Goal: Transaction & Acquisition: Book appointment/travel/reservation

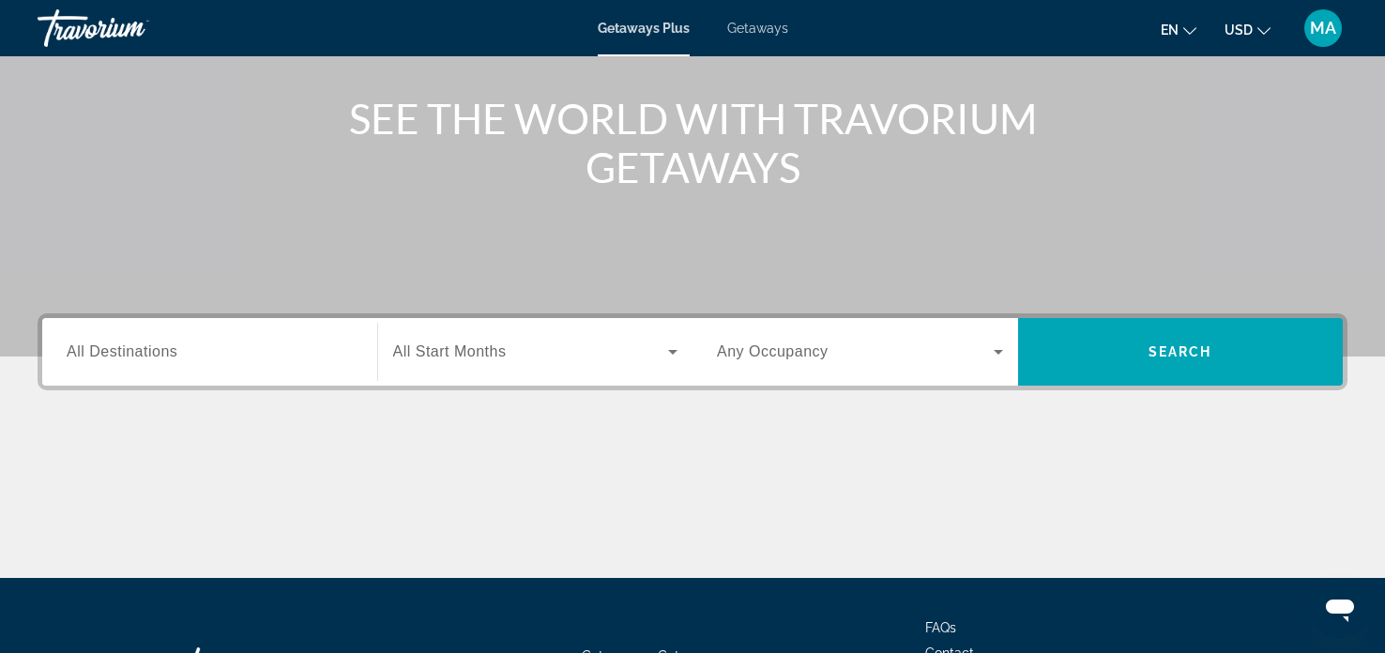
scroll to position [206, 0]
click at [178, 350] on input "Destination All Destinations" at bounding box center [210, 354] width 286 height 23
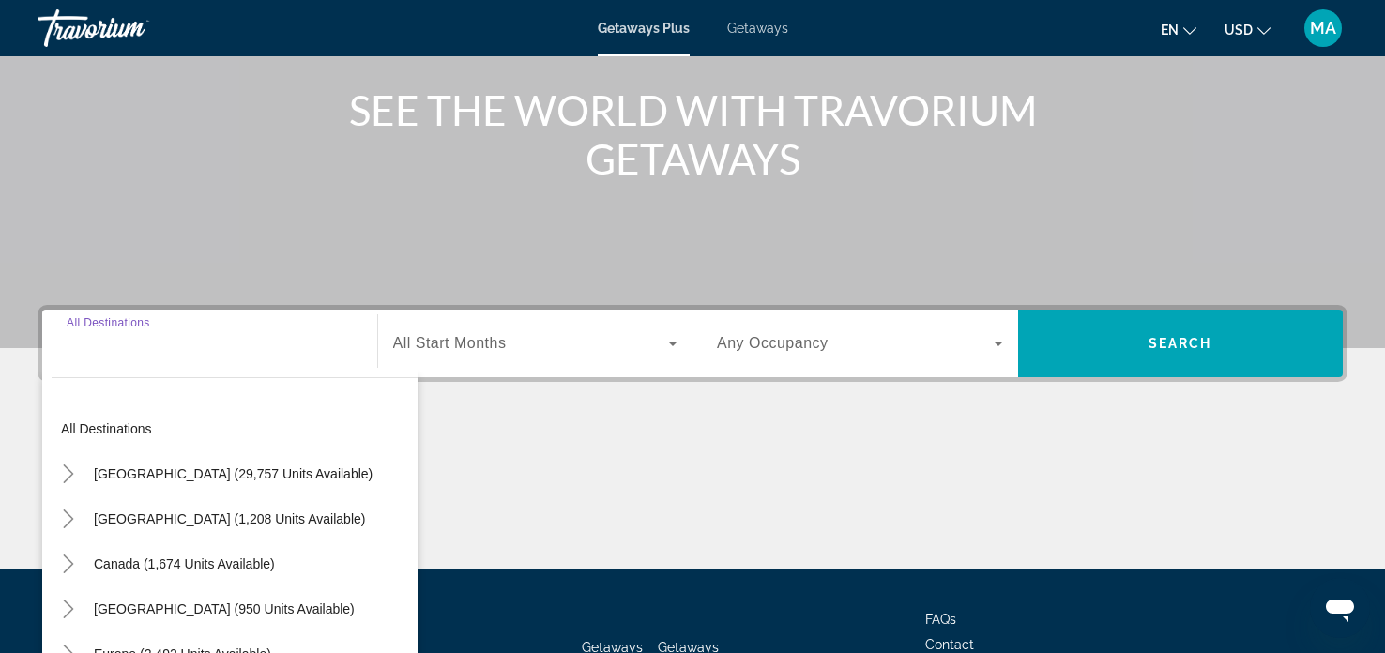
scroll to position [361, 0]
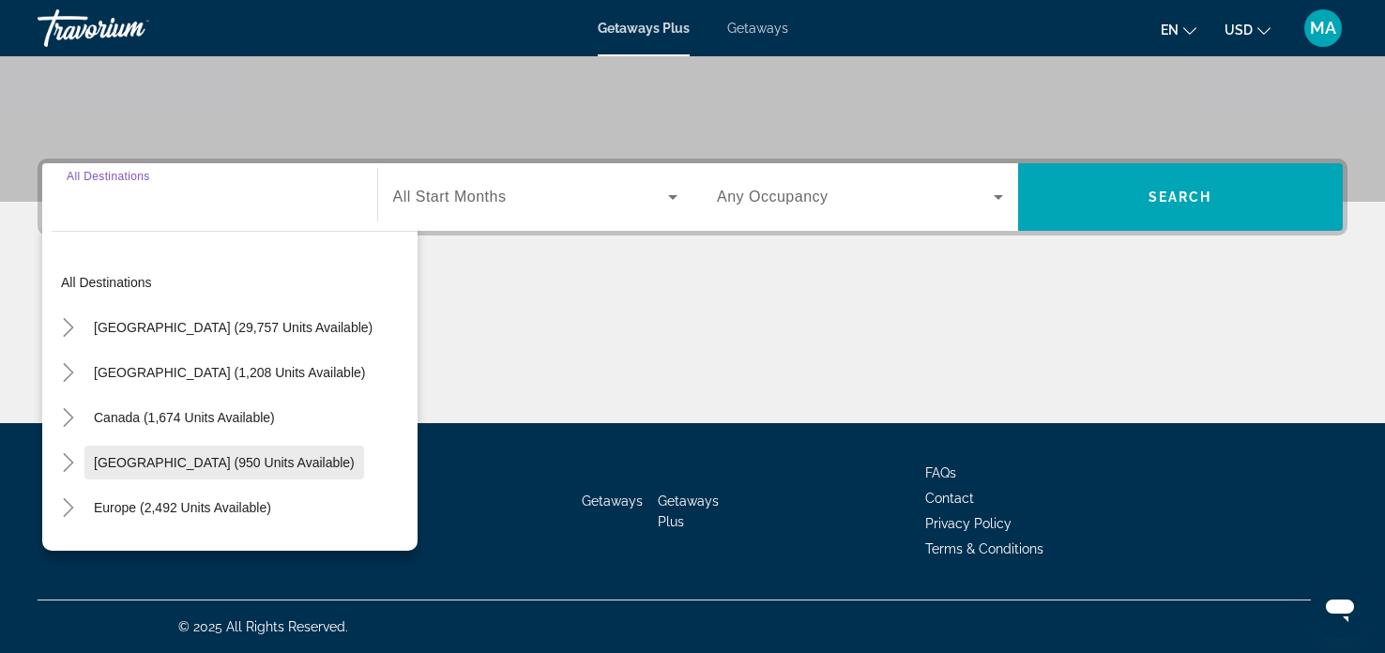
click at [221, 458] on span "Caribbean & Atlantic Islands (950 units available)" at bounding box center [224, 462] width 261 height 15
type input "**********"
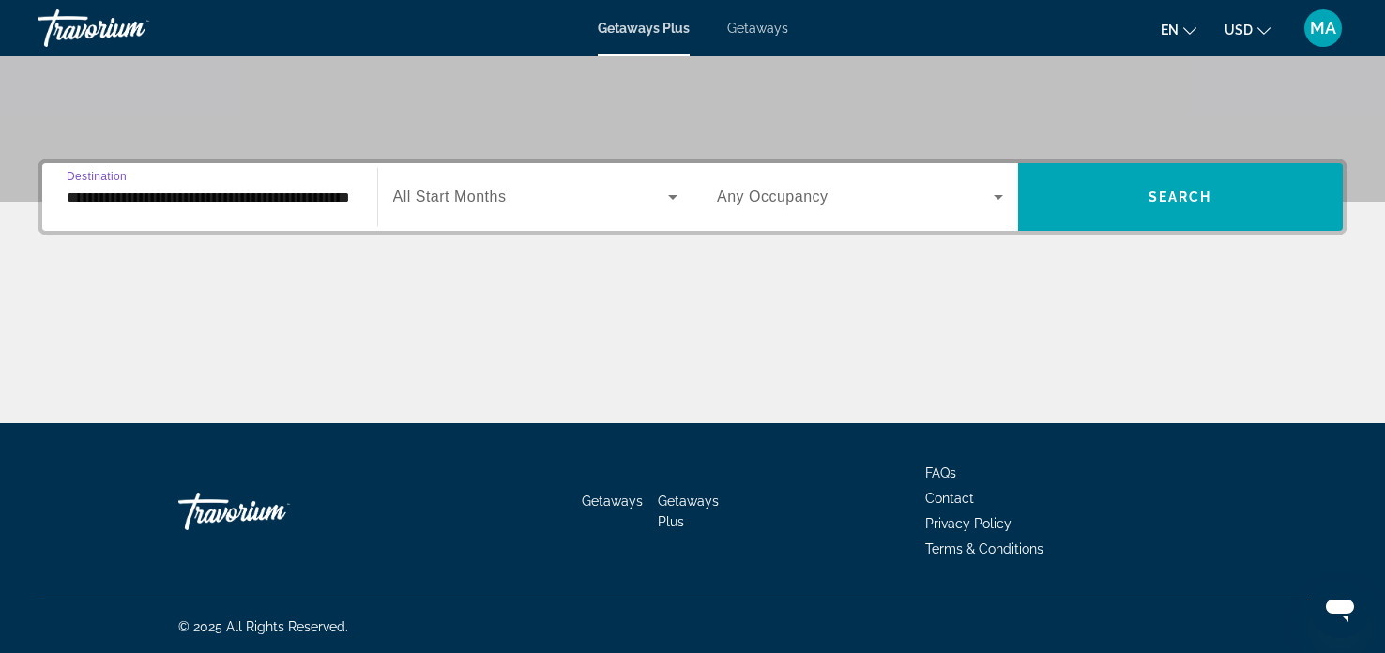
click at [947, 189] on span "Search widget" at bounding box center [855, 197] width 277 height 23
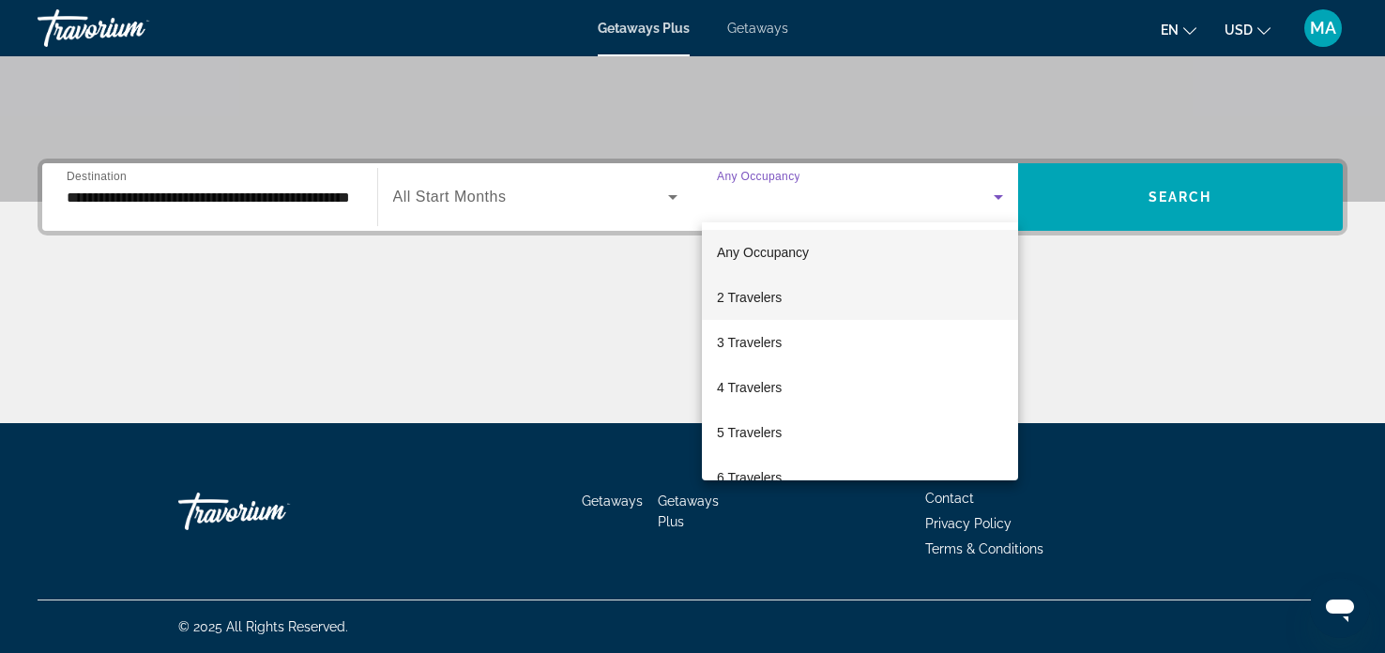
click at [783, 296] on mat-option "2 Travelers" at bounding box center [860, 297] width 316 height 45
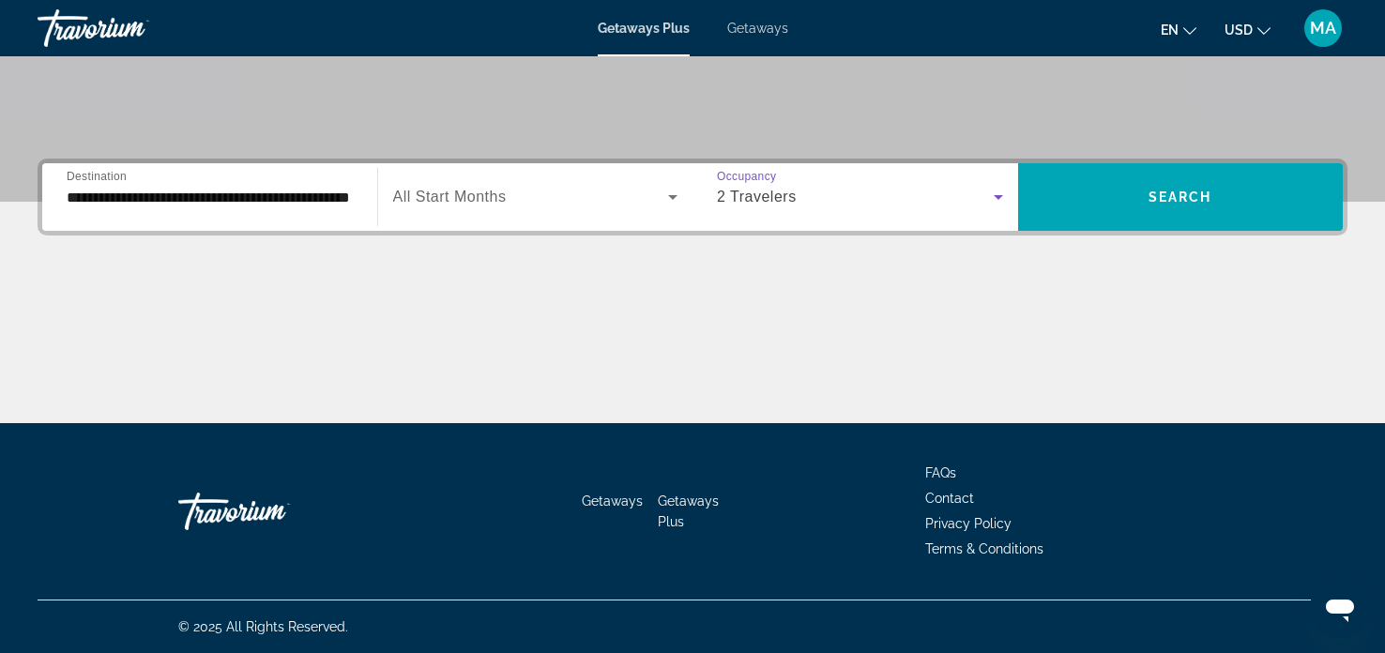
click at [662, 186] on icon "Search widget" at bounding box center [673, 197] width 23 height 23
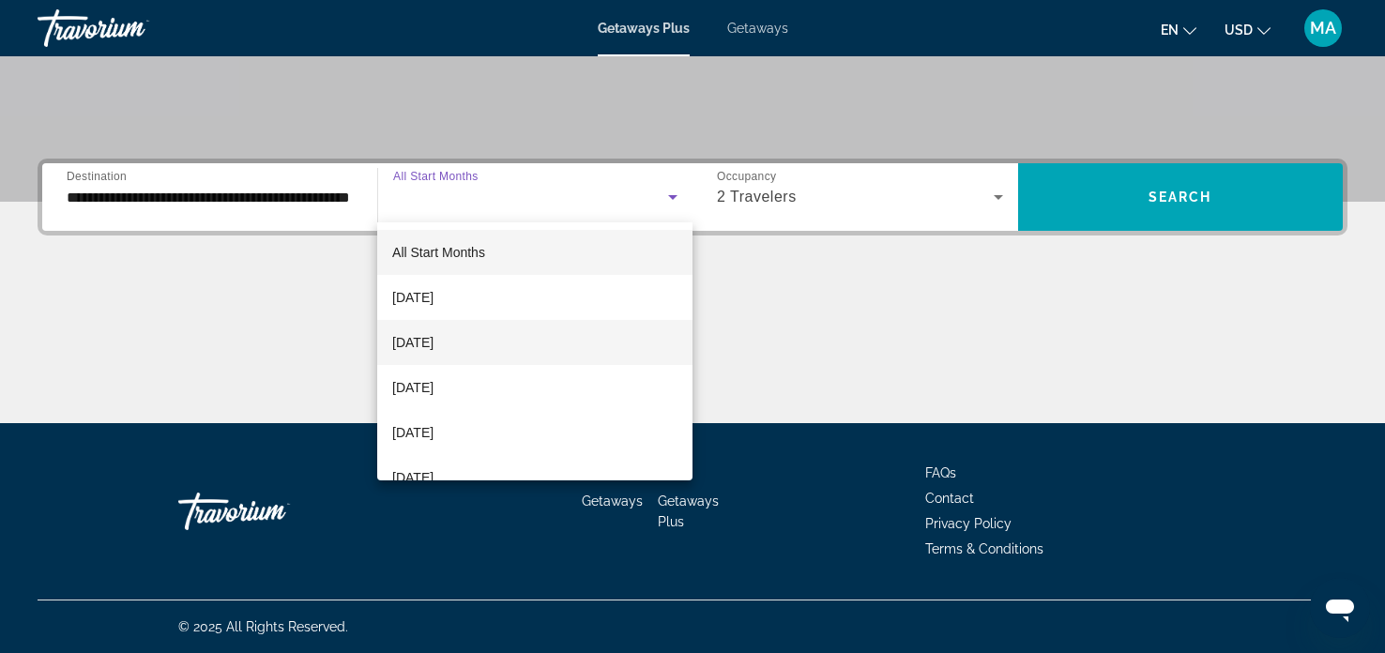
click at [474, 351] on mat-option "October 2025" at bounding box center [534, 342] width 315 height 45
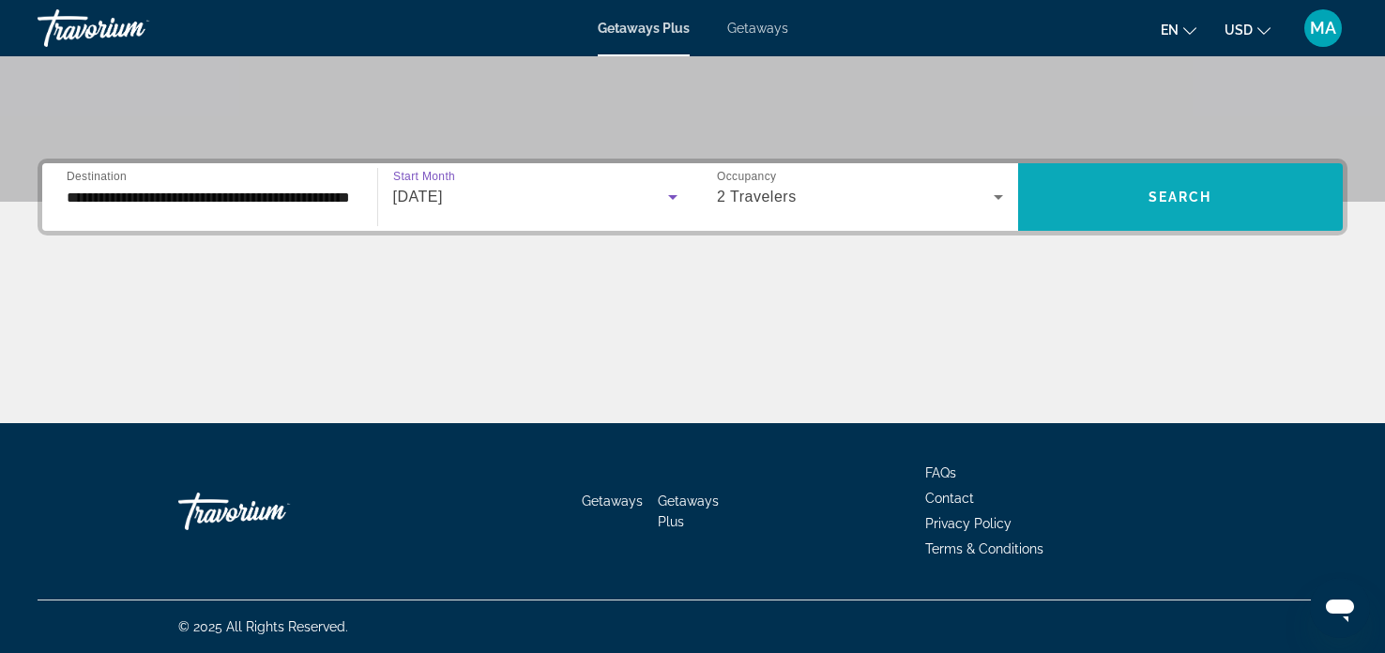
click at [1222, 196] on span "Search widget" at bounding box center [1181, 197] width 326 height 45
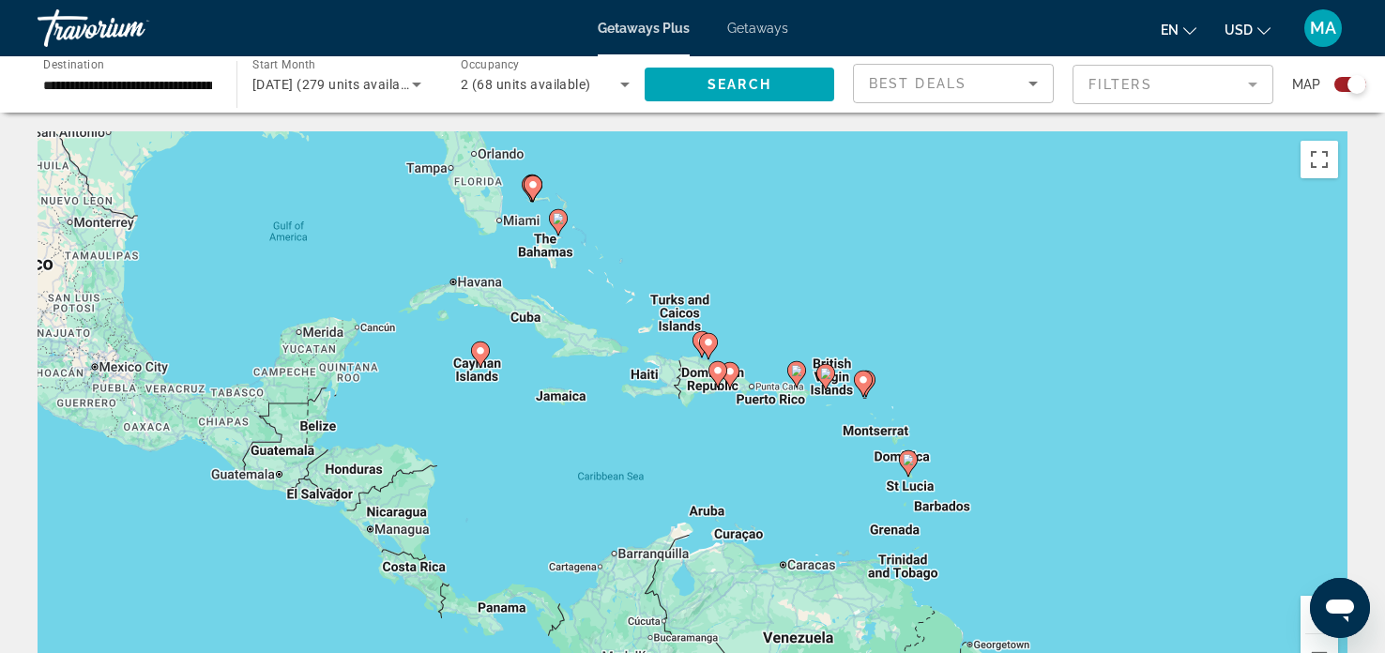
click at [693, 354] on div "To activate drag with keyboard, press Alt + Enter. Once in keyboard drag state,…" at bounding box center [693, 412] width 1310 height 563
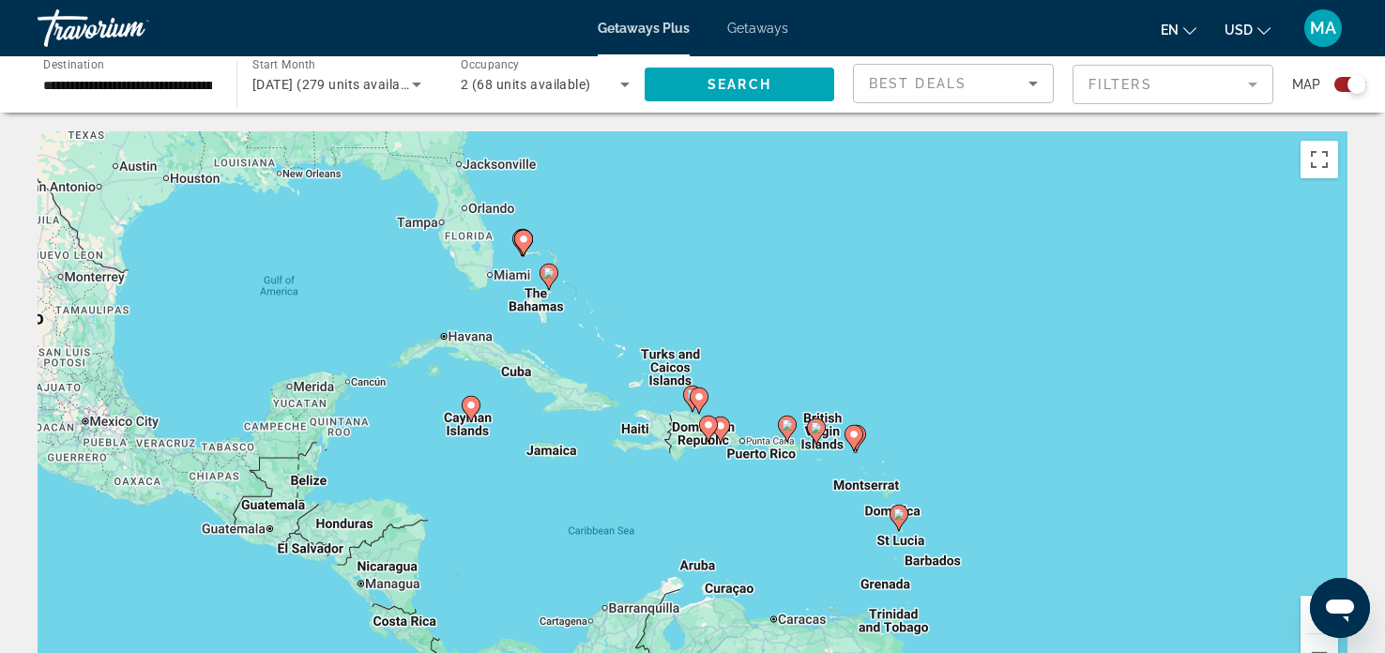
click at [705, 437] on gmp-advanced-marker "Main content" at bounding box center [708, 429] width 19 height 28
type input "**********"
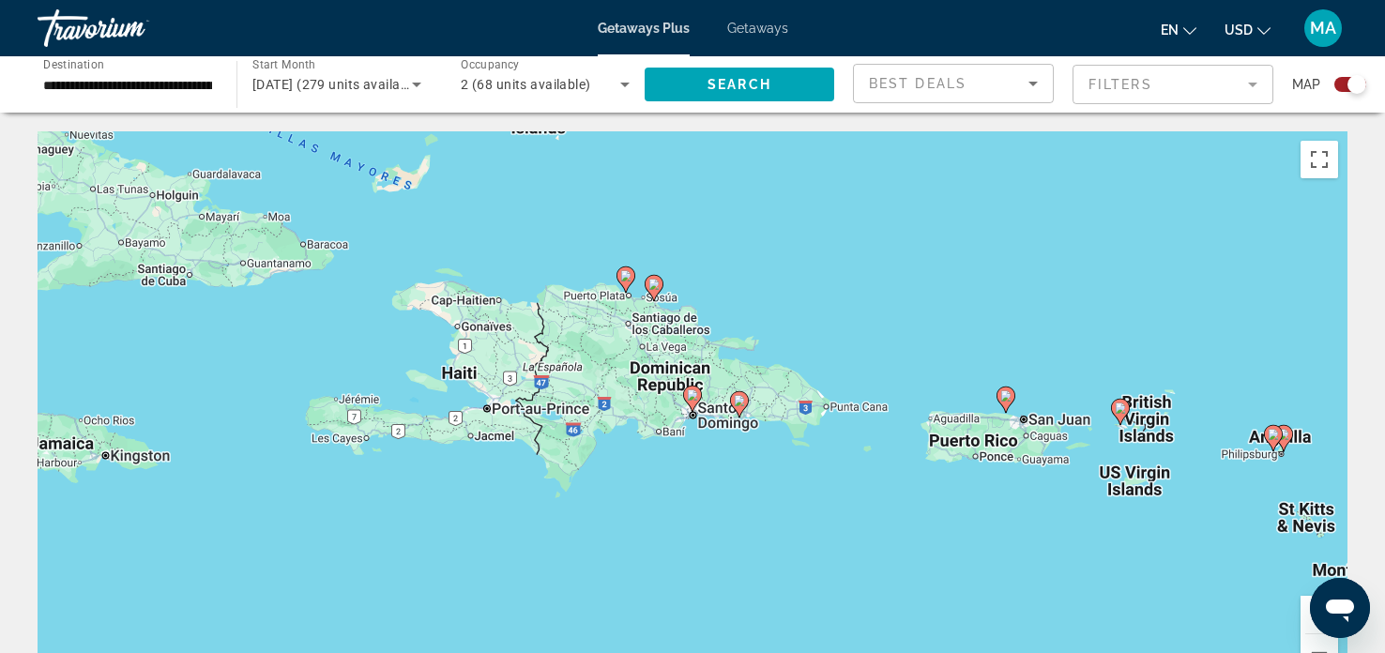
click at [624, 273] on div "To navigate, press the arrow keys. To activate drag with keyboard, press Alt + …" at bounding box center [693, 412] width 1310 height 563
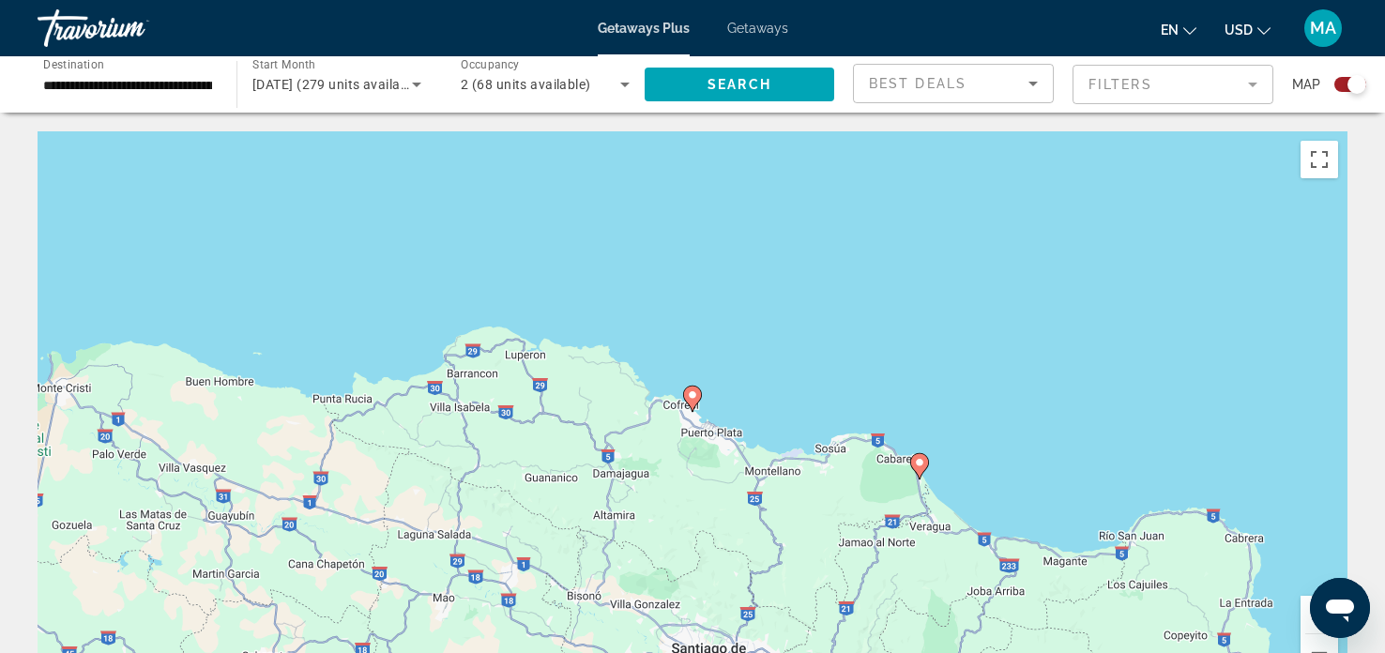
click at [701, 406] on gmp-advanced-marker "Main content" at bounding box center [692, 399] width 19 height 28
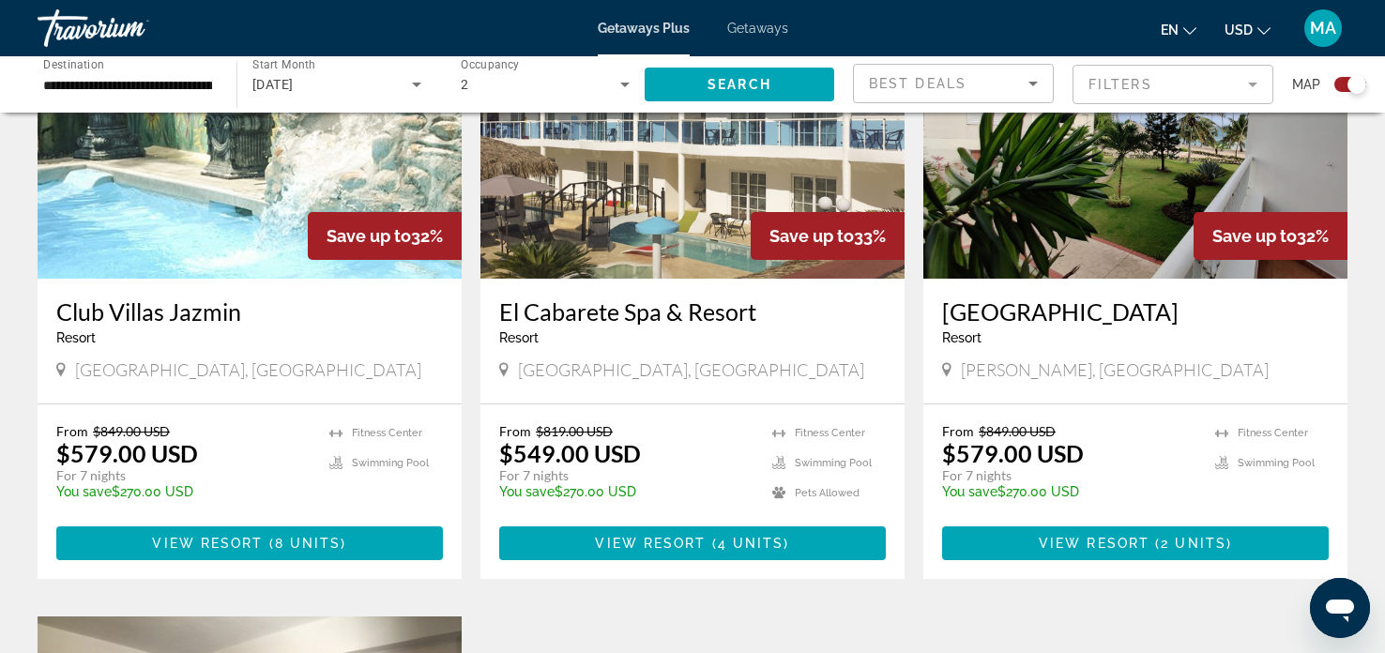
scroll to position [801, 0]
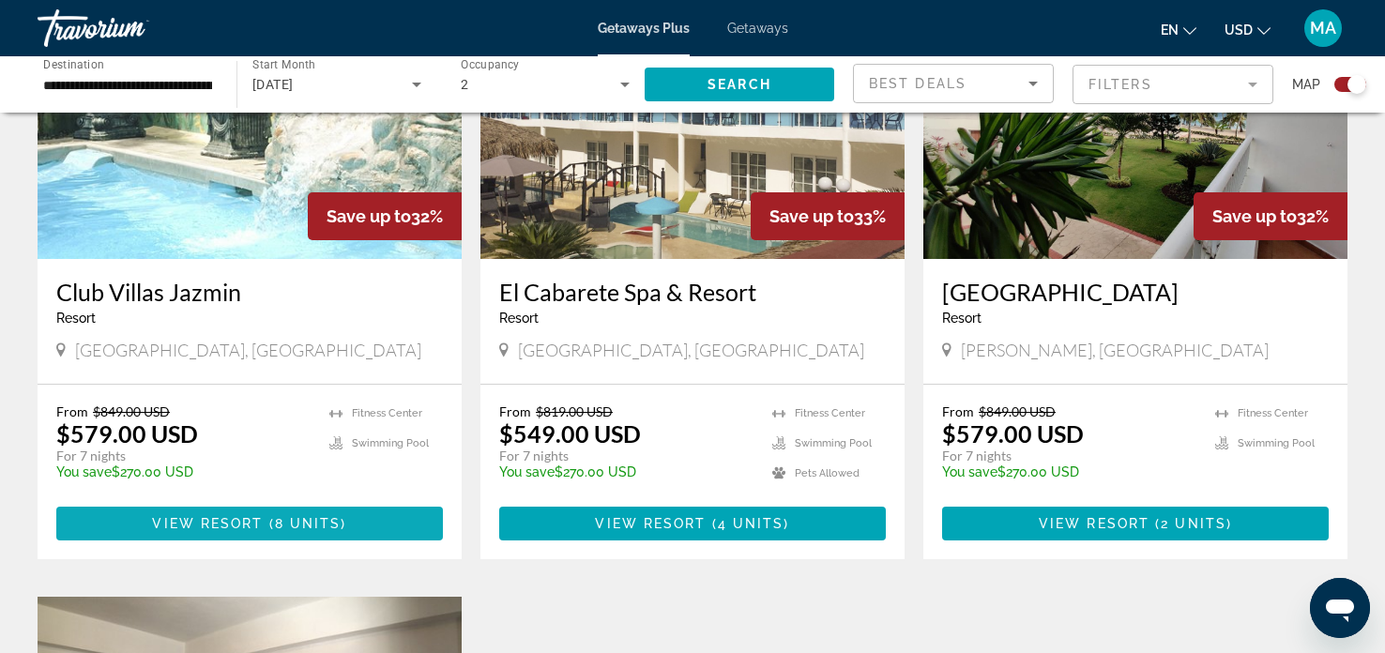
click at [303, 525] on span "8 units" at bounding box center [308, 523] width 67 height 15
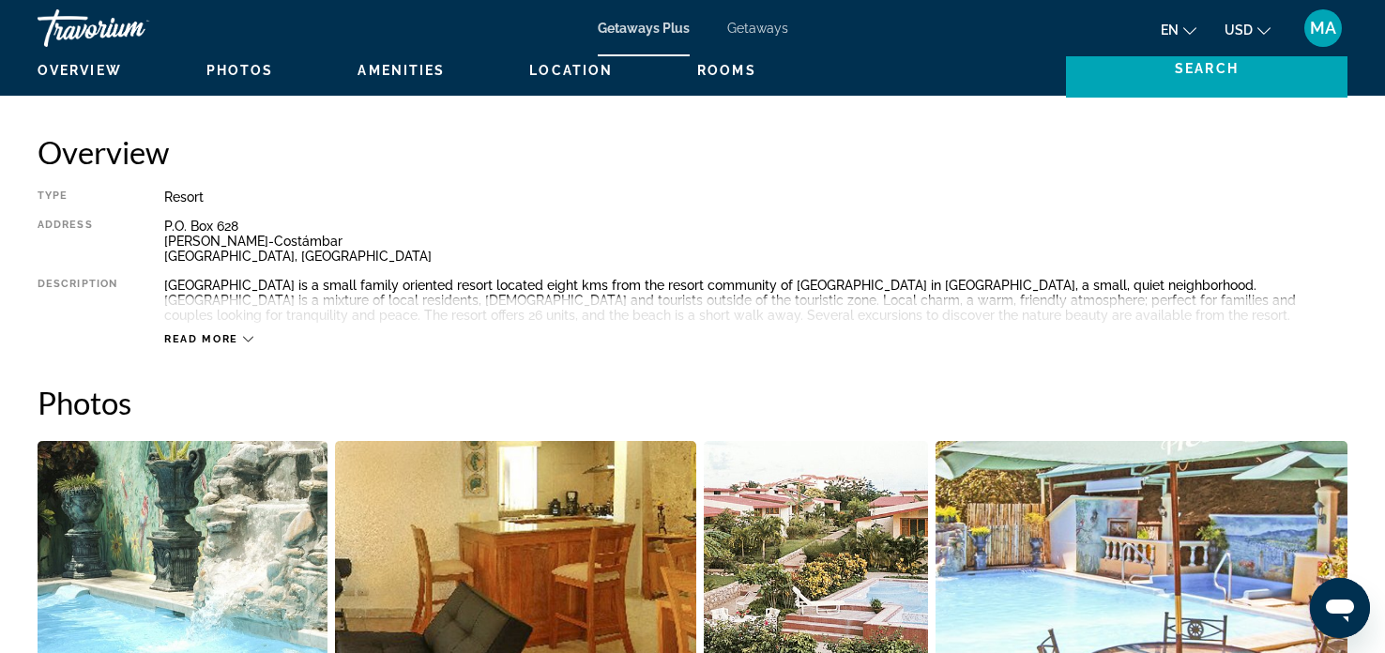
scroll to position [594, 0]
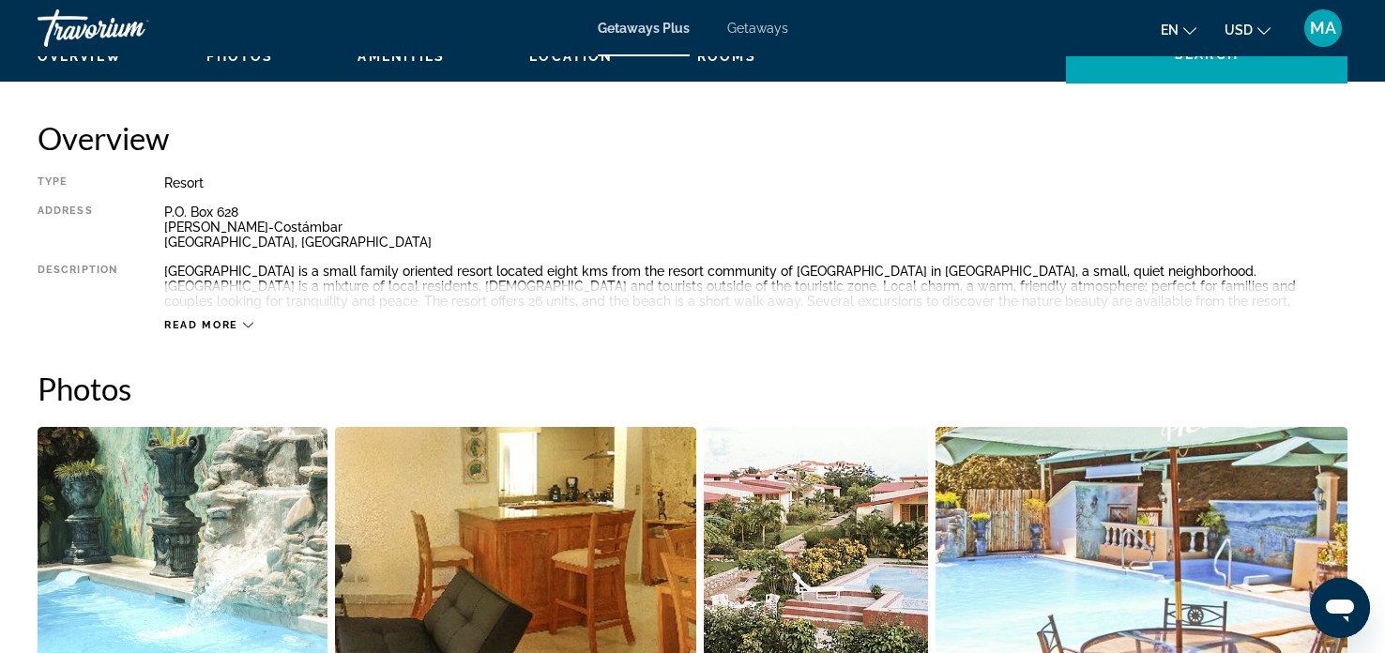
click at [249, 327] on icon "Main content" at bounding box center [248, 325] width 10 height 10
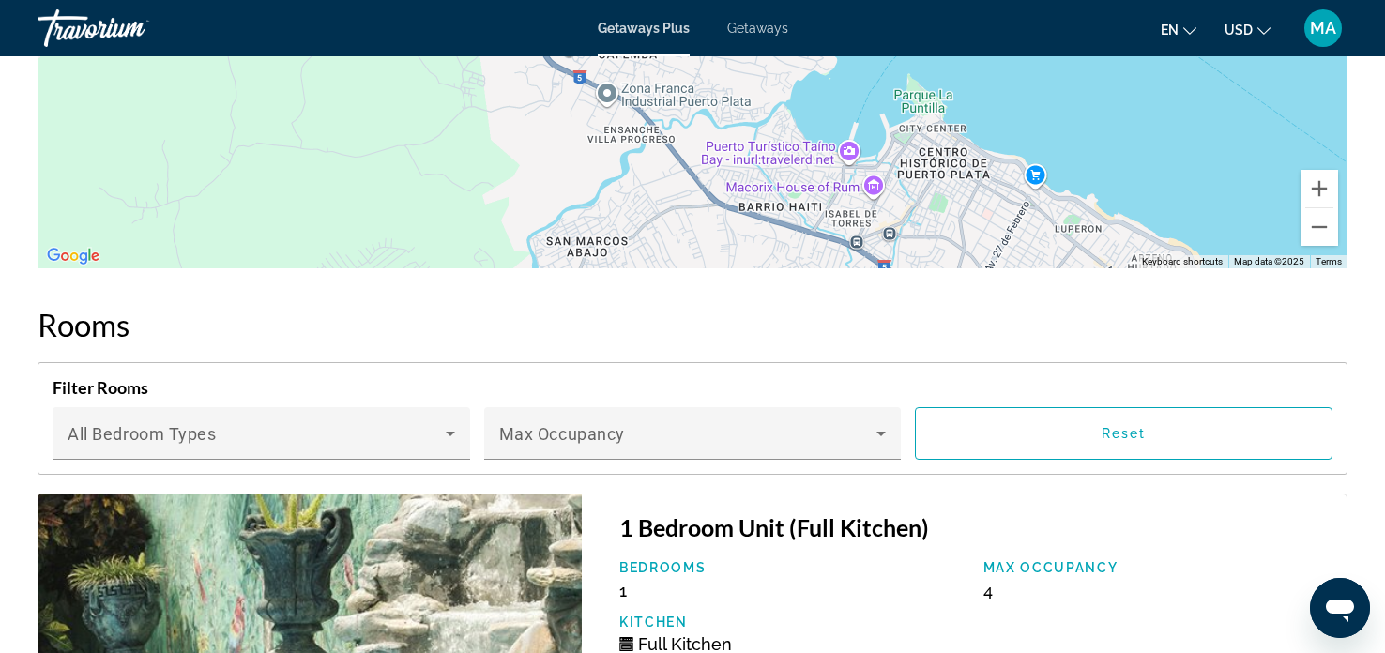
scroll to position [3091, 0]
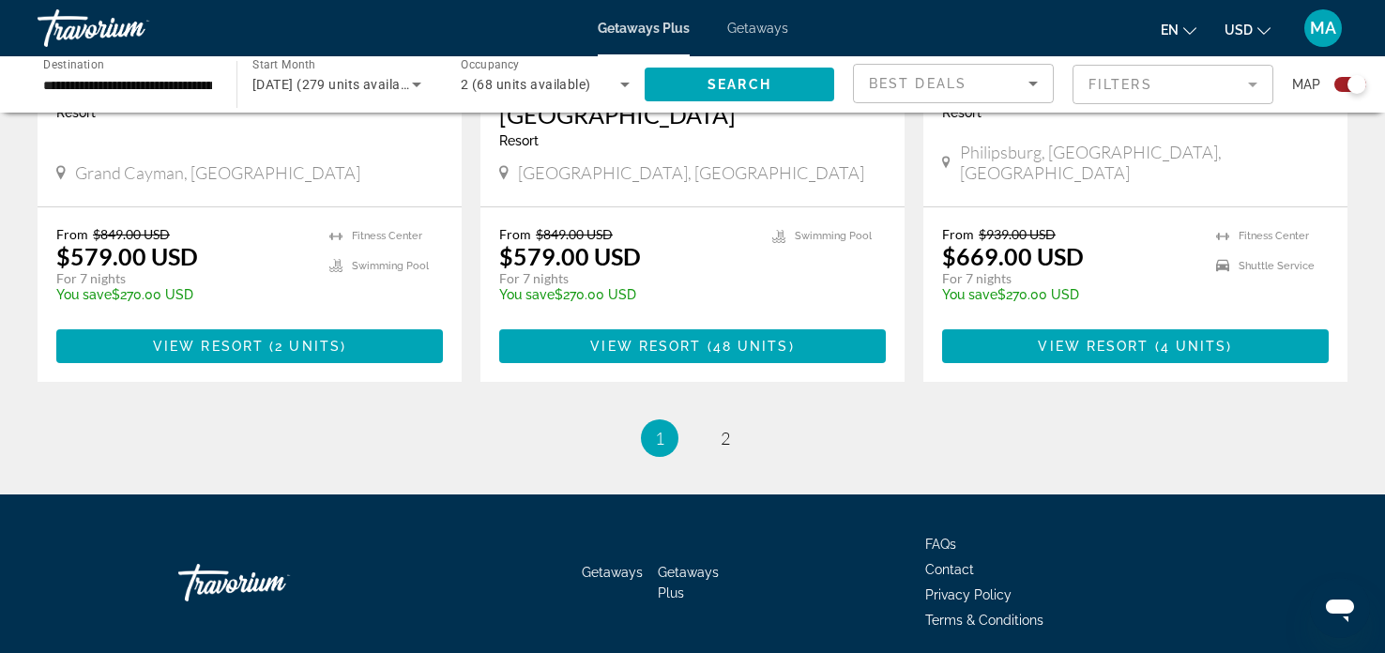
scroll to position [2961, 0]
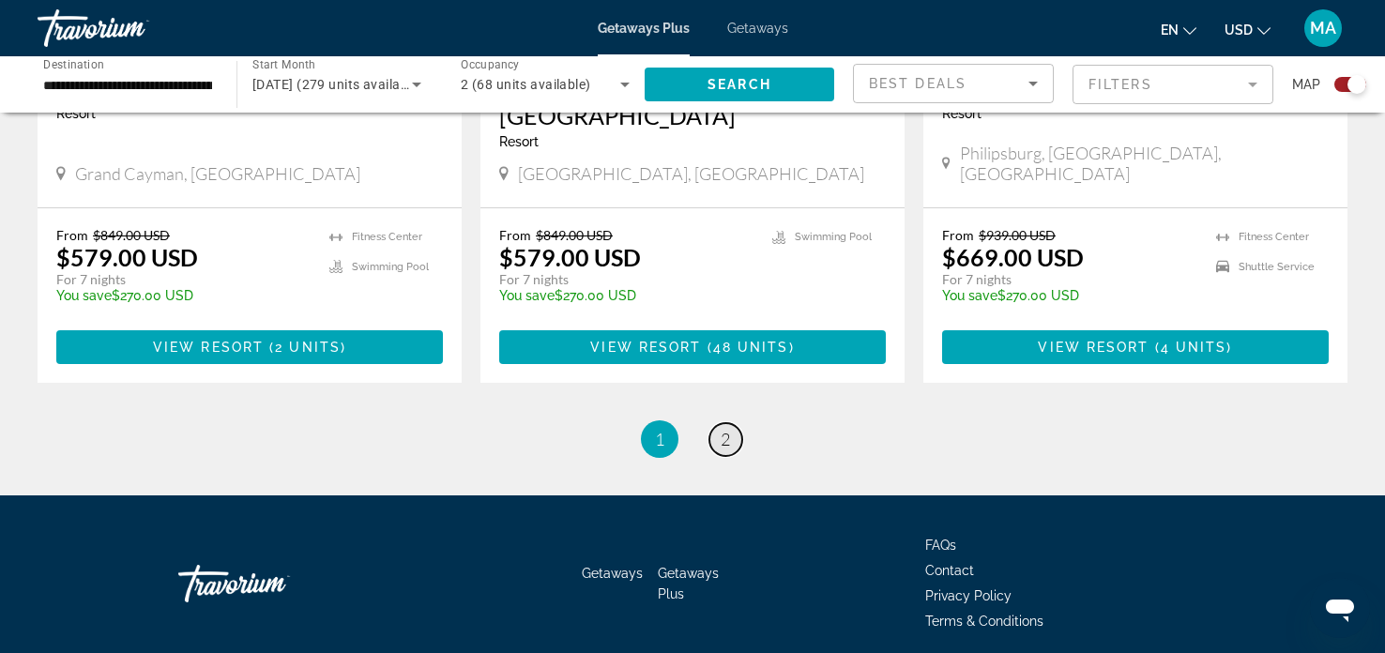
click at [737, 423] on link "page 2" at bounding box center [725, 439] width 33 height 33
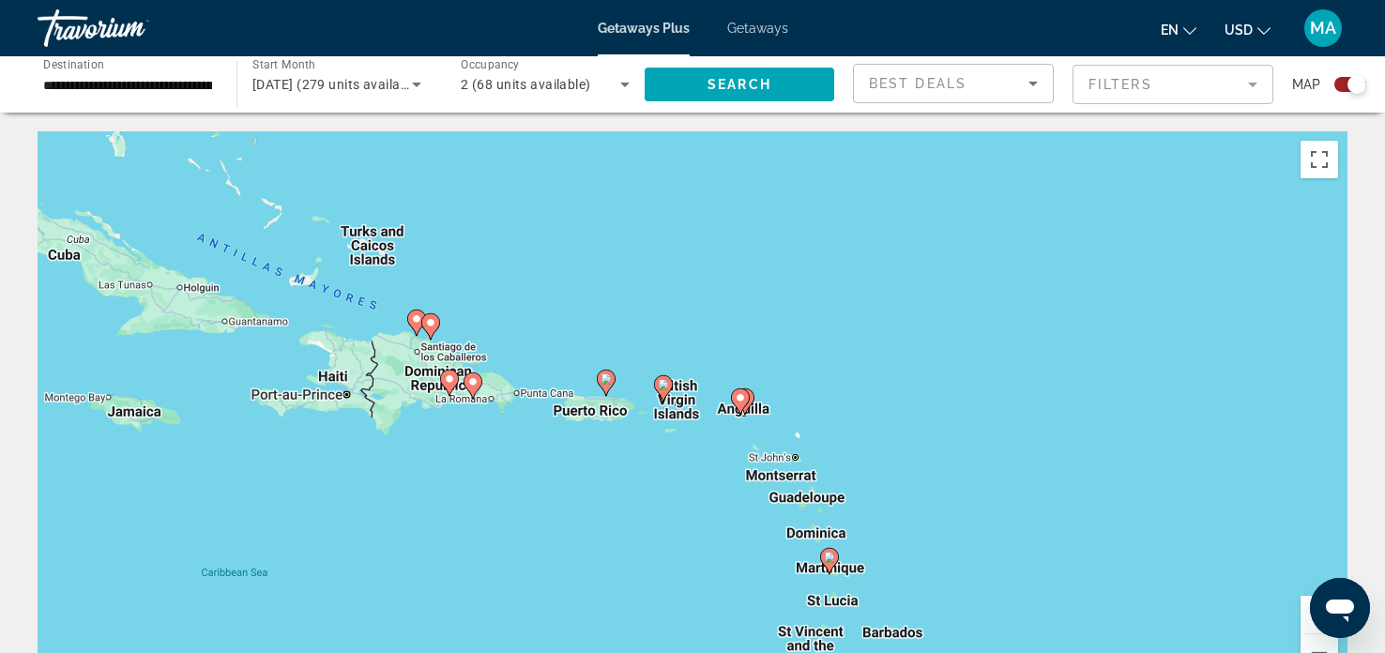
click at [605, 378] on image "Main content" at bounding box center [606, 378] width 11 height 11
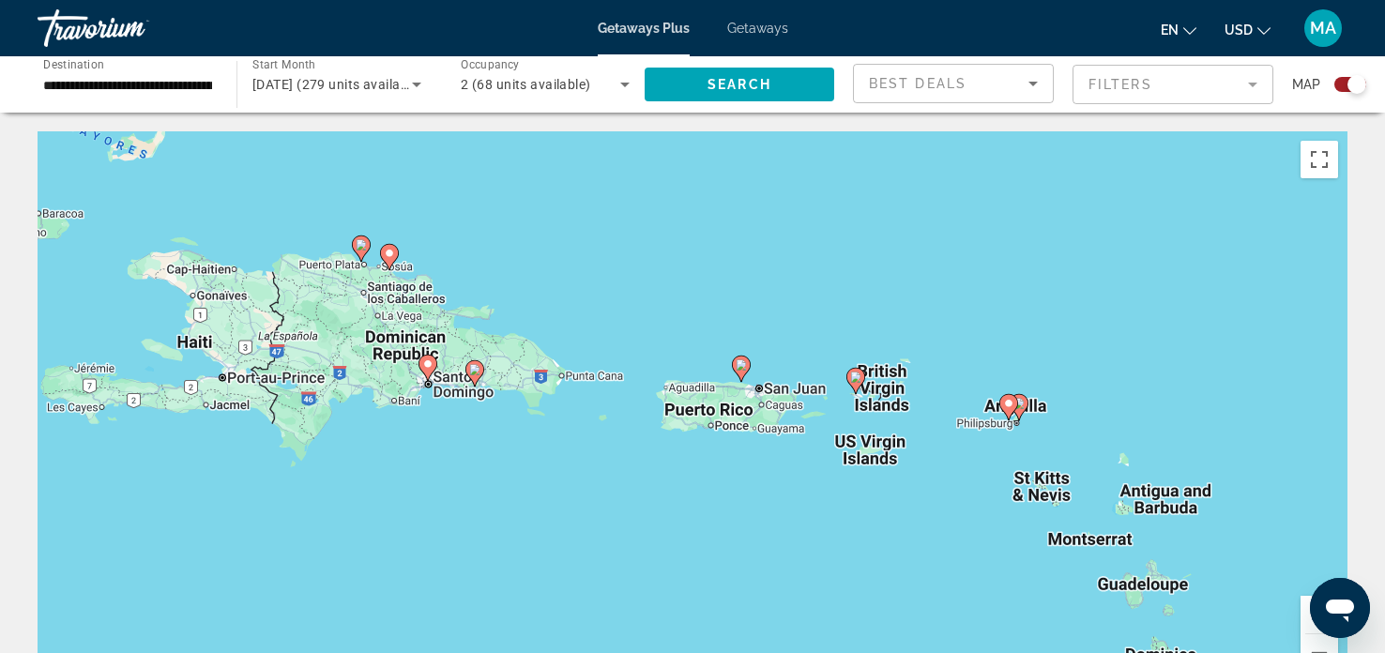
click at [741, 364] on image "Main content" at bounding box center [741, 364] width 11 height 11
type input "**********"
click at [741, 364] on image "Main content" at bounding box center [741, 364] width 11 height 11
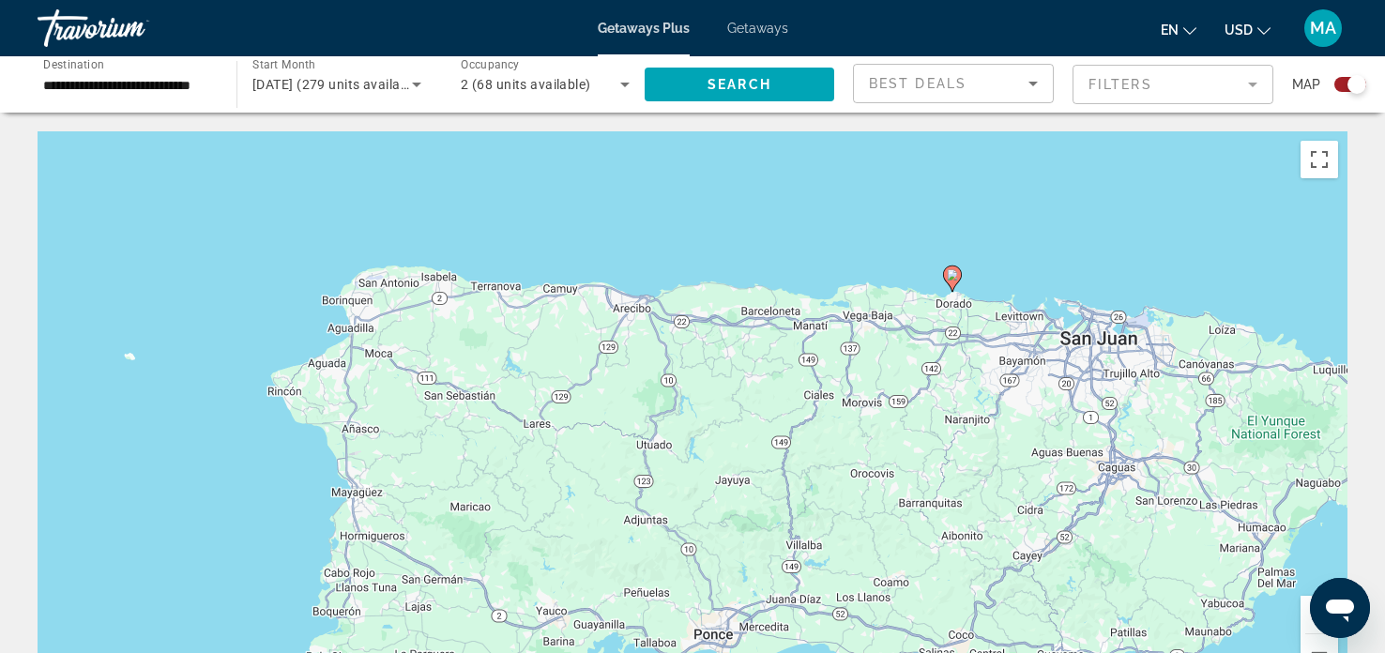
click at [952, 273] on image "Main content" at bounding box center [952, 274] width 11 height 11
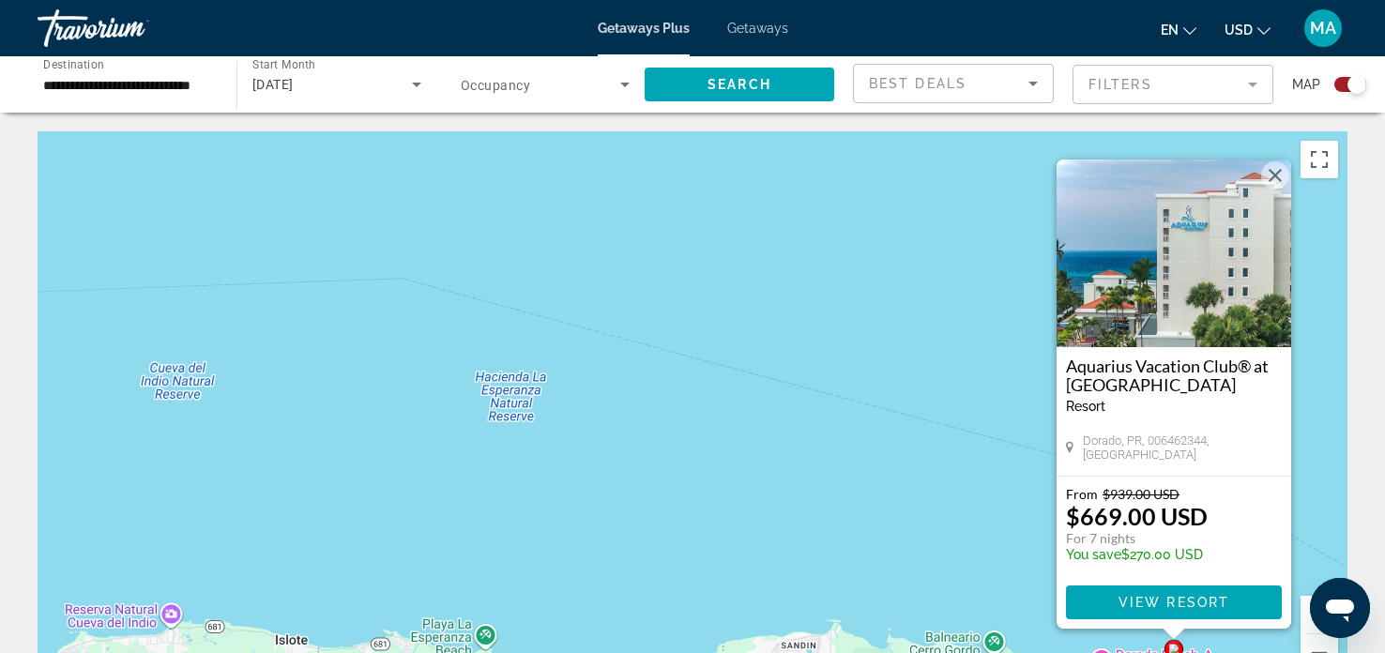
click at [1205, 289] on img "Main content" at bounding box center [1174, 254] width 235 height 188
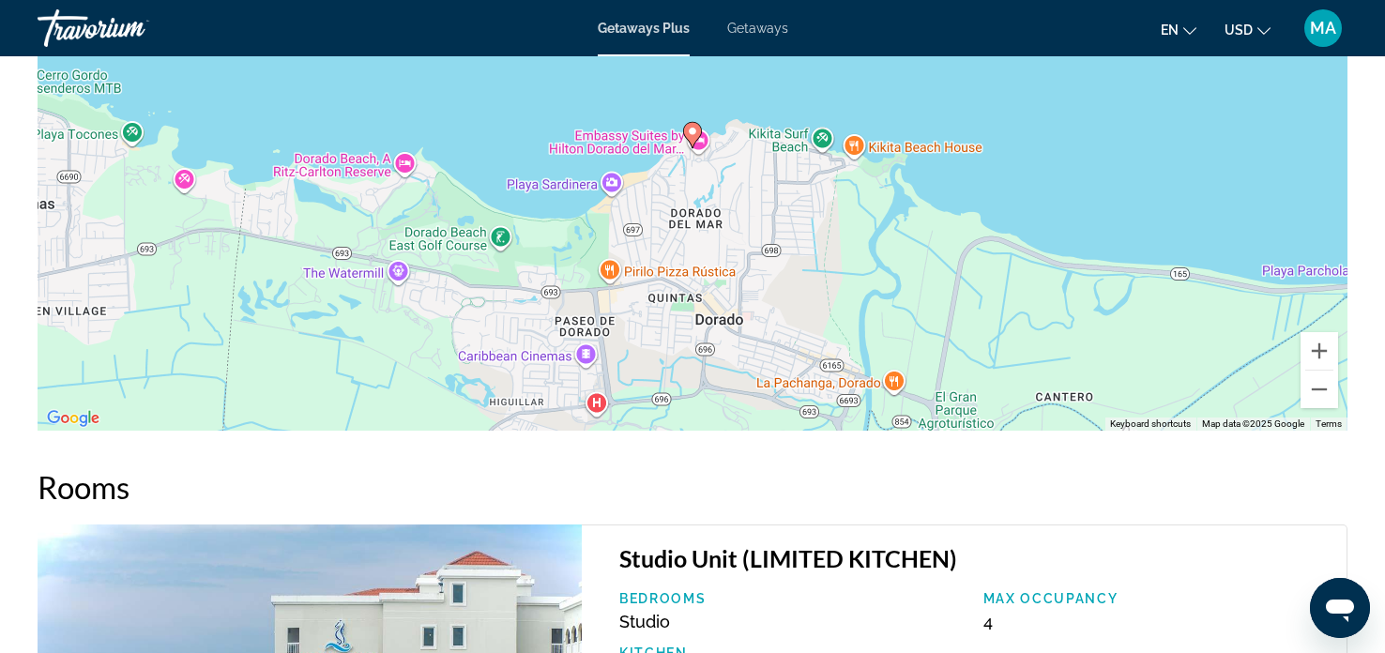
scroll to position [2606, 0]
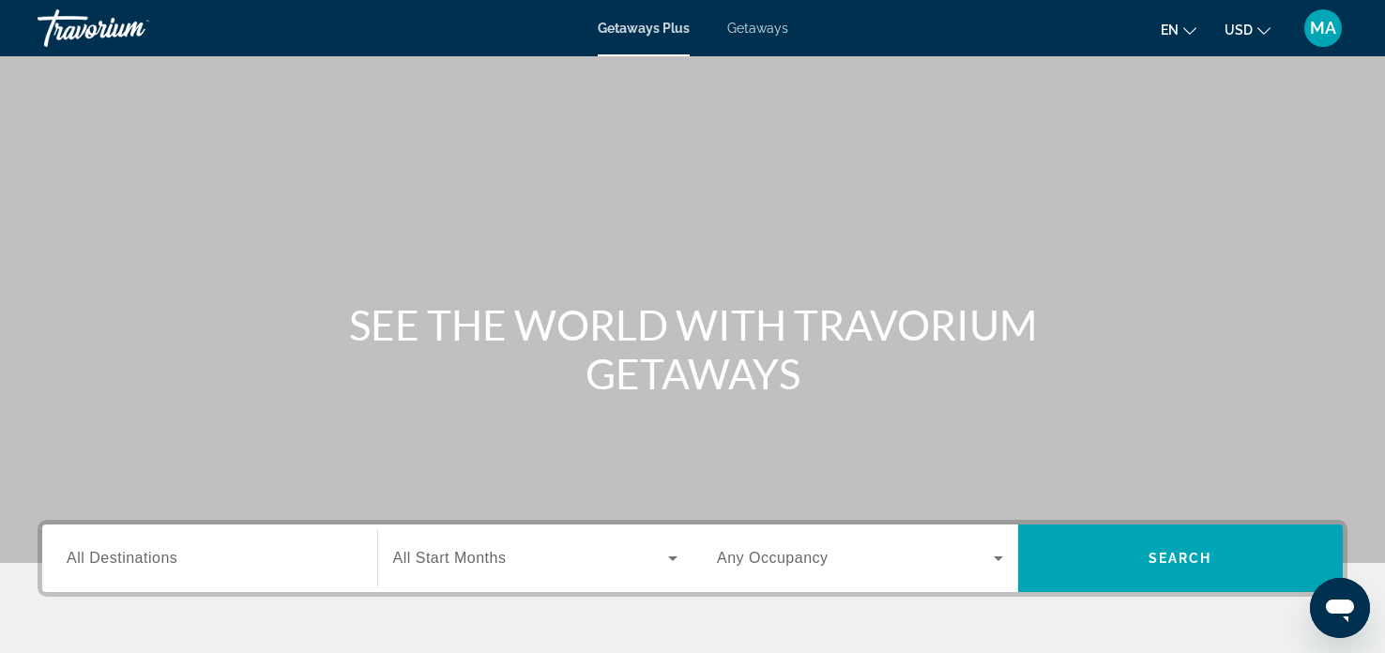
click at [759, 25] on span "Getaways" at bounding box center [757, 28] width 61 height 15
click at [129, 584] on div "Destination All Destinations" at bounding box center [210, 559] width 316 height 68
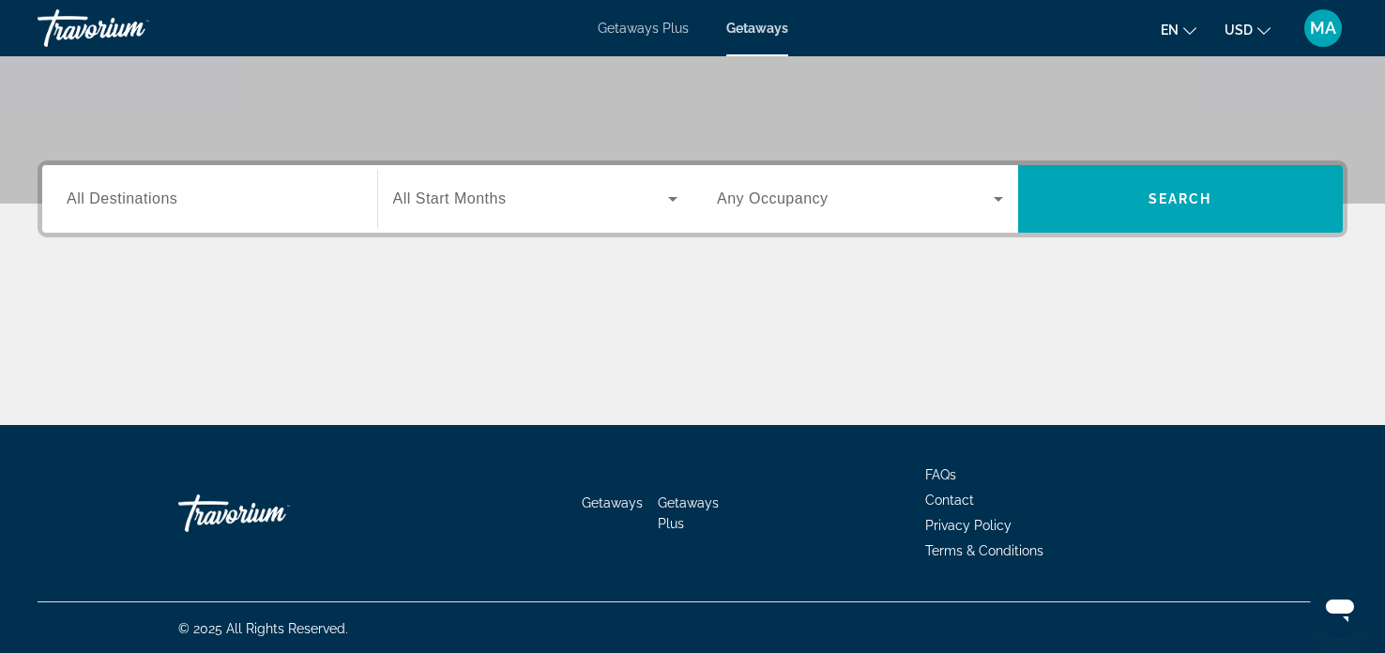
scroll to position [361, 0]
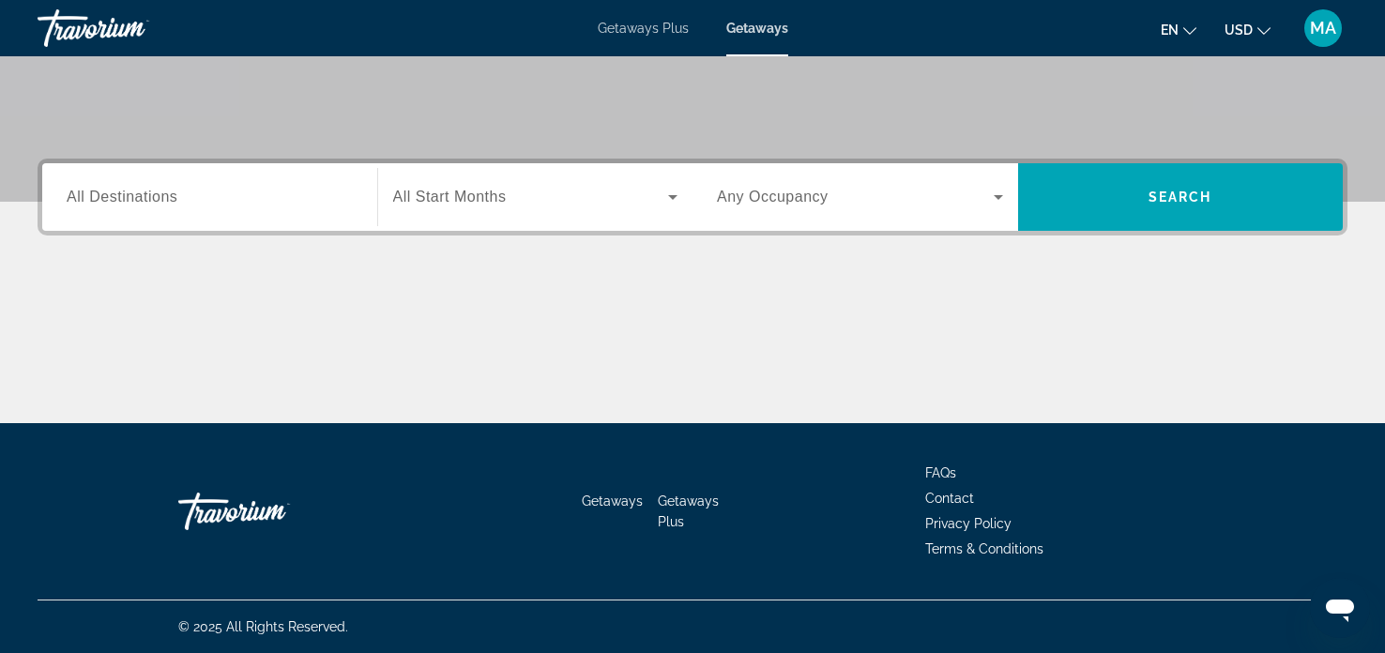
click at [180, 187] on input "Destination All Destinations" at bounding box center [210, 198] width 286 height 23
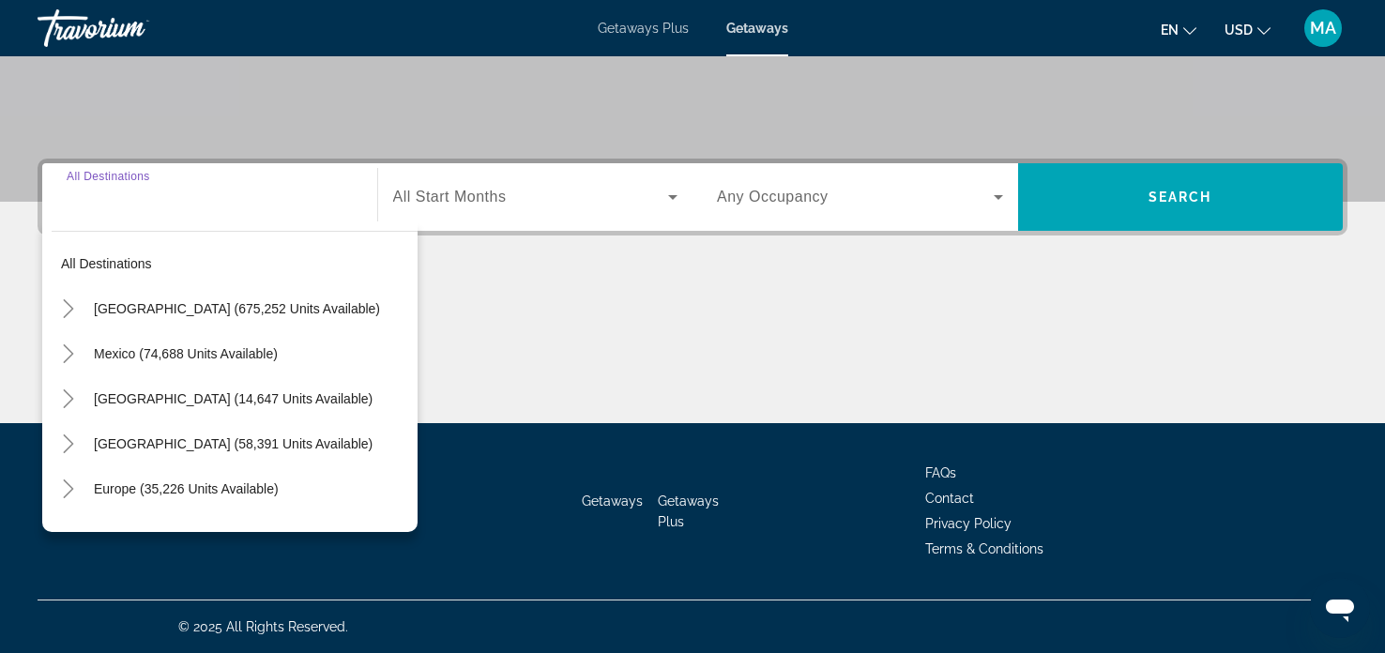
click at [555, 332] on div "Main content" at bounding box center [693, 352] width 1310 height 141
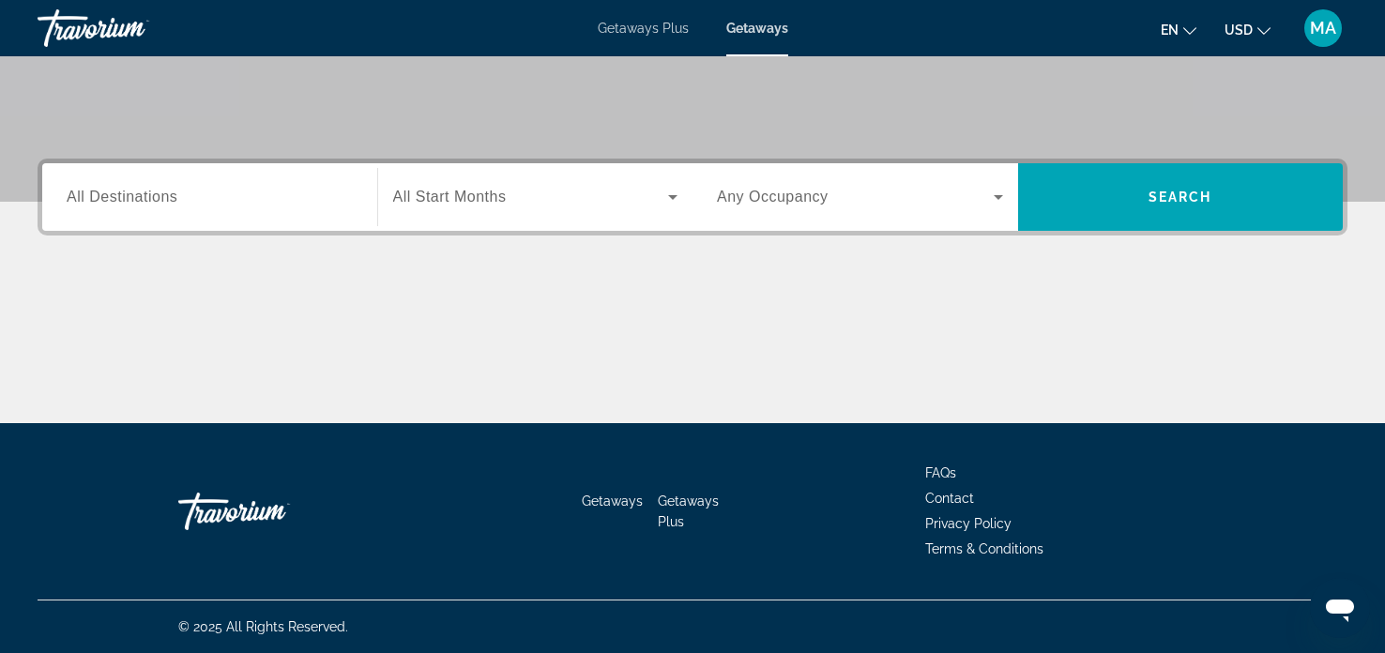
click at [599, 282] on div "Main content" at bounding box center [693, 352] width 1310 height 141
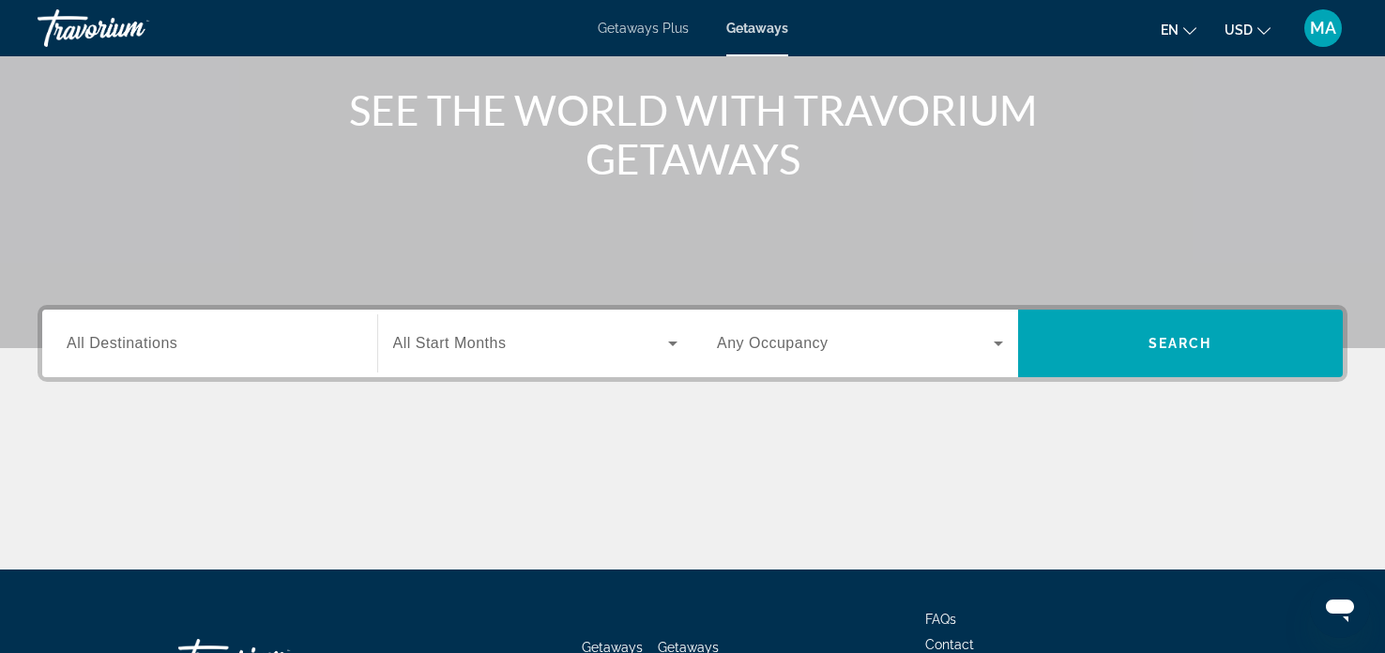
scroll to position [187, 0]
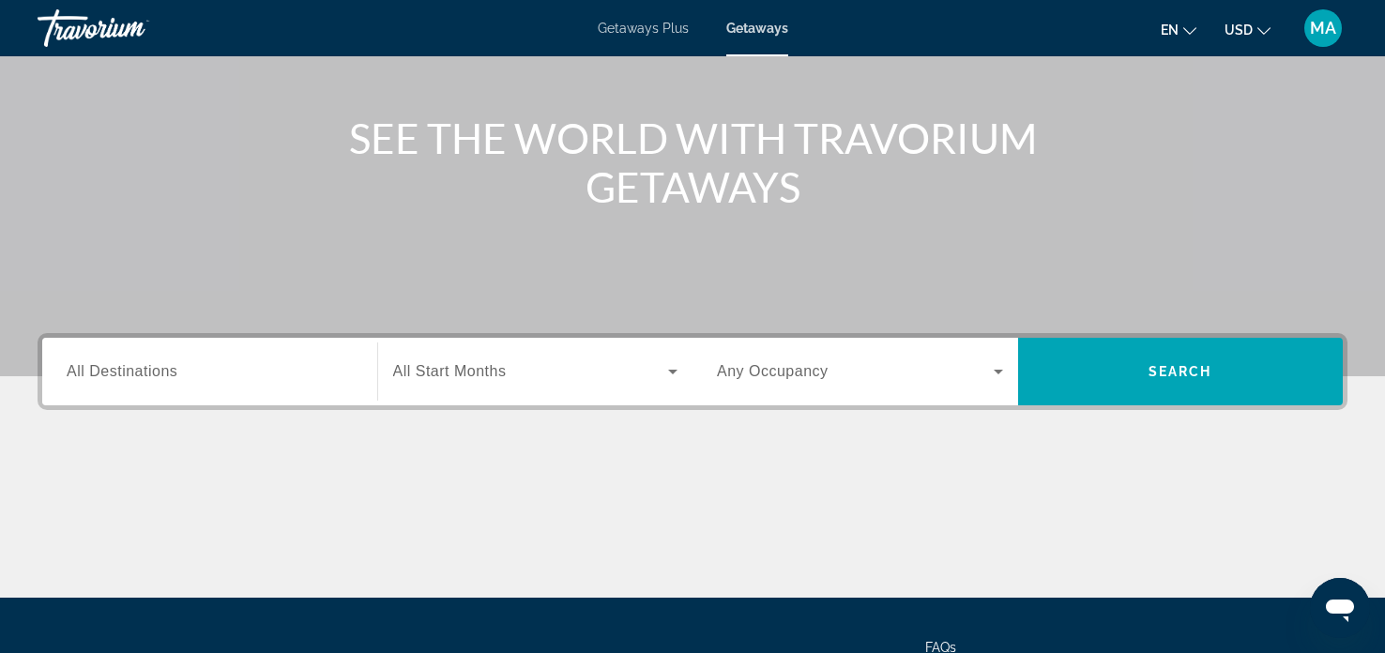
click at [99, 375] on span "All Destinations" at bounding box center [122, 371] width 111 height 16
click at [99, 375] on input "Destination All Destinations" at bounding box center [210, 372] width 286 height 23
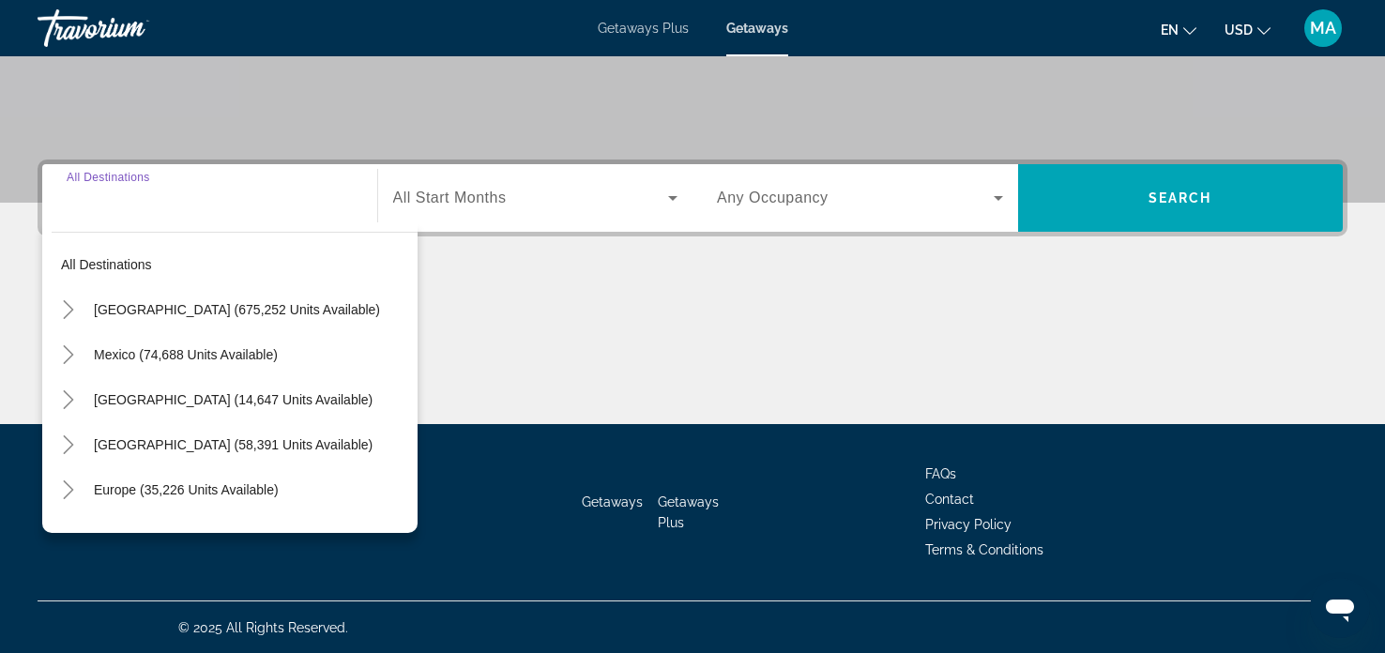
scroll to position [361, 0]
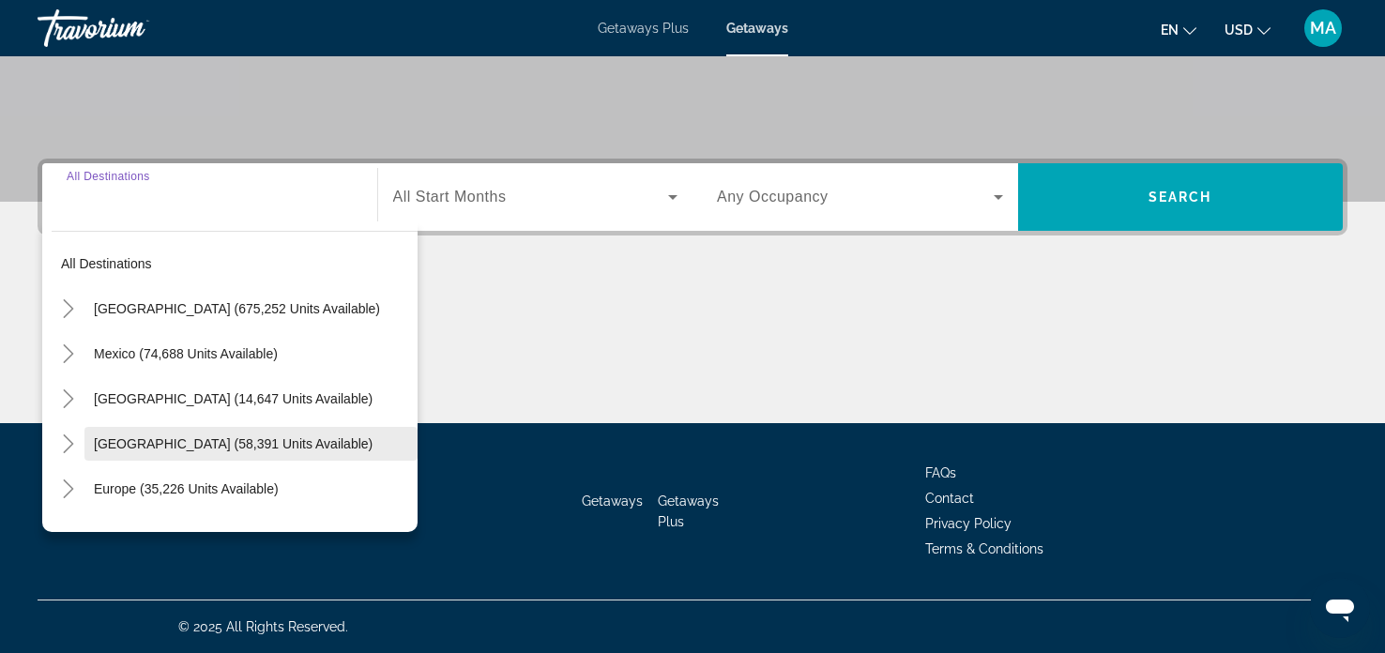
click at [168, 428] on span "Search widget" at bounding box center [250, 443] width 333 height 45
type input "**********"
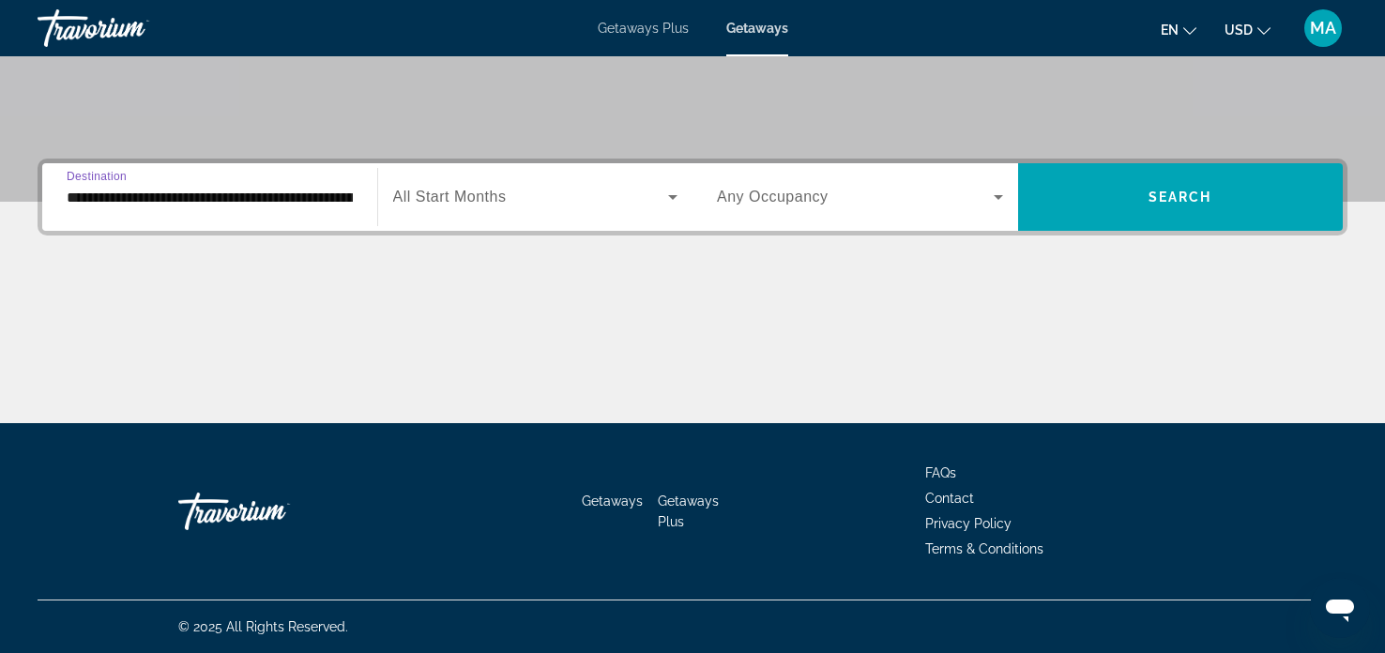
click at [992, 196] on icon "Search widget" at bounding box center [998, 197] width 23 height 23
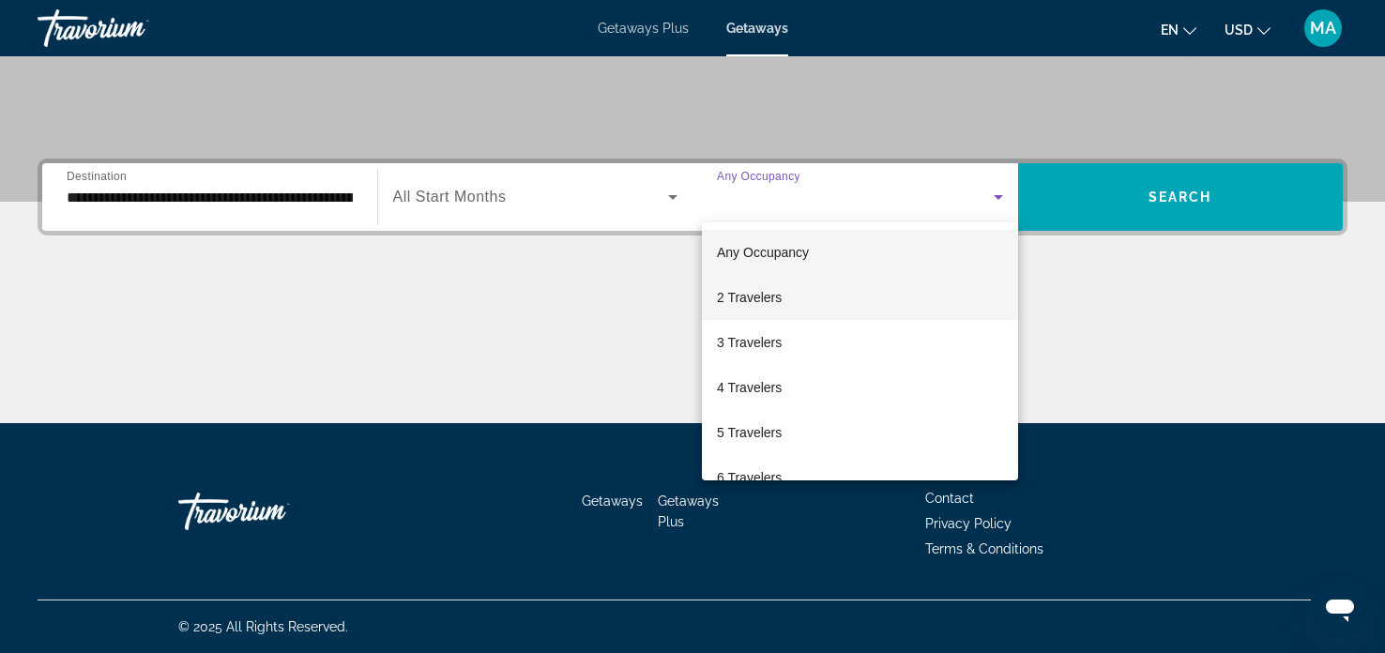
click at [791, 302] on mat-option "2 Travelers" at bounding box center [860, 297] width 316 height 45
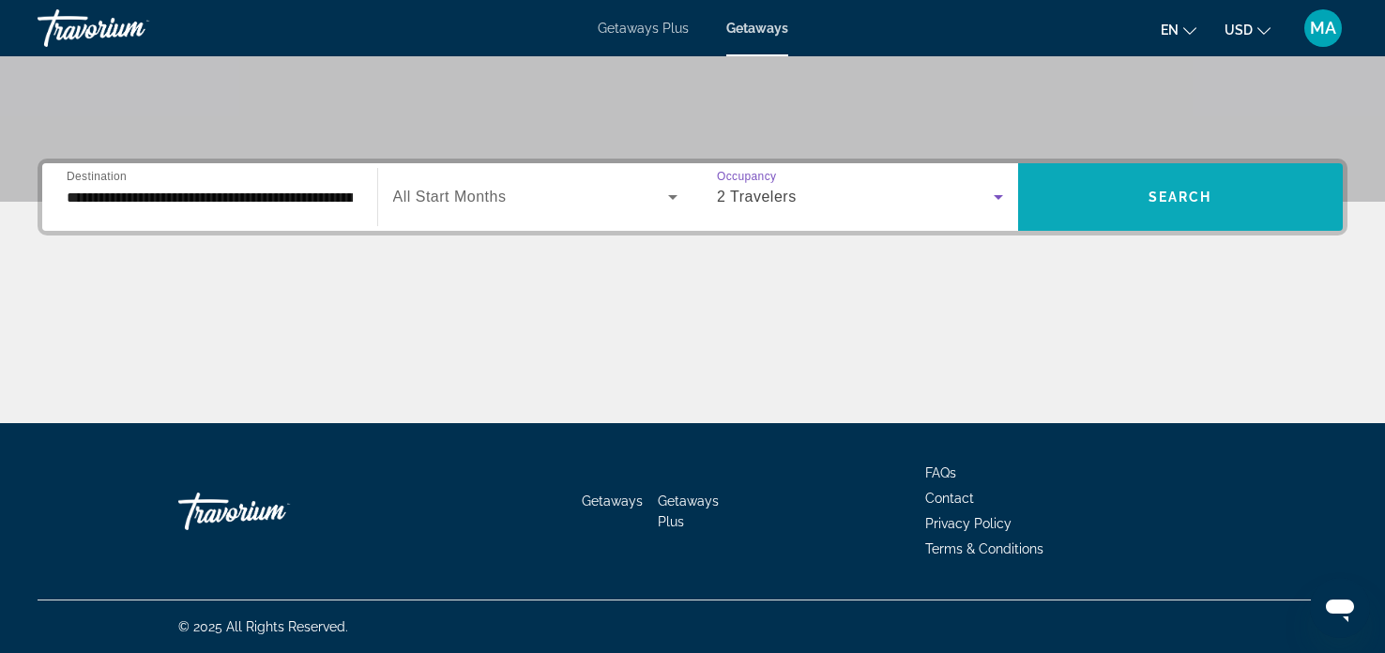
click at [1215, 192] on span "Search widget" at bounding box center [1181, 197] width 326 height 45
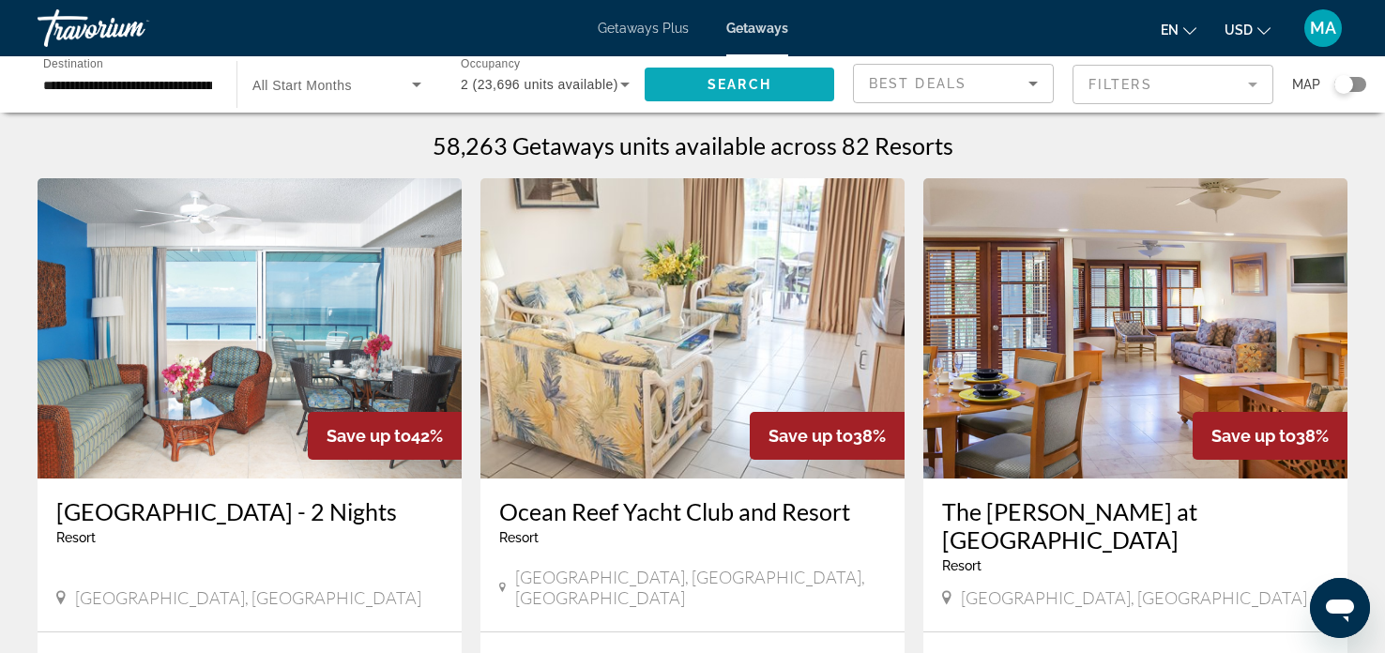
click at [714, 86] on span "Search" at bounding box center [740, 84] width 64 height 15
click at [186, 87] on input "**********" at bounding box center [127, 85] width 169 height 23
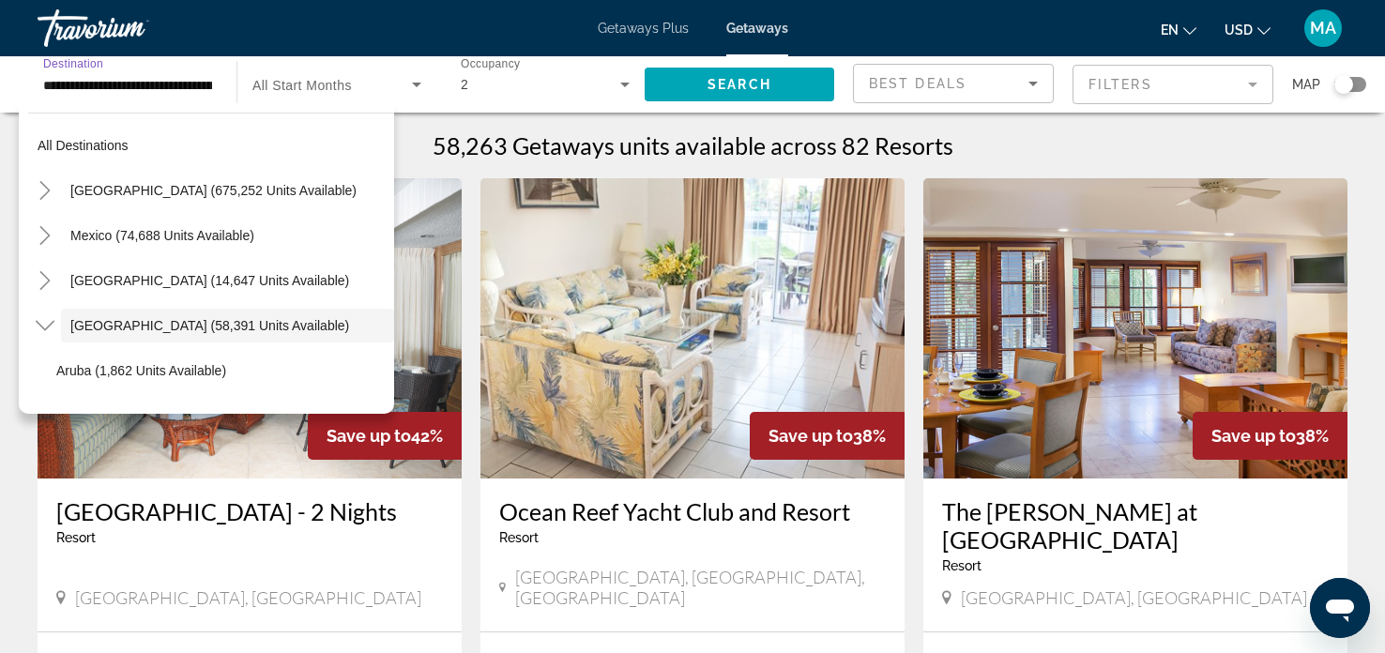
scroll to position [66, 0]
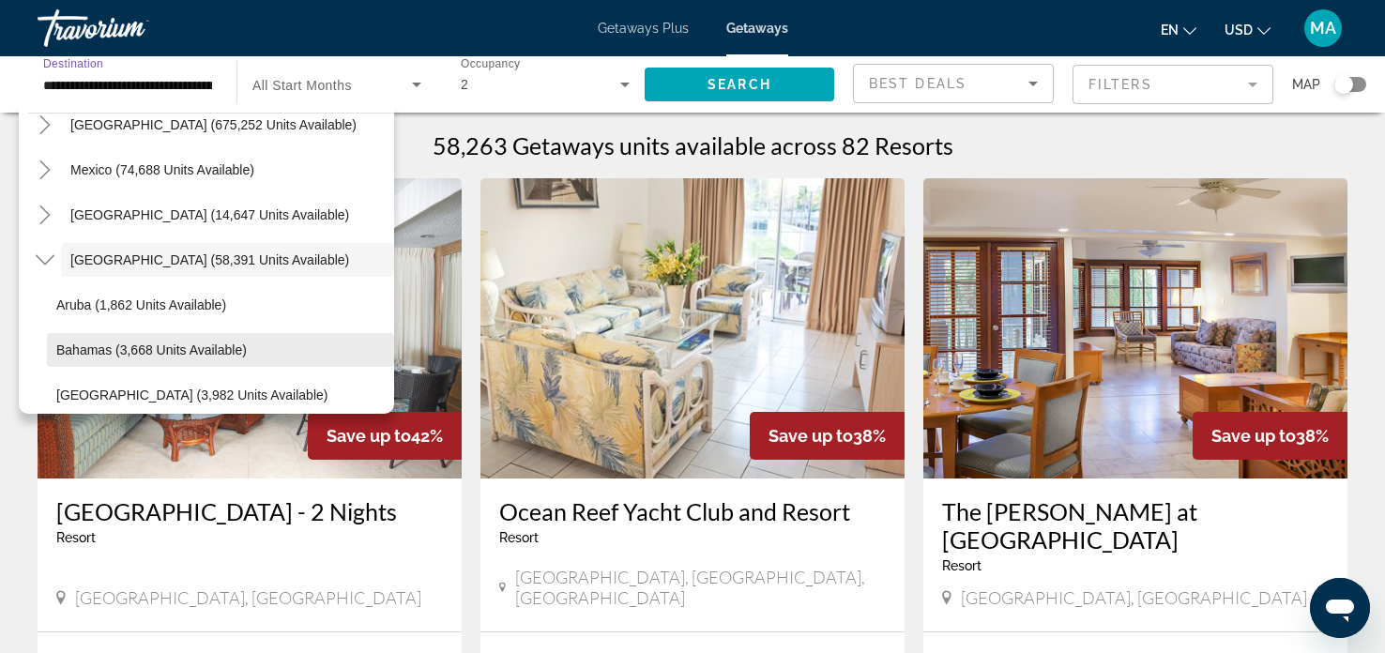
click at [100, 343] on span "Bahamas (3,668 units available)" at bounding box center [151, 350] width 190 height 15
type input "**********"
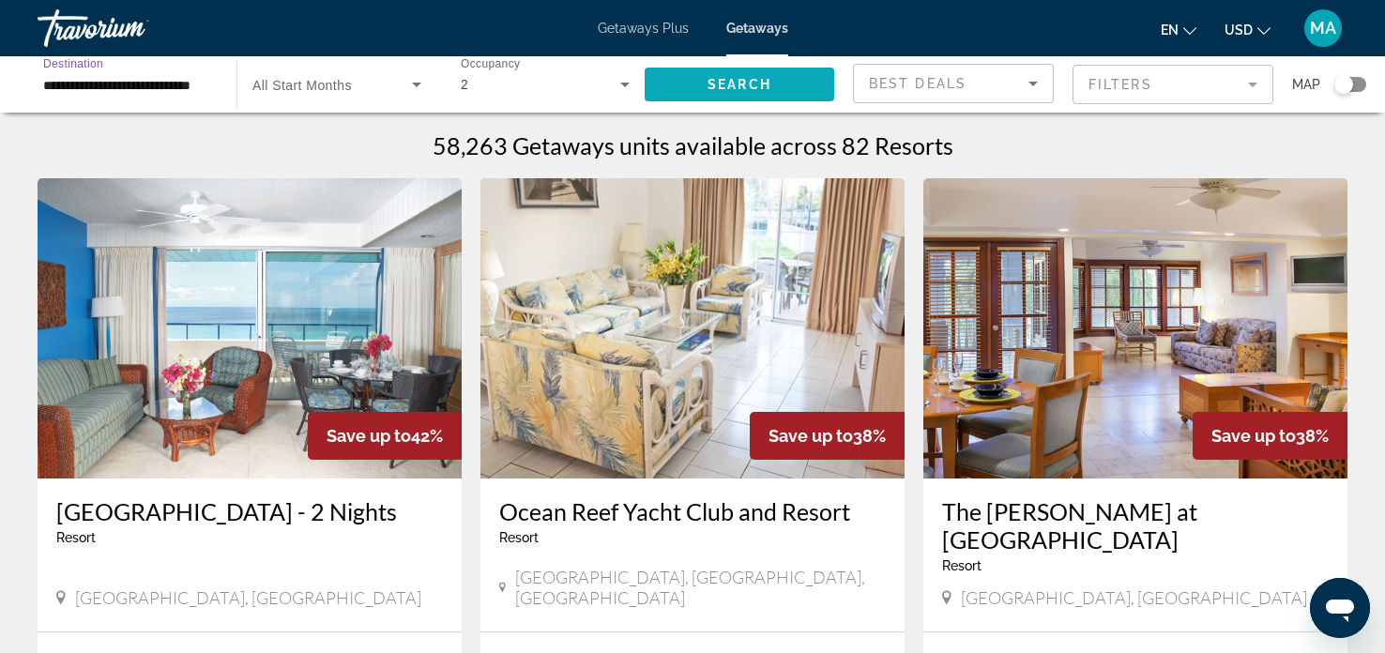
click at [711, 87] on span "Search" at bounding box center [740, 84] width 64 height 15
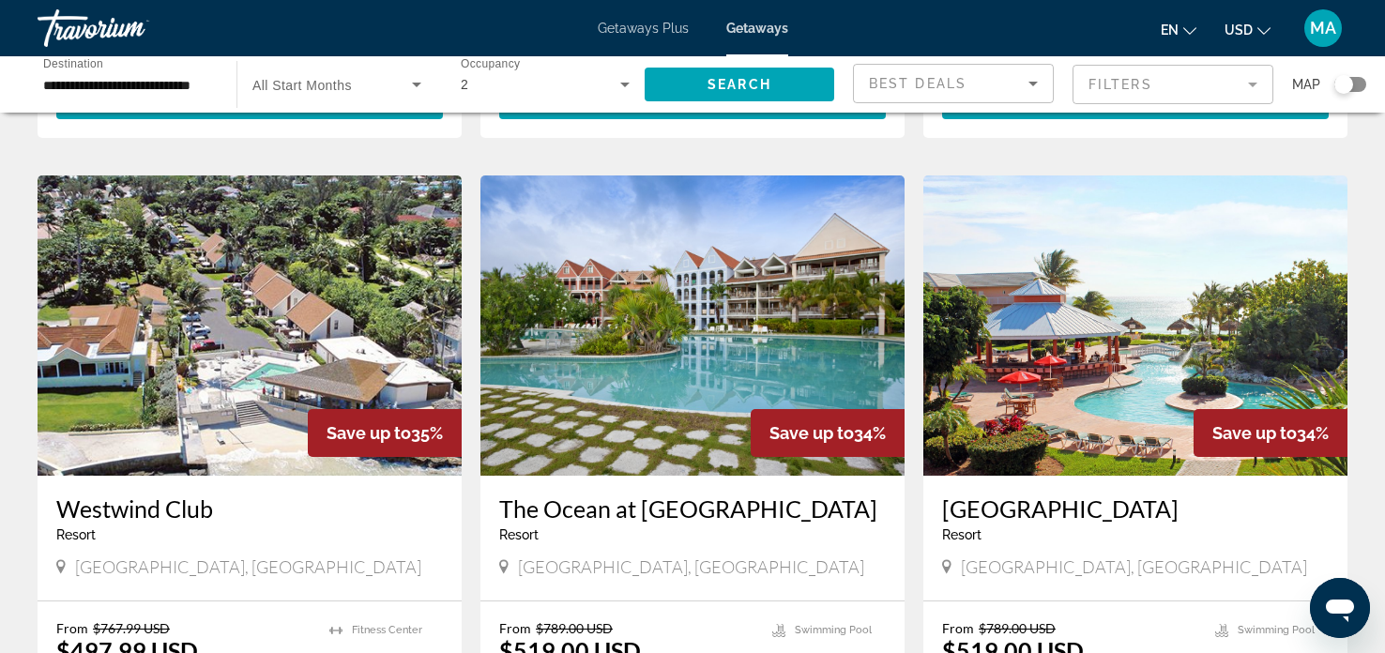
scroll to position [670, 0]
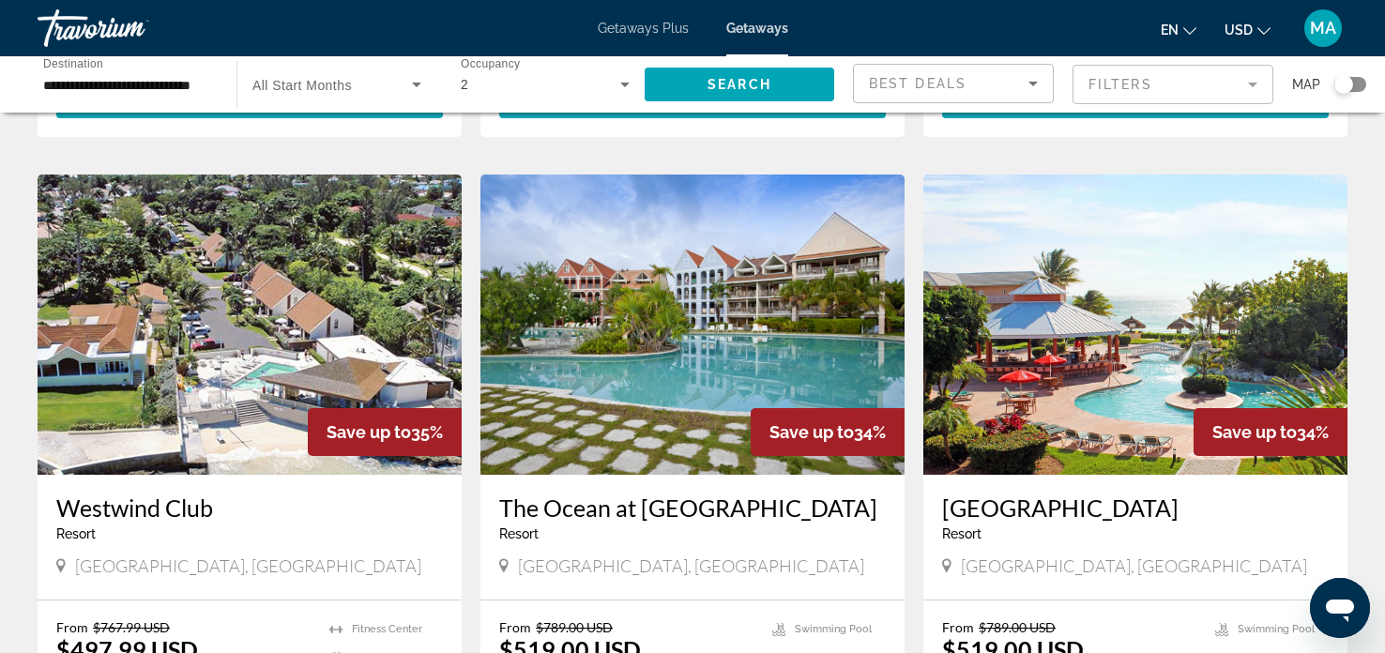
click at [1178, 81] on mat-form-field "Filters" at bounding box center [1173, 84] width 201 height 39
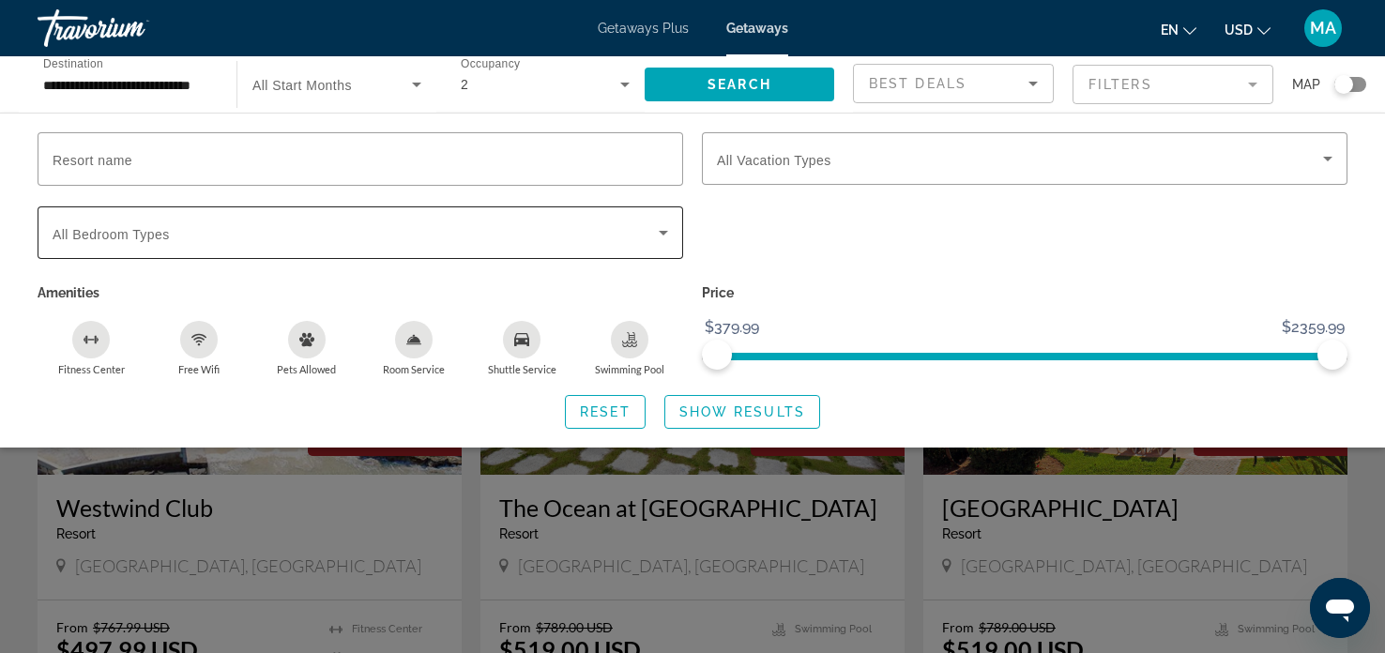
click at [646, 229] on span "Search widget" at bounding box center [356, 232] width 606 height 23
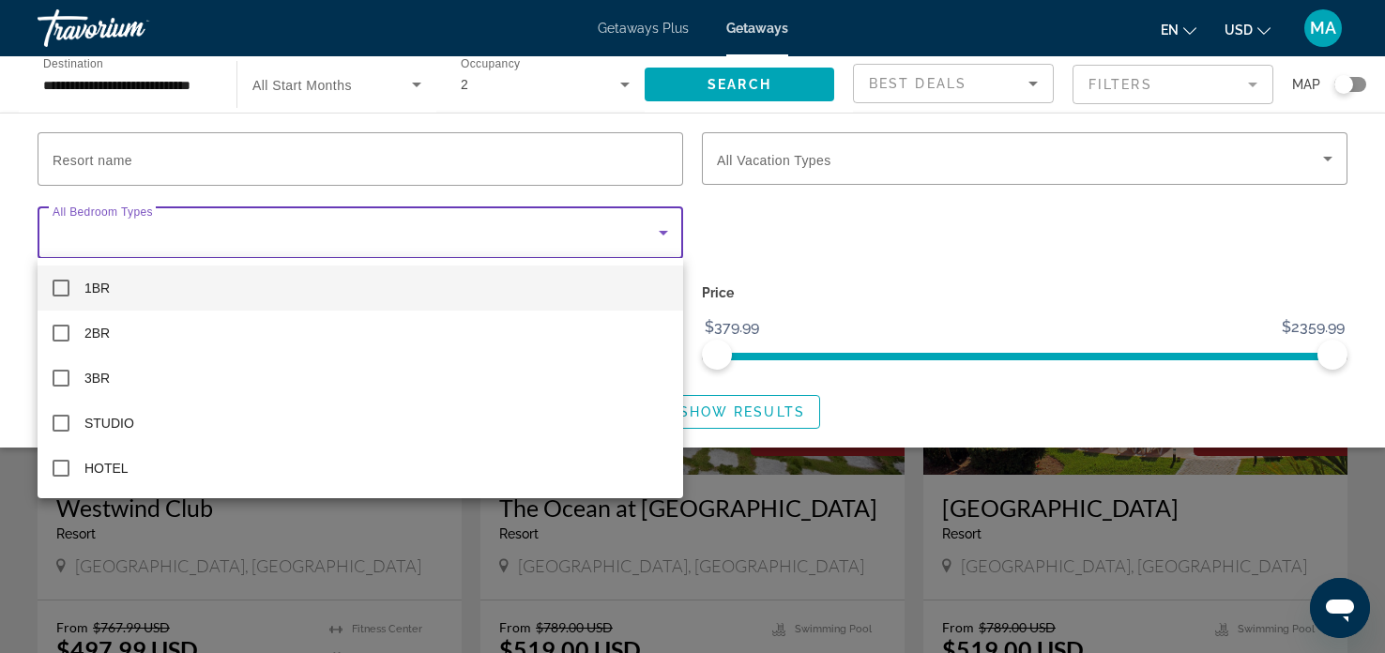
click at [646, 229] on div at bounding box center [692, 326] width 1385 height 653
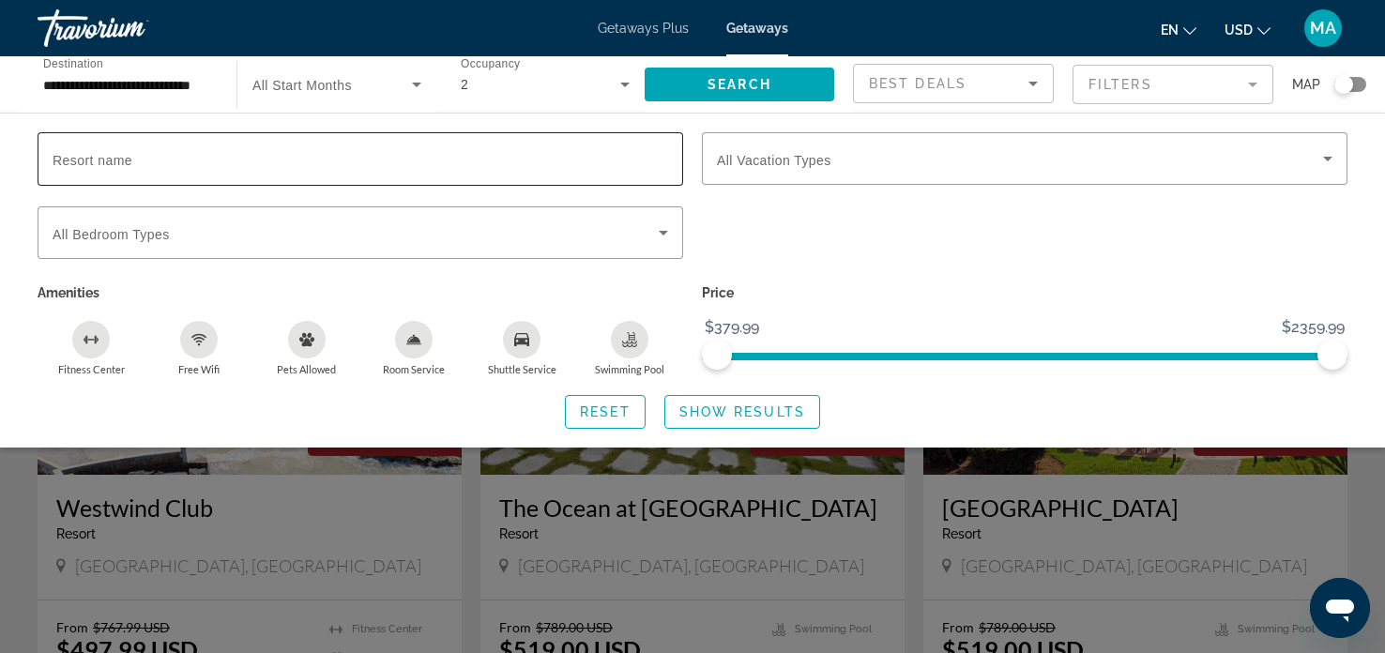
click at [648, 167] on input "Resort name" at bounding box center [361, 159] width 616 height 23
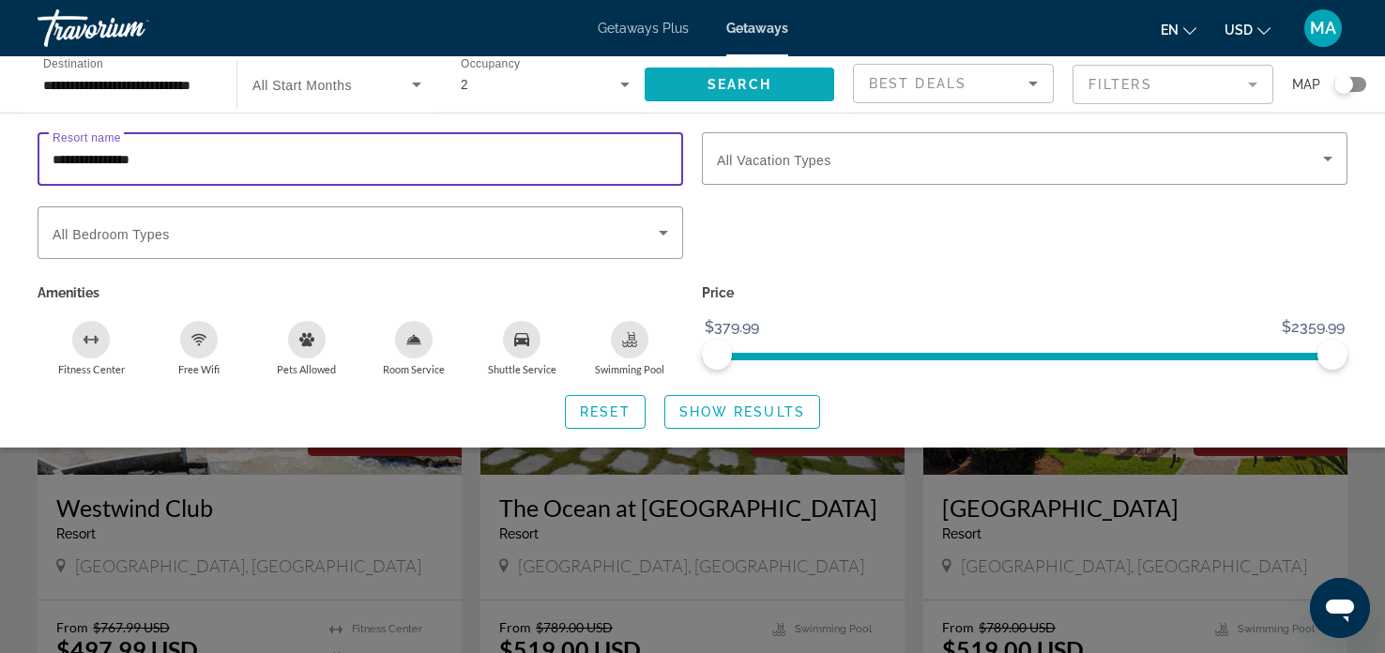
click at [738, 89] on span "Search" at bounding box center [740, 84] width 64 height 15
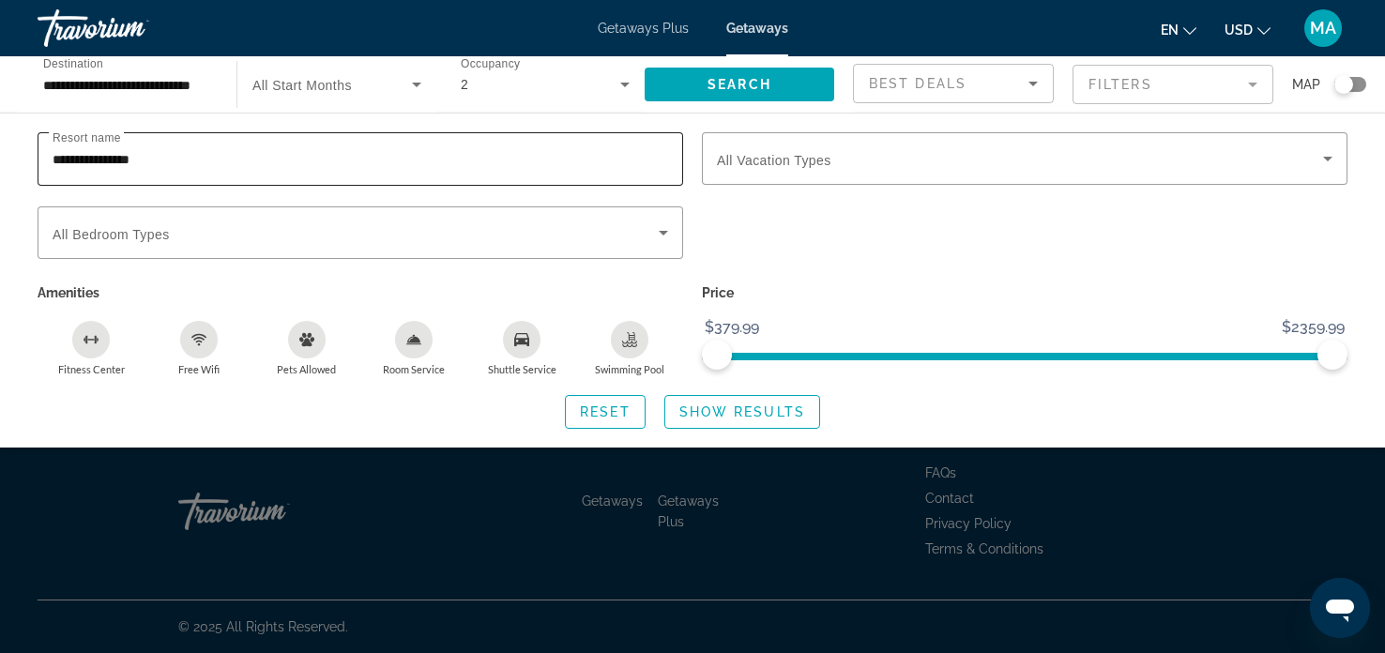
click at [358, 152] on input "**********" at bounding box center [361, 159] width 616 height 23
type input "*"
click at [948, 227] on div "Search widget" at bounding box center [1025, 242] width 664 height 73
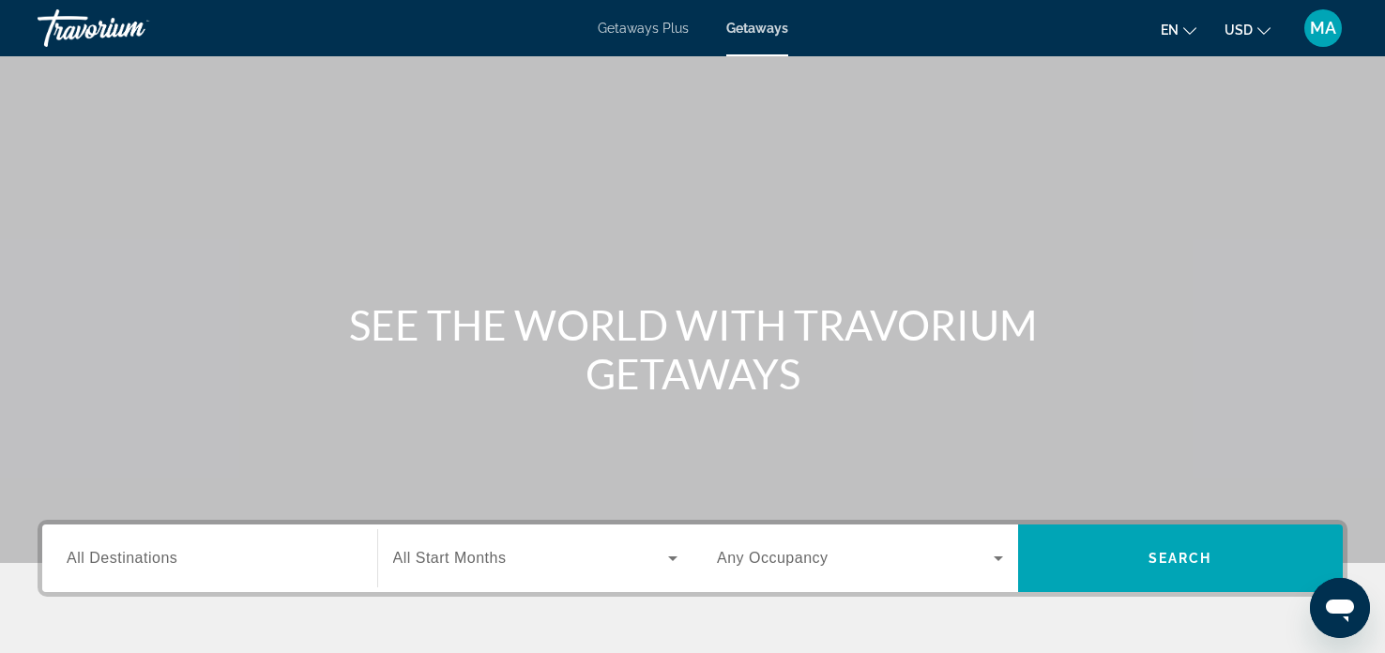
click at [118, 560] on span "All Destinations" at bounding box center [122, 558] width 111 height 16
click at [118, 560] on input "Destination All Destinations" at bounding box center [210, 559] width 286 height 23
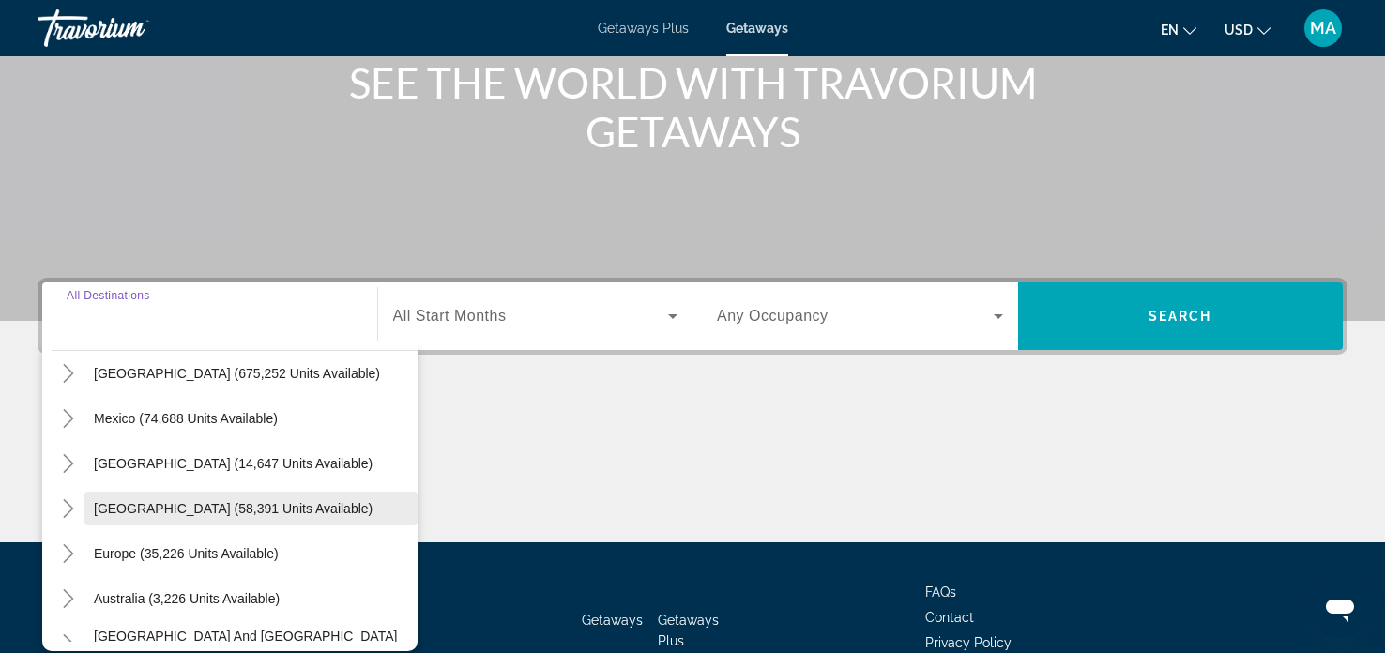
scroll to position [112, 0]
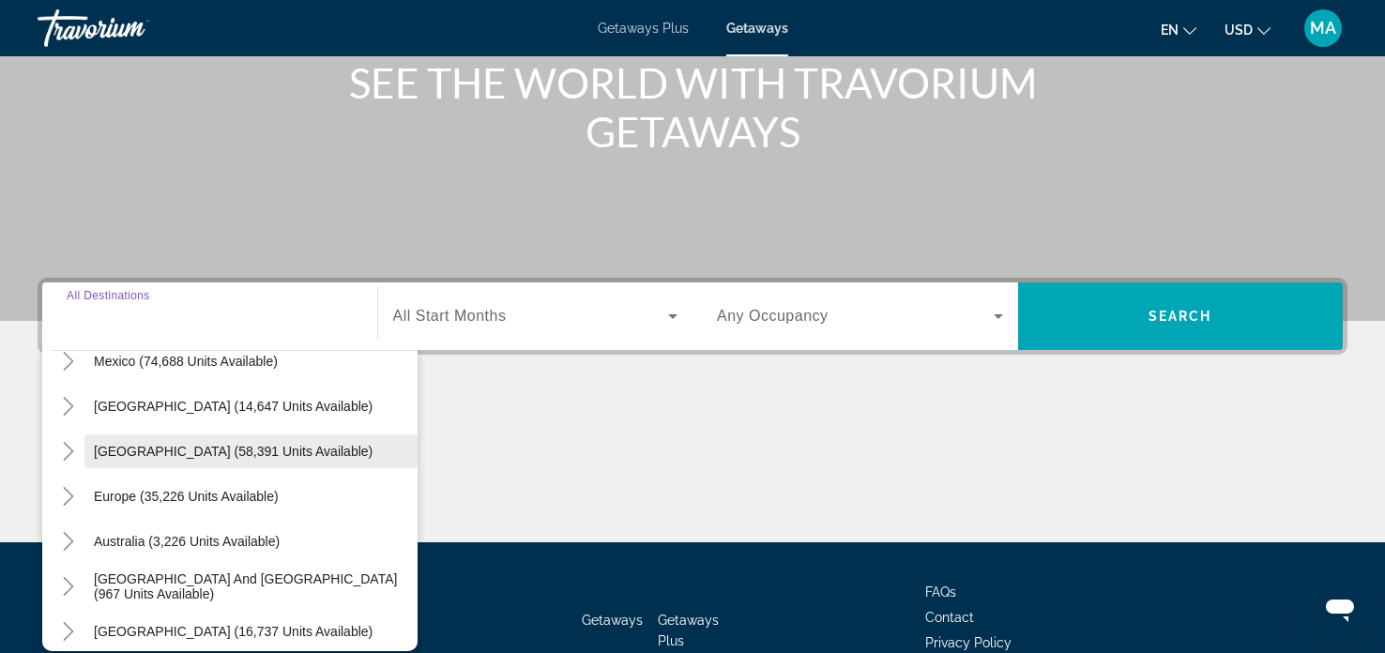
click at [143, 455] on span "Caribbean & Atlantic Islands (58,391 units available)" at bounding box center [233, 451] width 279 height 15
type input "**********"
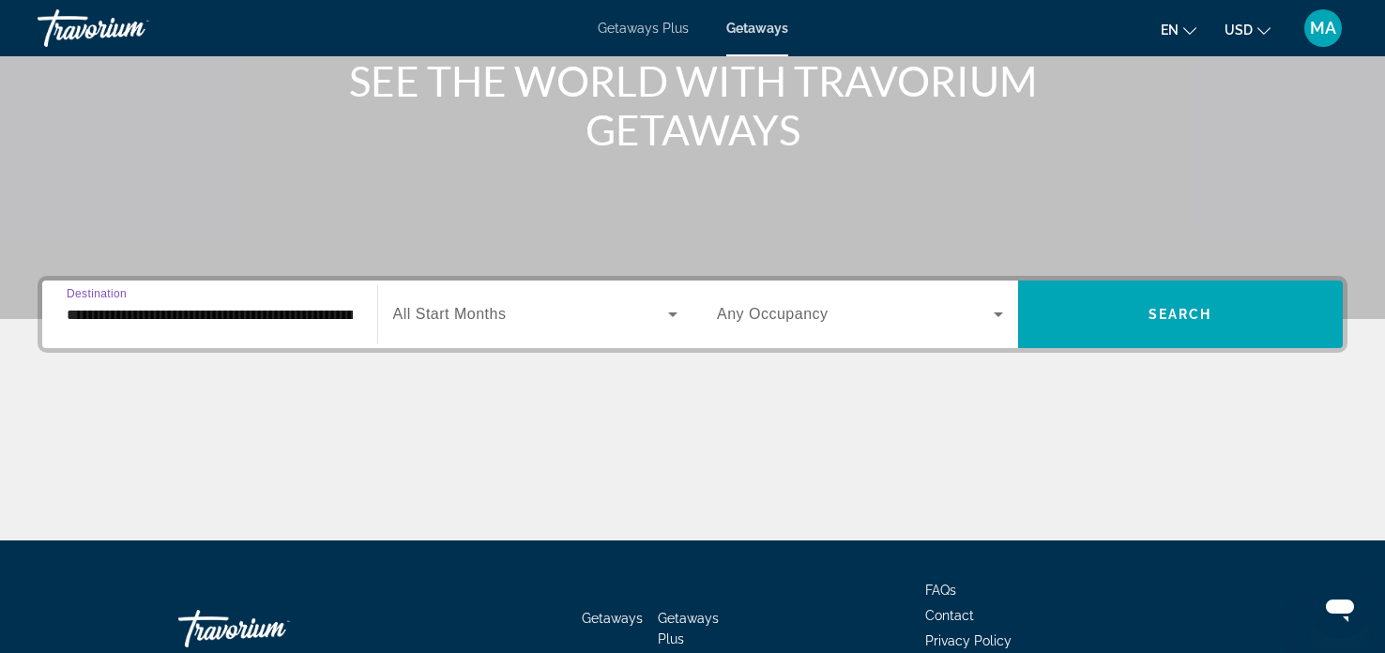
scroll to position [361, 0]
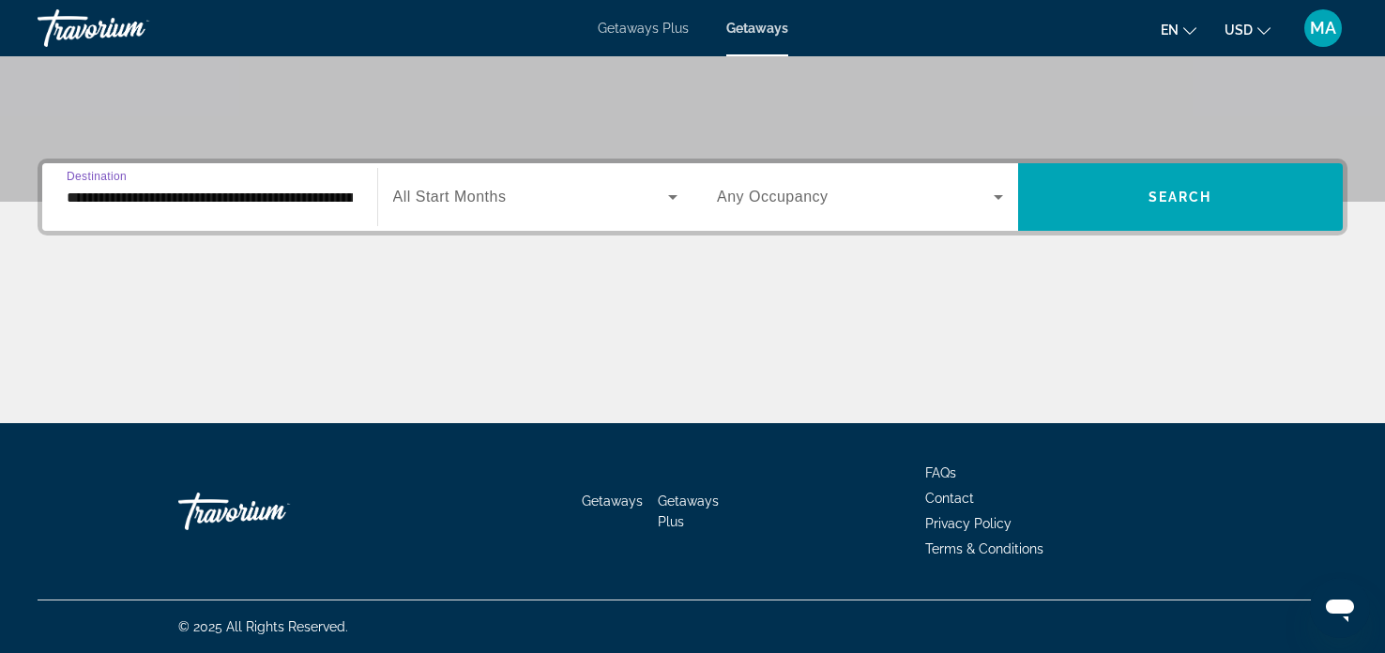
click at [987, 186] on icon "Search widget" at bounding box center [998, 197] width 23 height 23
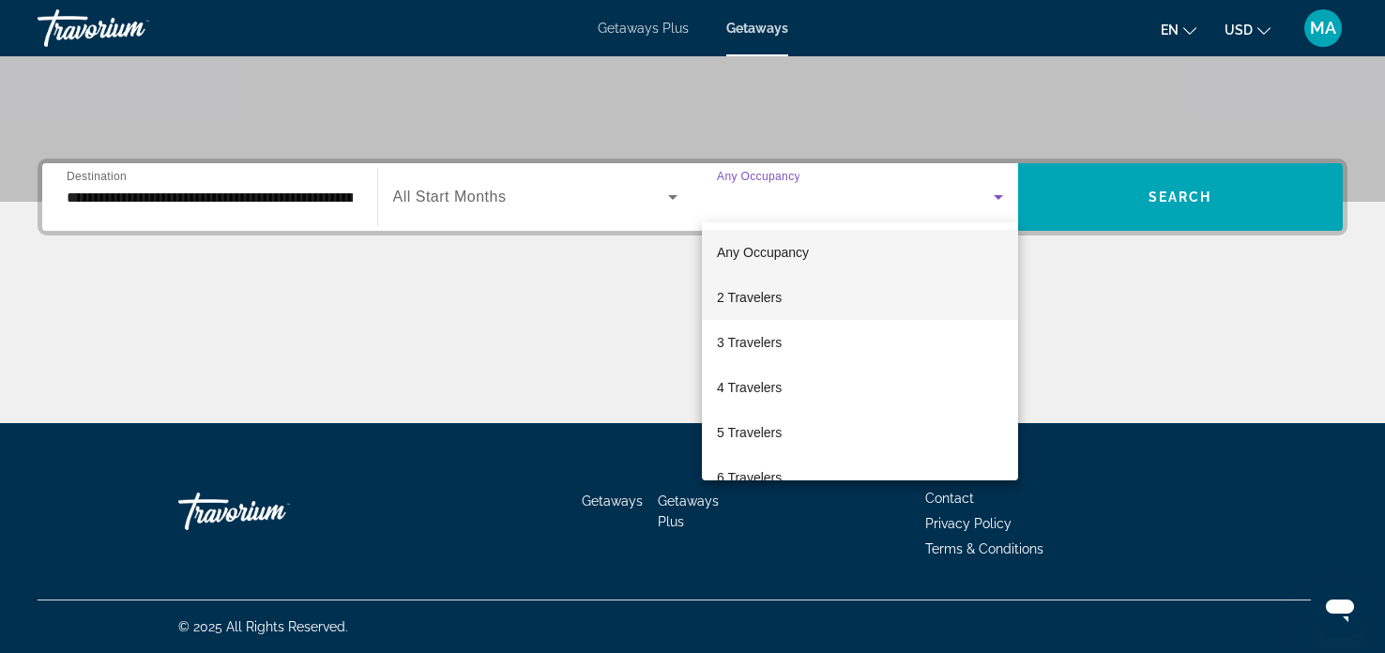
click at [754, 303] on span "2 Travelers" at bounding box center [749, 297] width 65 height 23
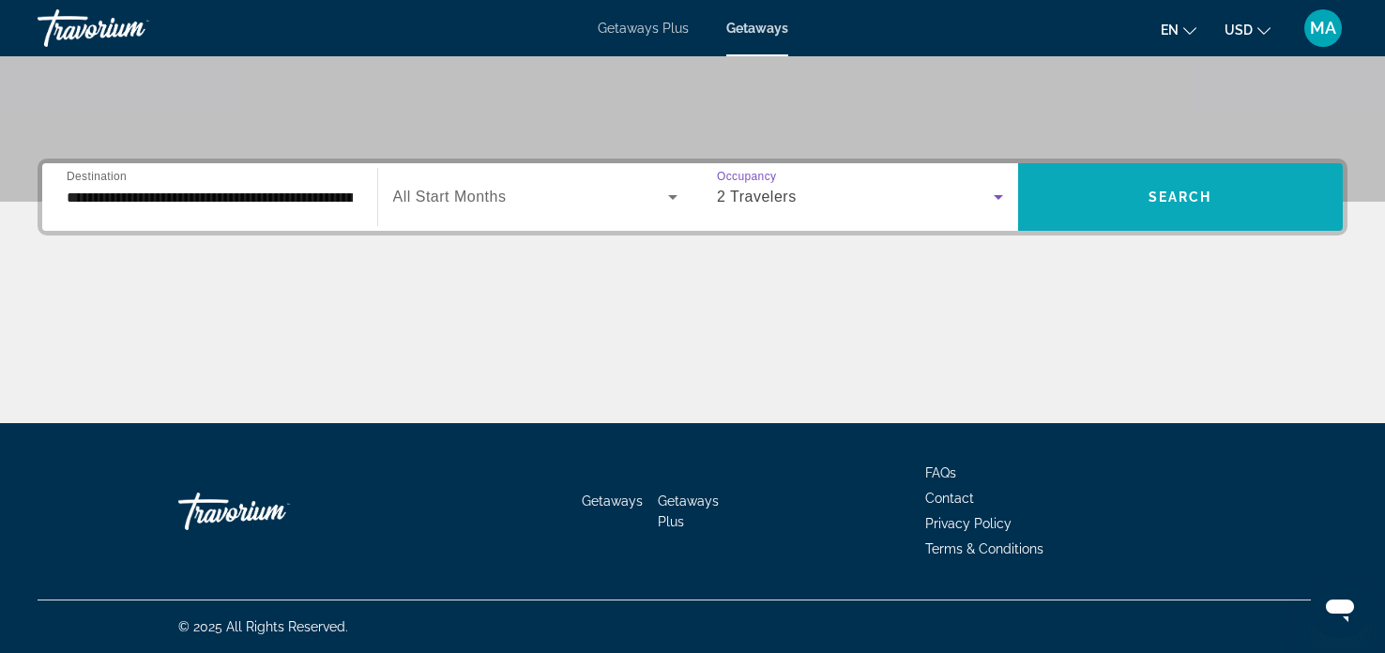
click at [1168, 206] on span "Search widget" at bounding box center [1181, 197] width 326 height 45
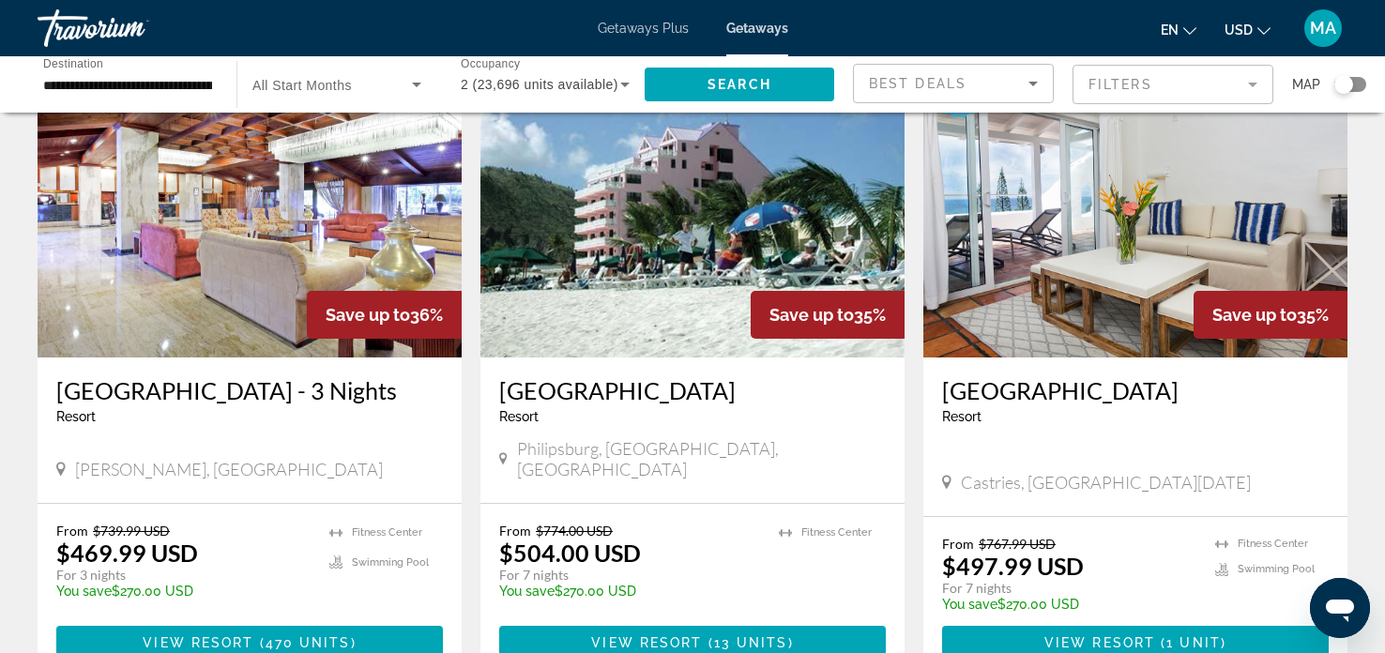
scroll to position [1426, 0]
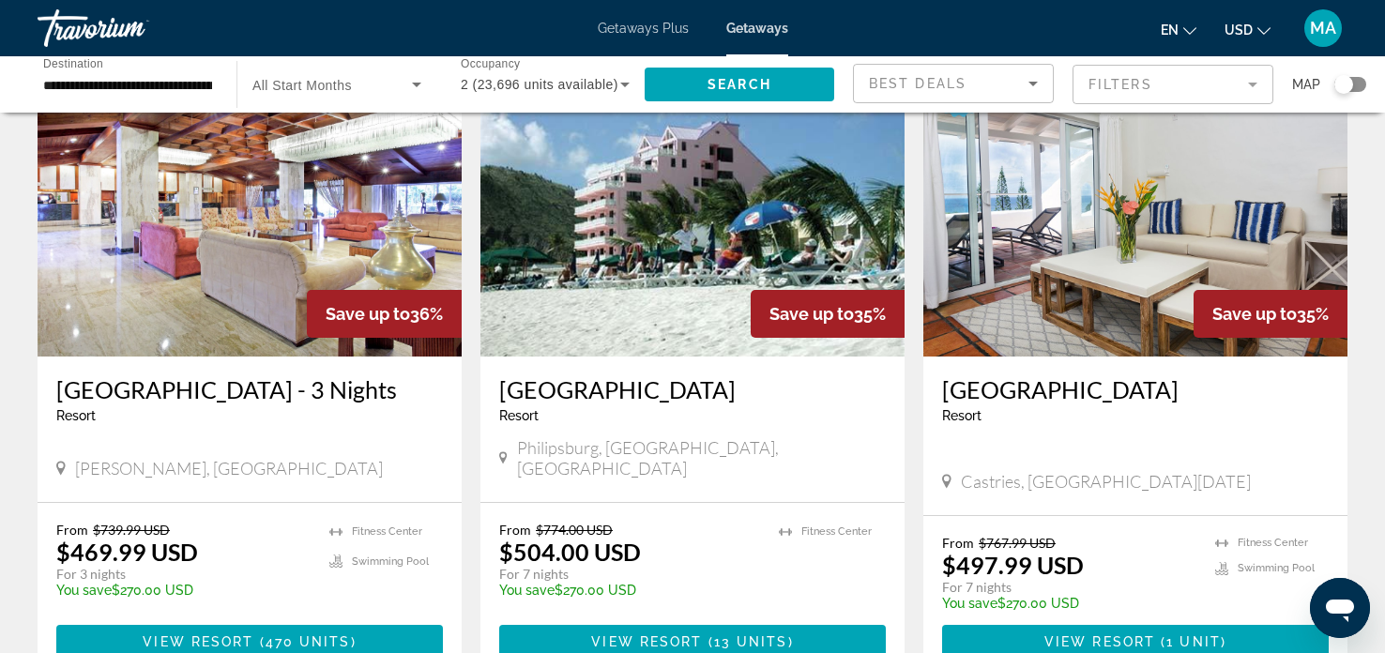
click at [1354, 84] on div "Search widget" at bounding box center [1350, 84] width 32 height 15
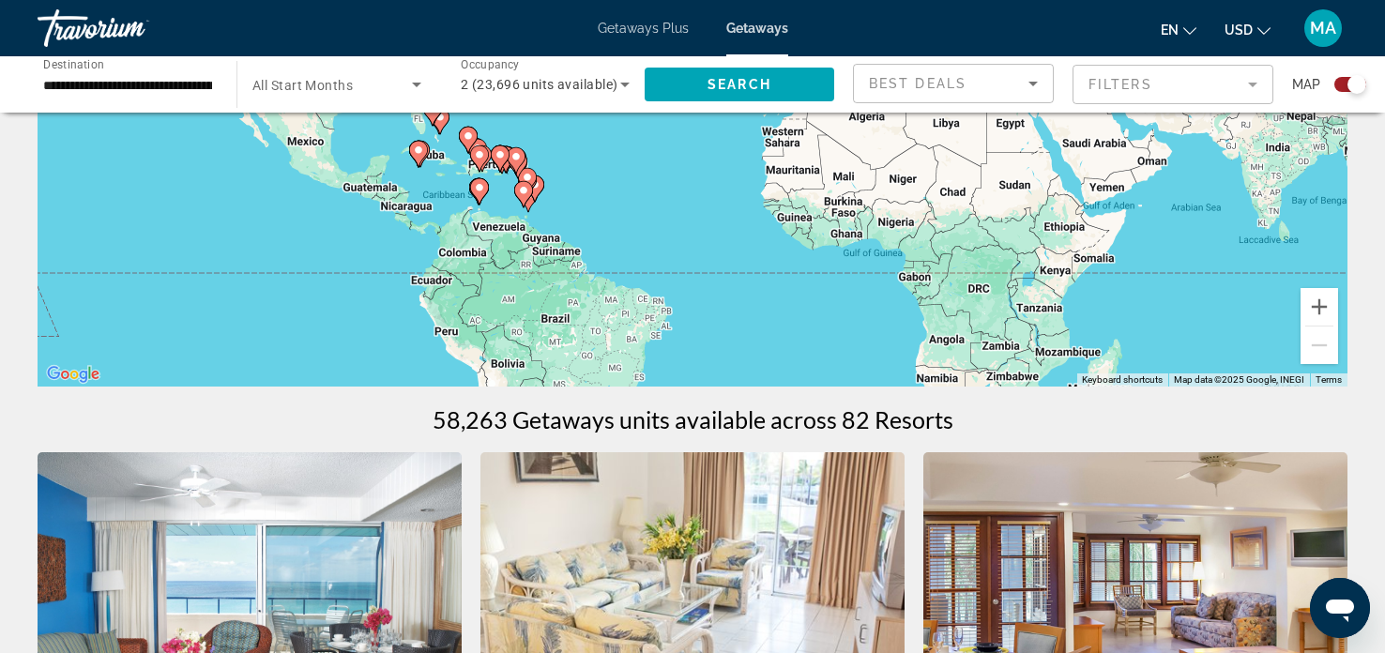
scroll to position [0, 0]
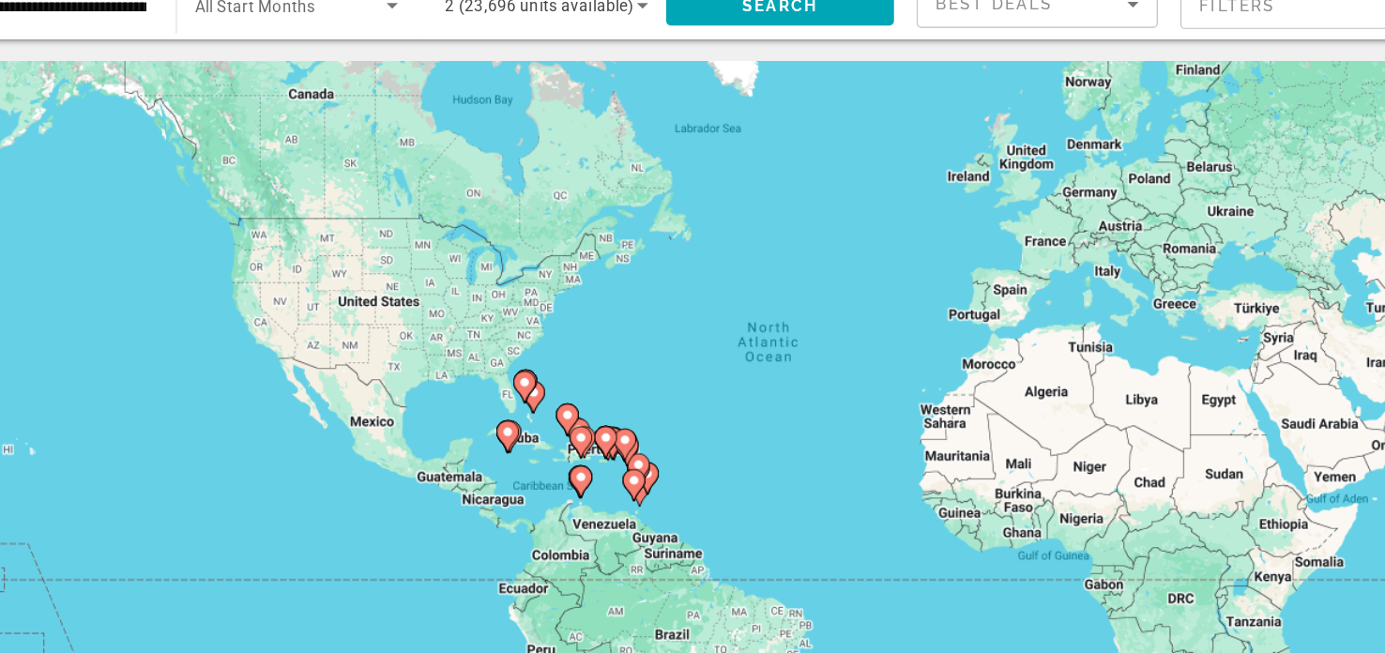
drag, startPoint x: 538, startPoint y: 478, endPoint x: 633, endPoint y: 464, distance: 96.6
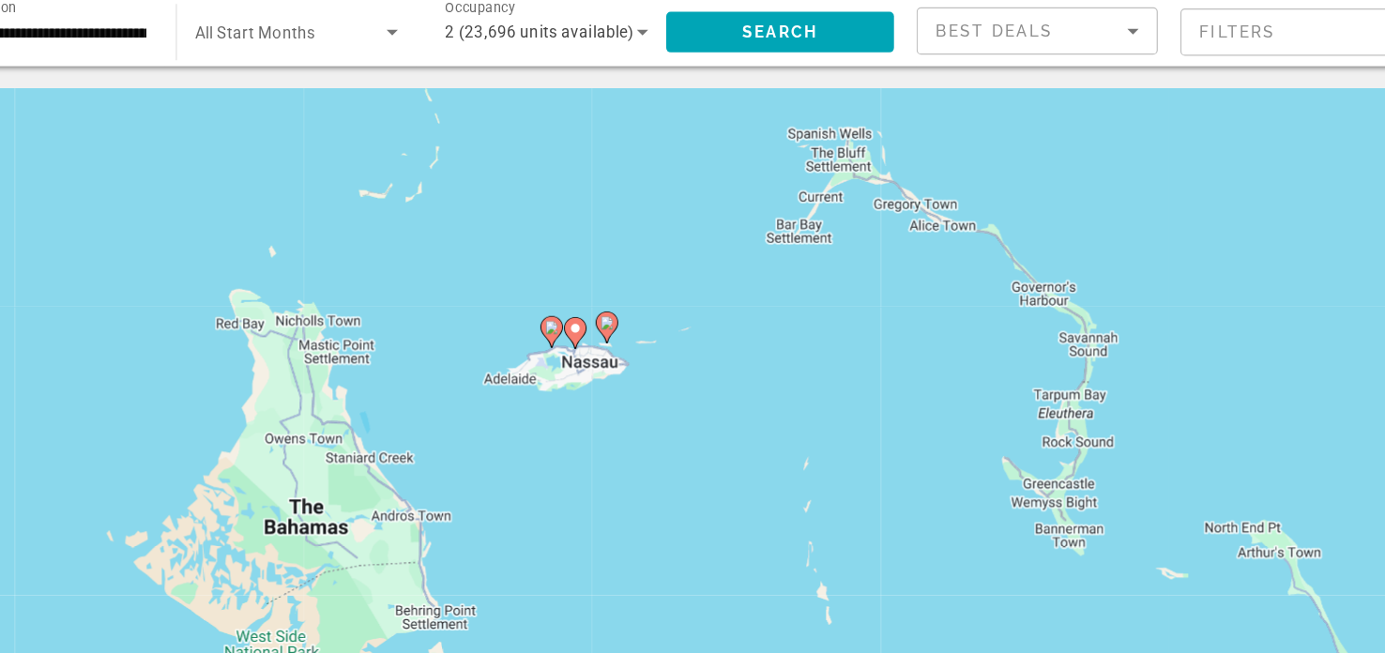
click at [546, 337] on icon "Main content" at bounding box center [548, 334] width 17 height 24
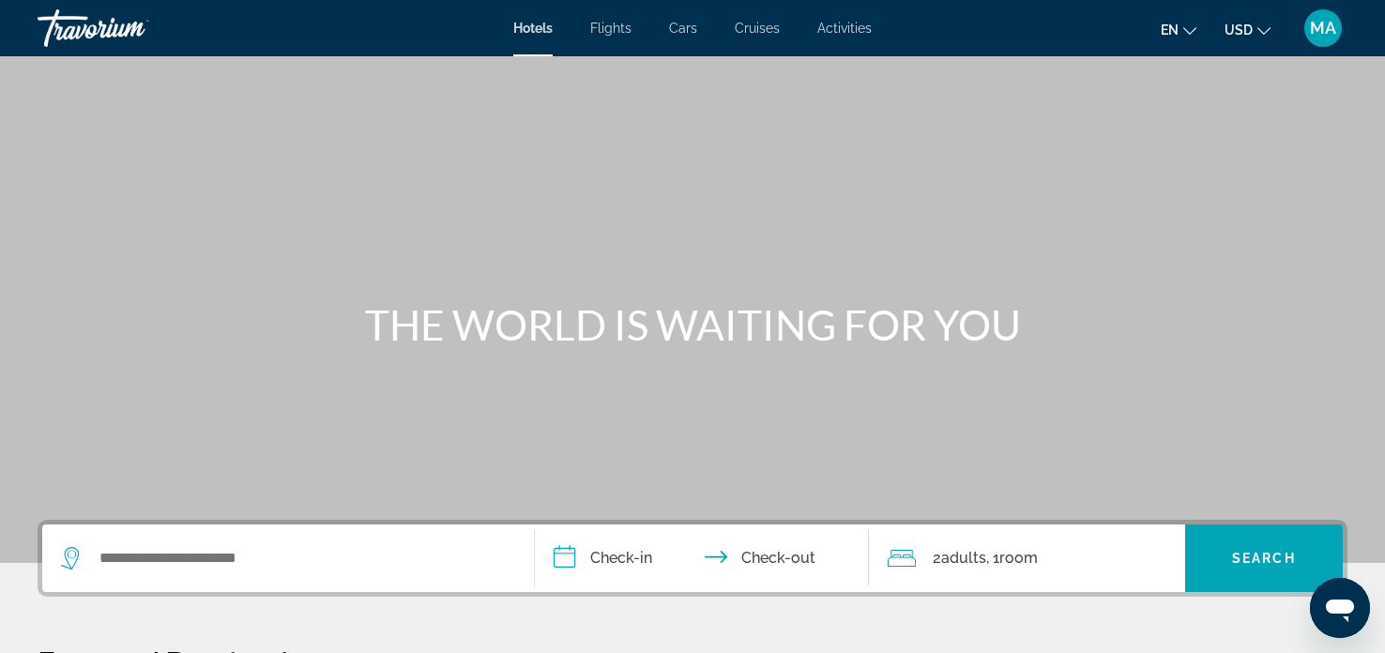
click at [759, 28] on span "Cruises" at bounding box center [757, 28] width 45 height 15
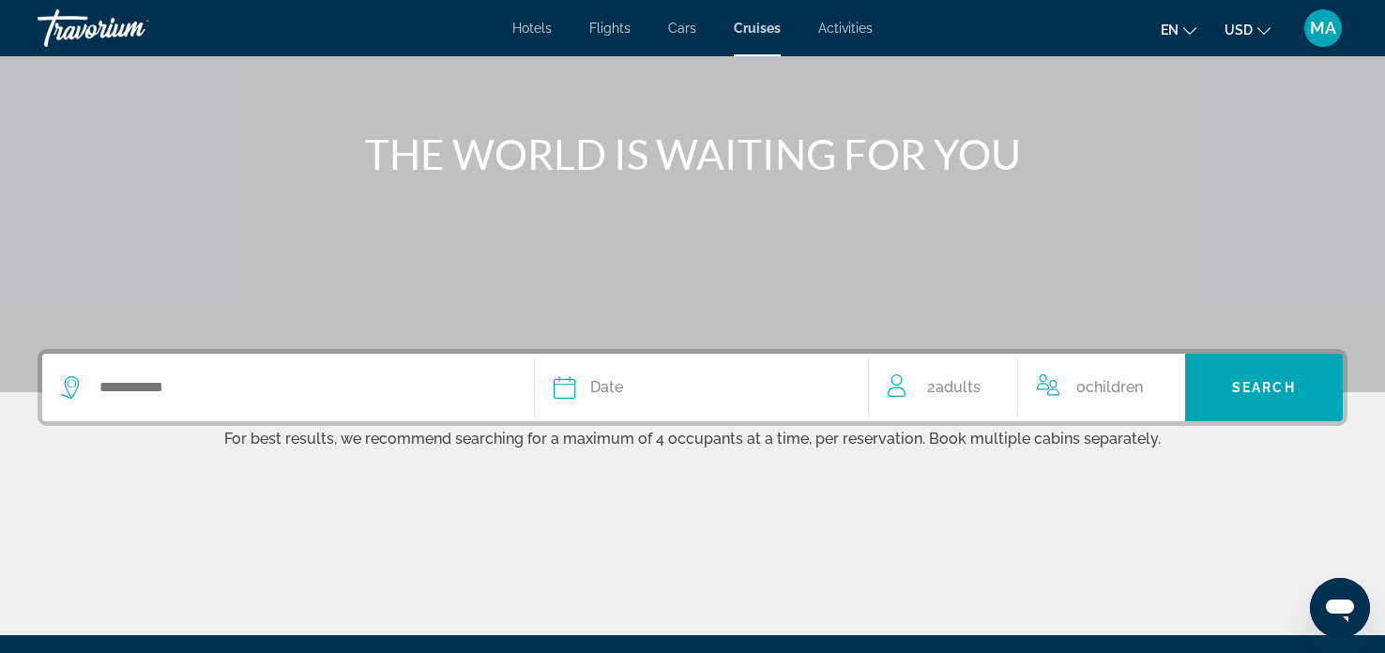
scroll to position [171, 0]
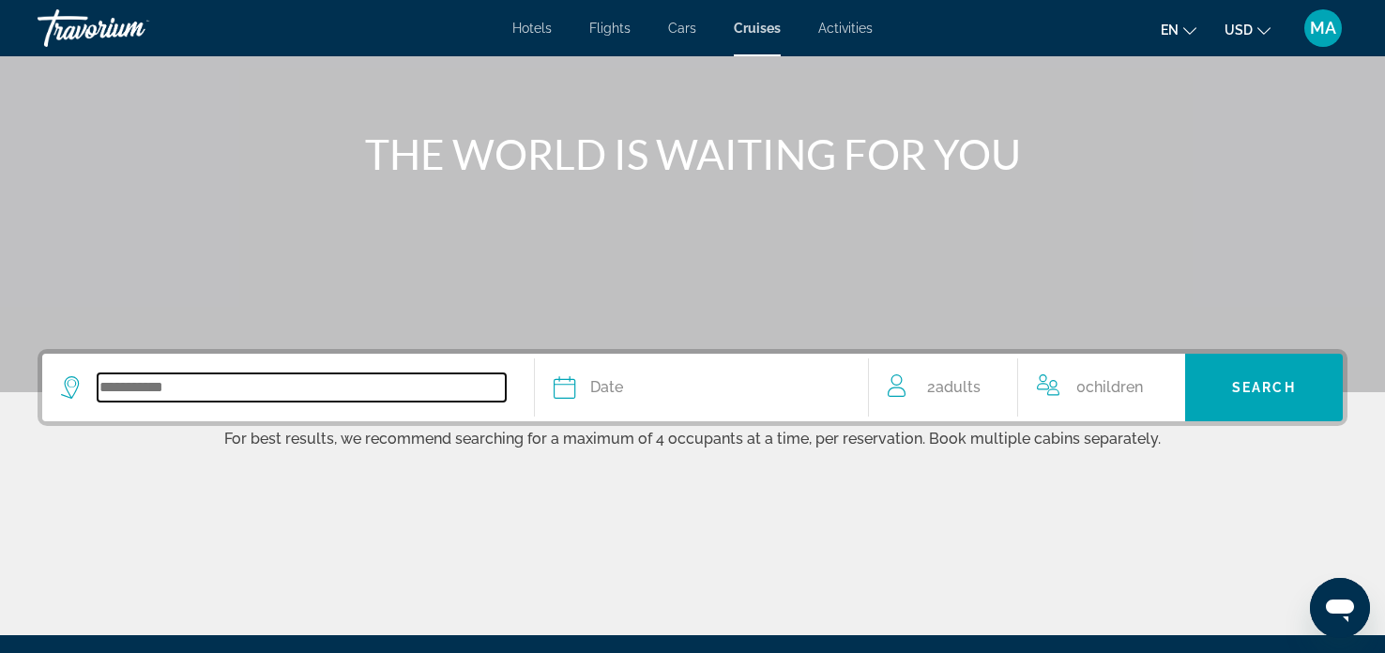
click at [236, 388] on input "Search widget" at bounding box center [302, 387] width 408 height 28
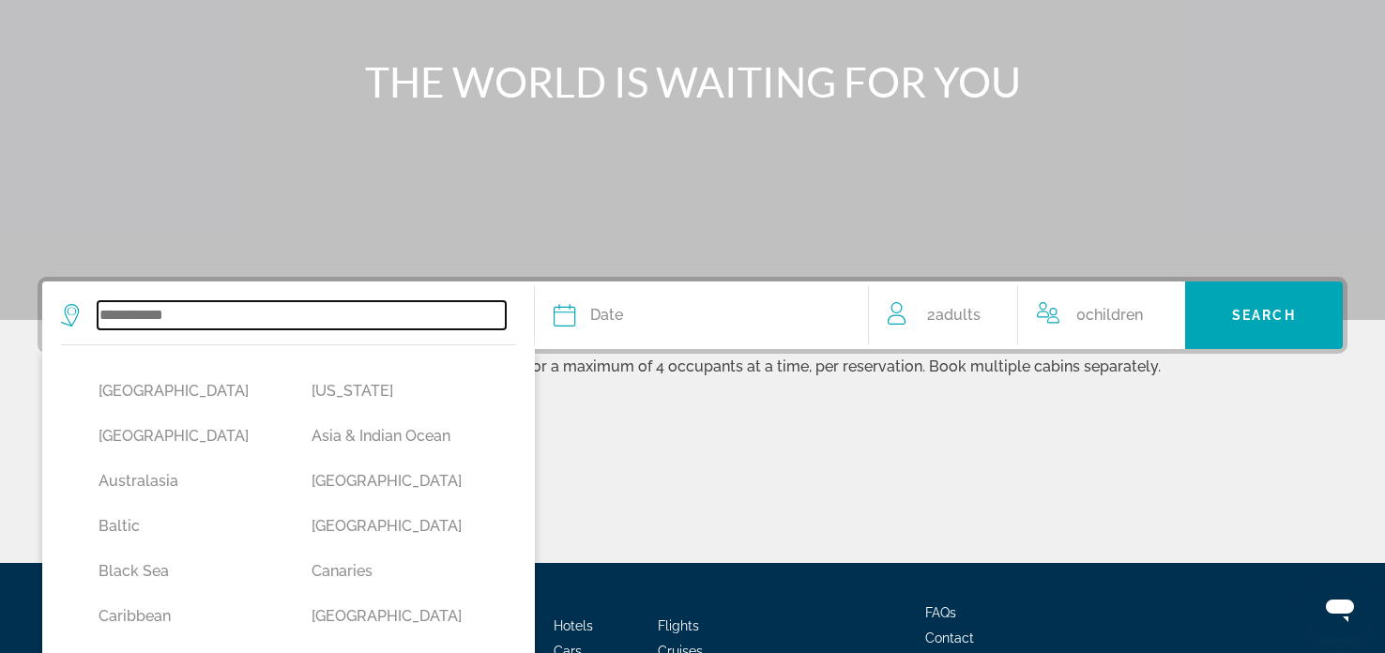
scroll to position [383, 0]
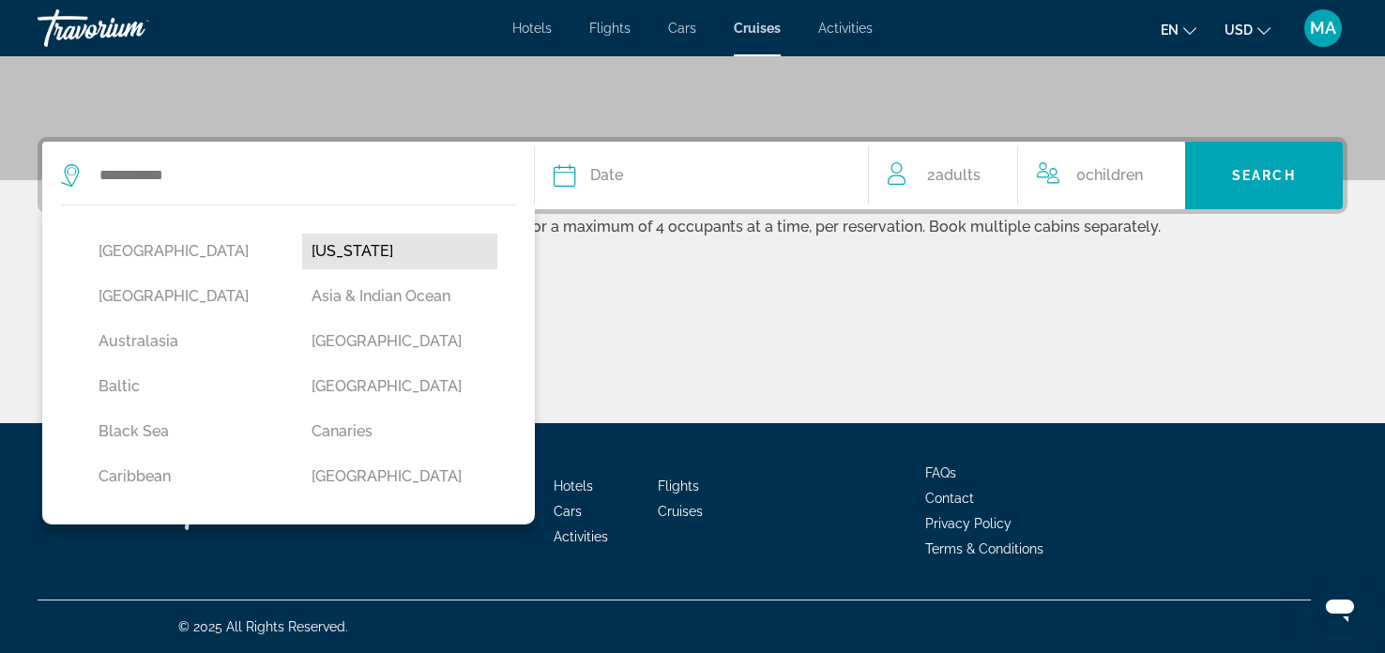
click at [352, 251] on button "Alaska" at bounding box center [399, 252] width 194 height 36
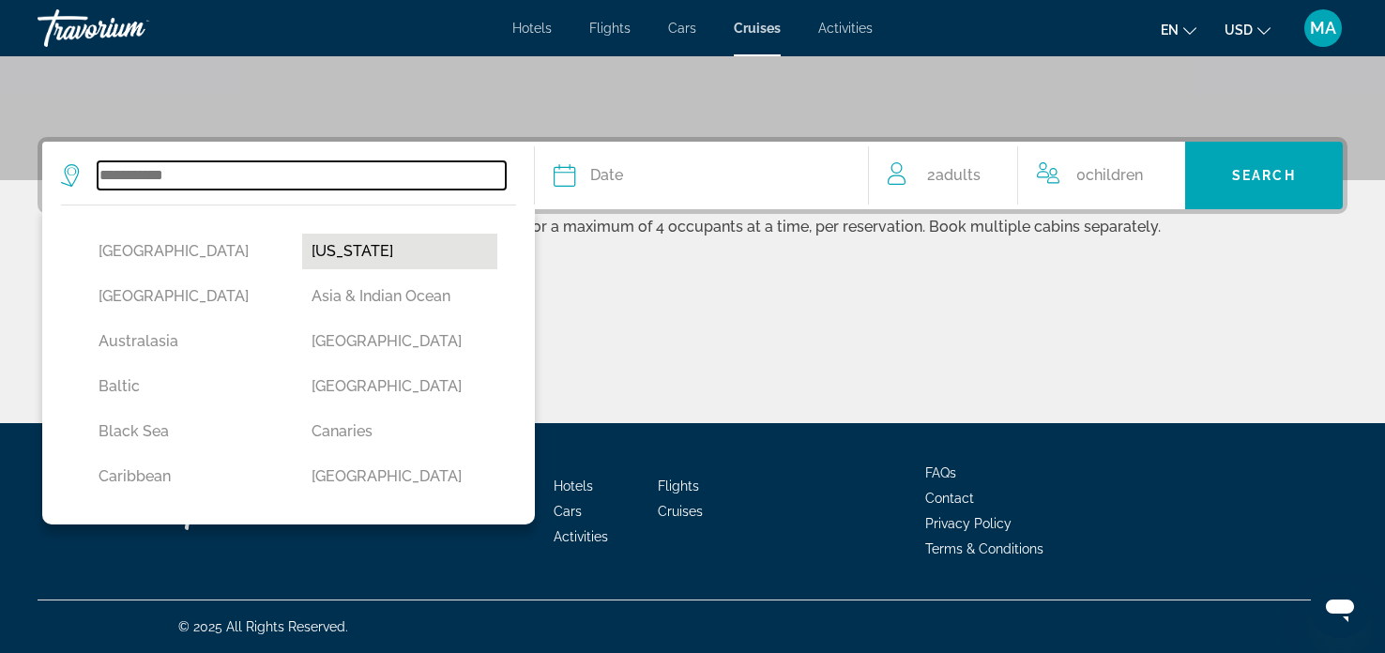
type input "******"
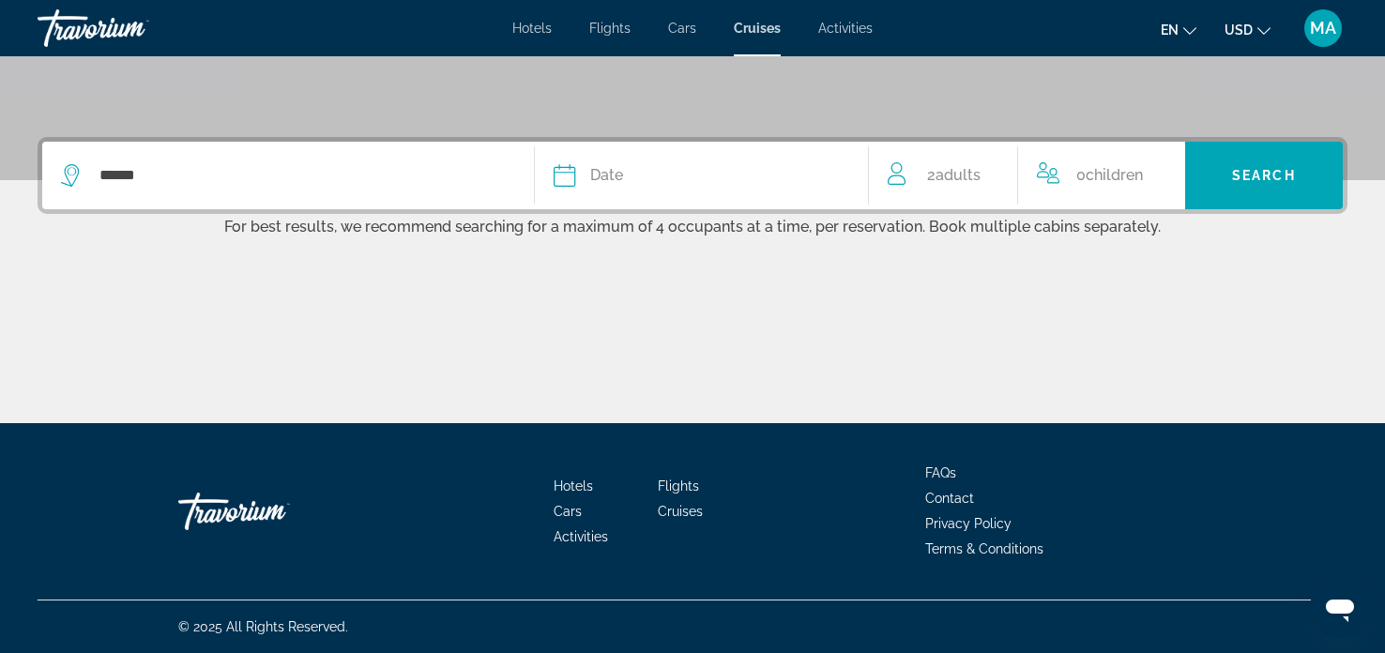
click at [614, 177] on span "Date" at bounding box center [606, 175] width 33 height 26
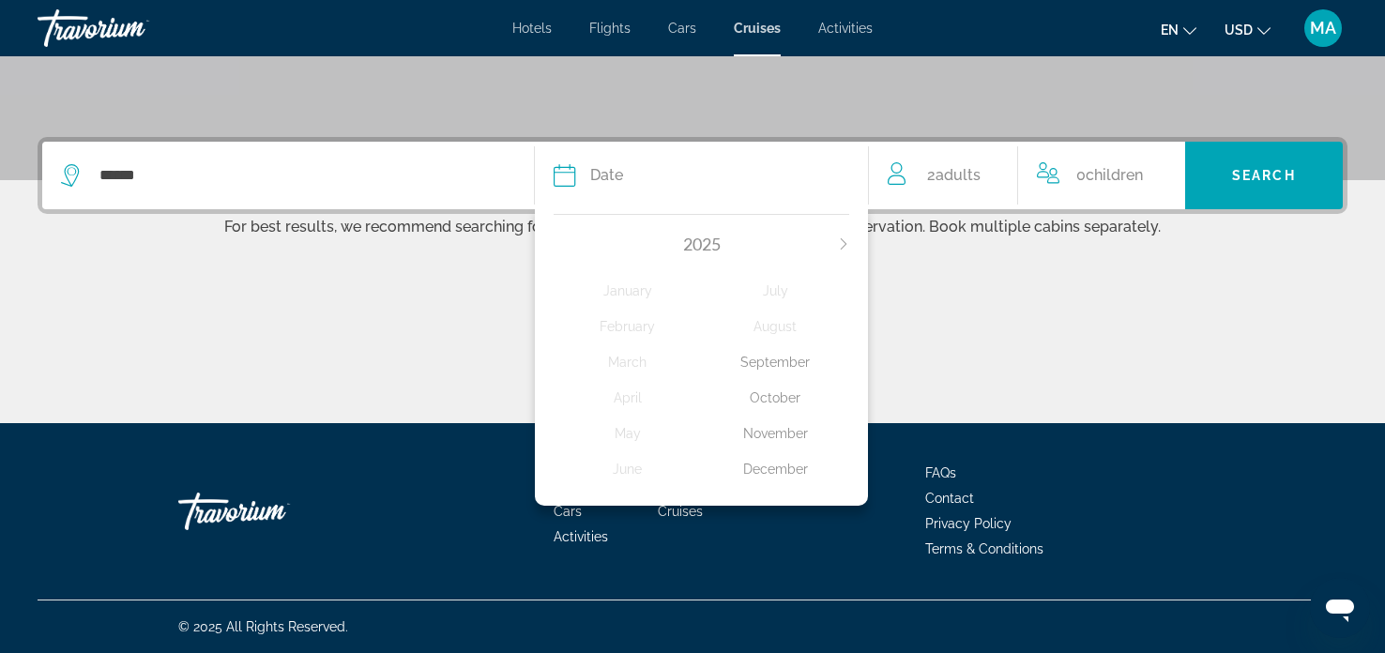
click at [769, 430] on div "November" at bounding box center [776, 434] width 148 height 34
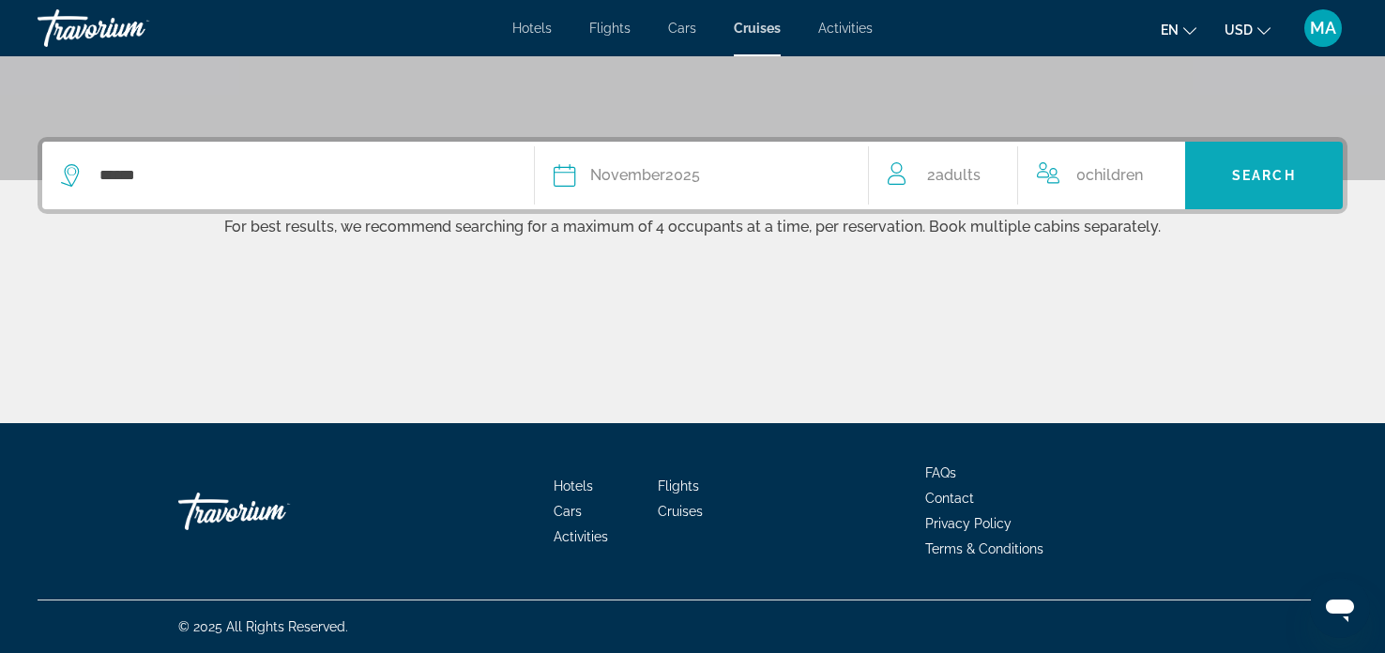
click at [1256, 179] on span "Search" at bounding box center [1264, 175] width 64 height 15
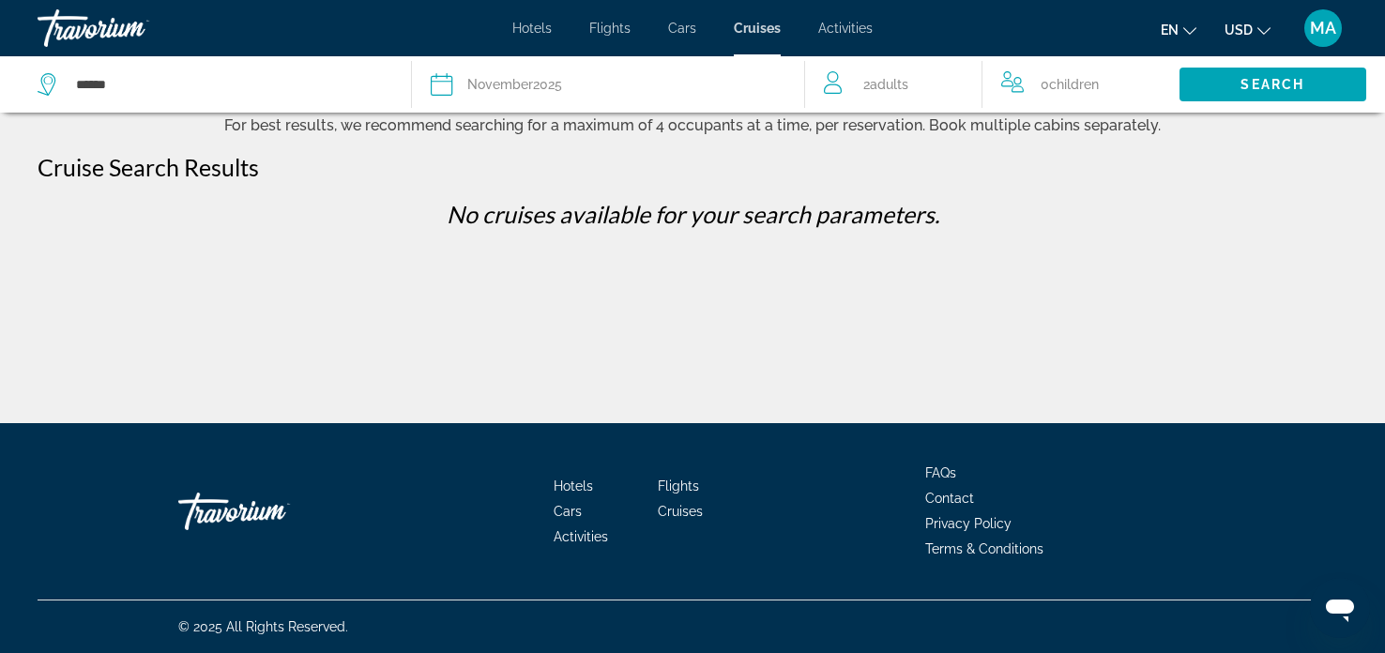
click at [605, 87] on div "Date November 2025" at bounding box center [608, 84] width 355 height 26
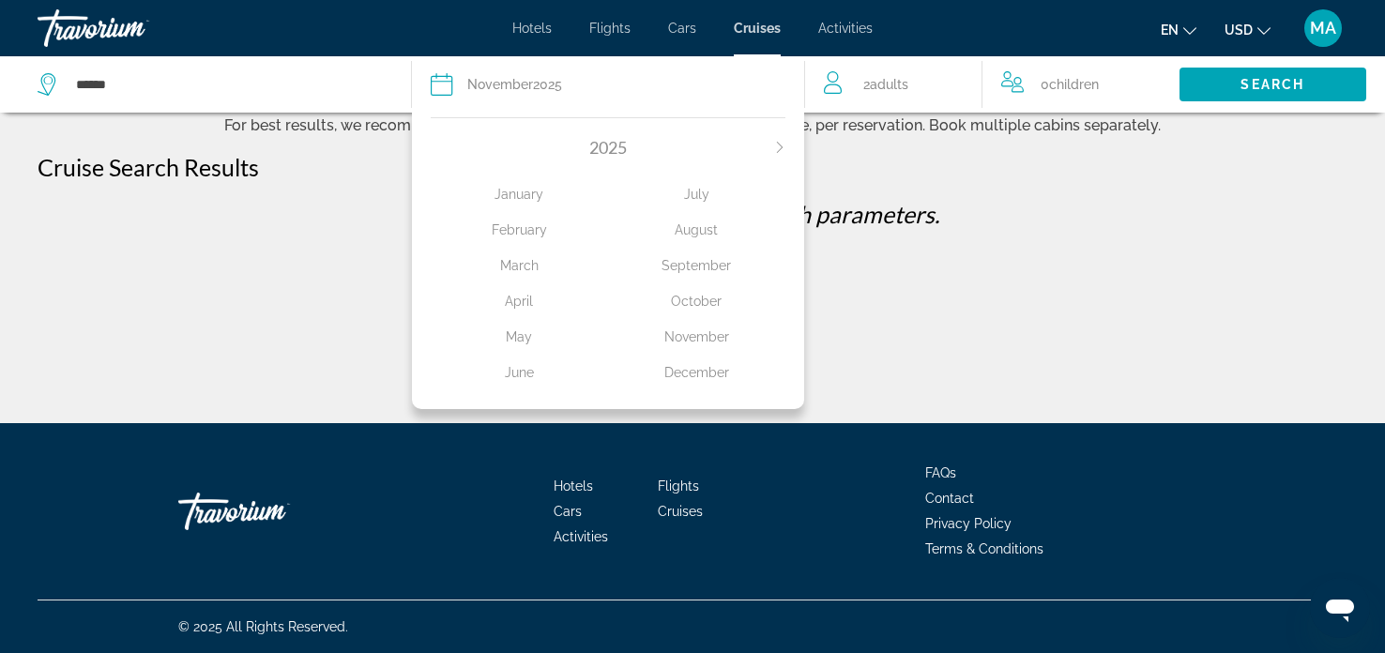
click at [774, 154] on div "2025" at bounding box center [608, 147] width 355 height 21
click at [778, 145] on icon "Next month" at bounding box center [779, 147] width 11 height 11
click at [528, 191] on div "January" at bounding box center [519, 194] width 177 height 34
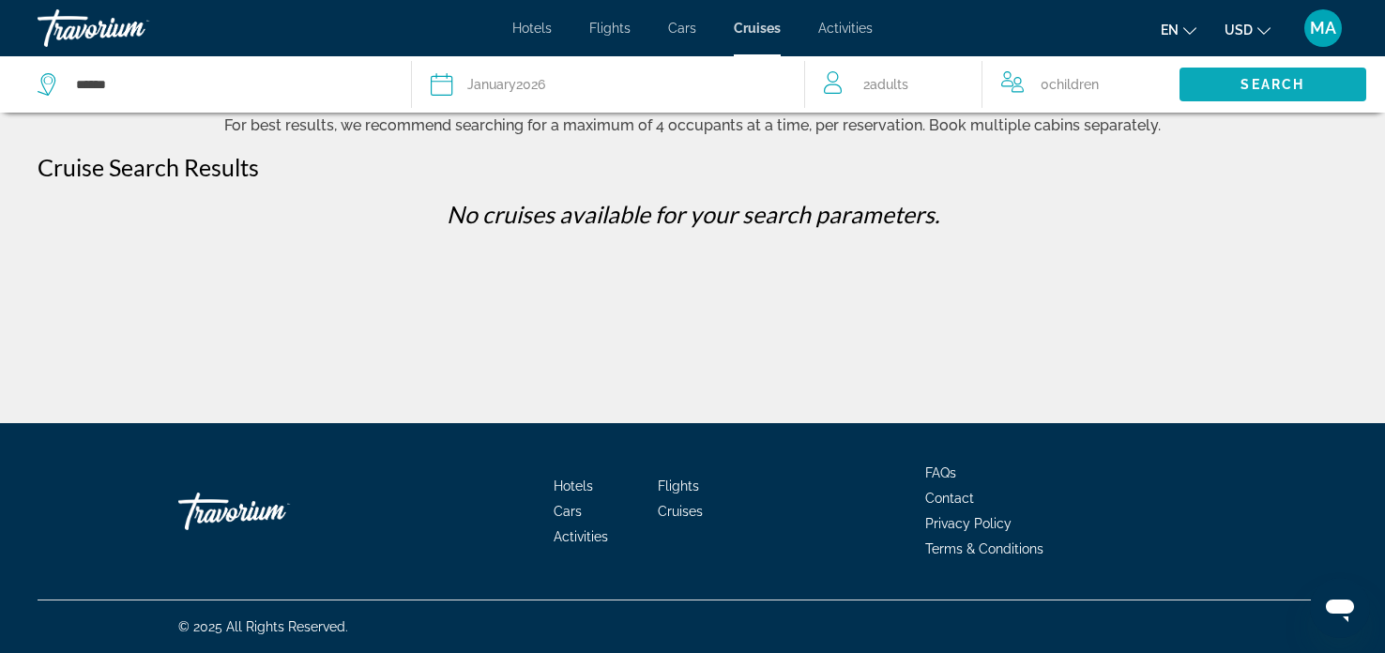
click at [1284, 89] on span "Search" at bounding box center [1273, 84] width 64 height 15
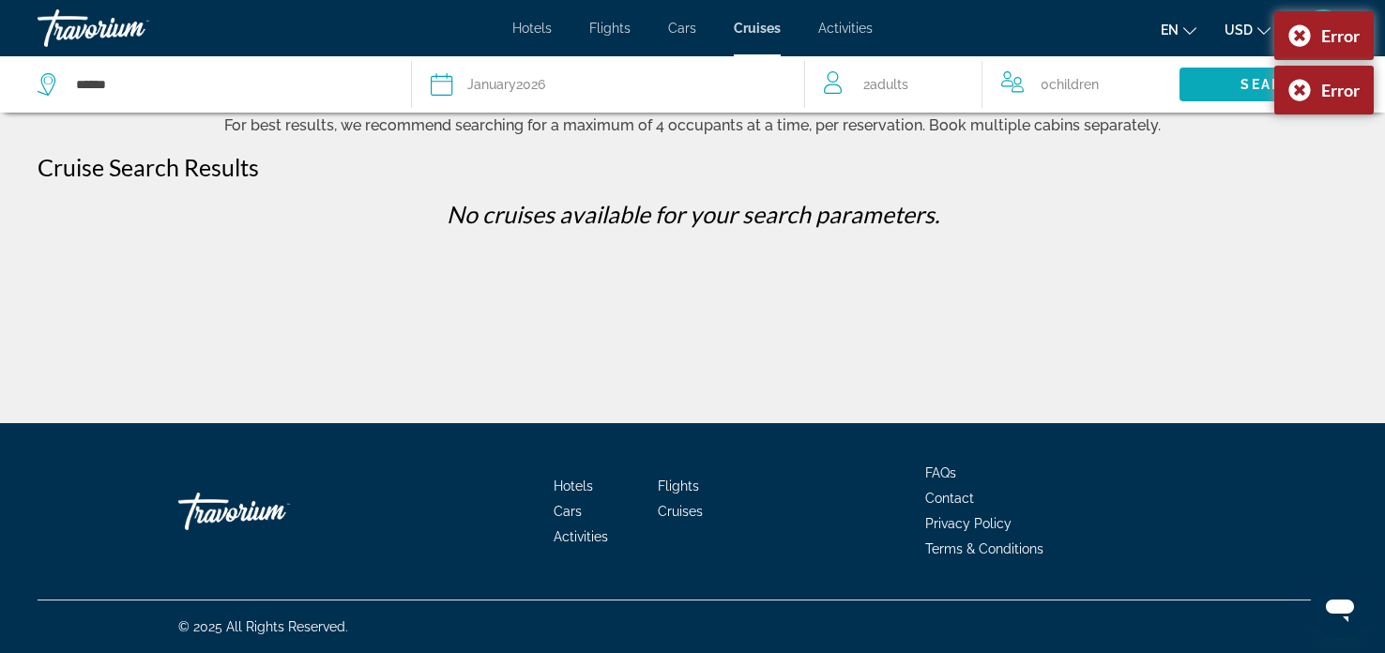
click at [1241, 86] on span "Search" at bounding box center [1273, 84] width 64 height 15
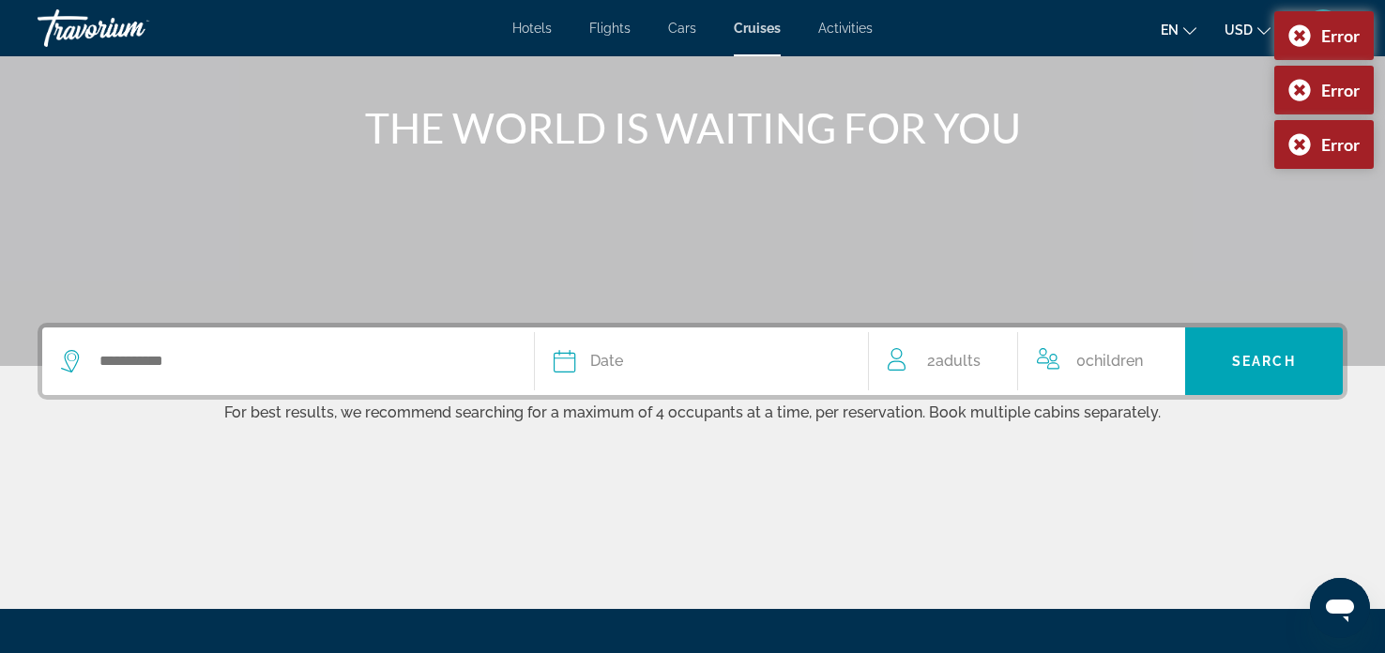
scroll to position [196, 0]
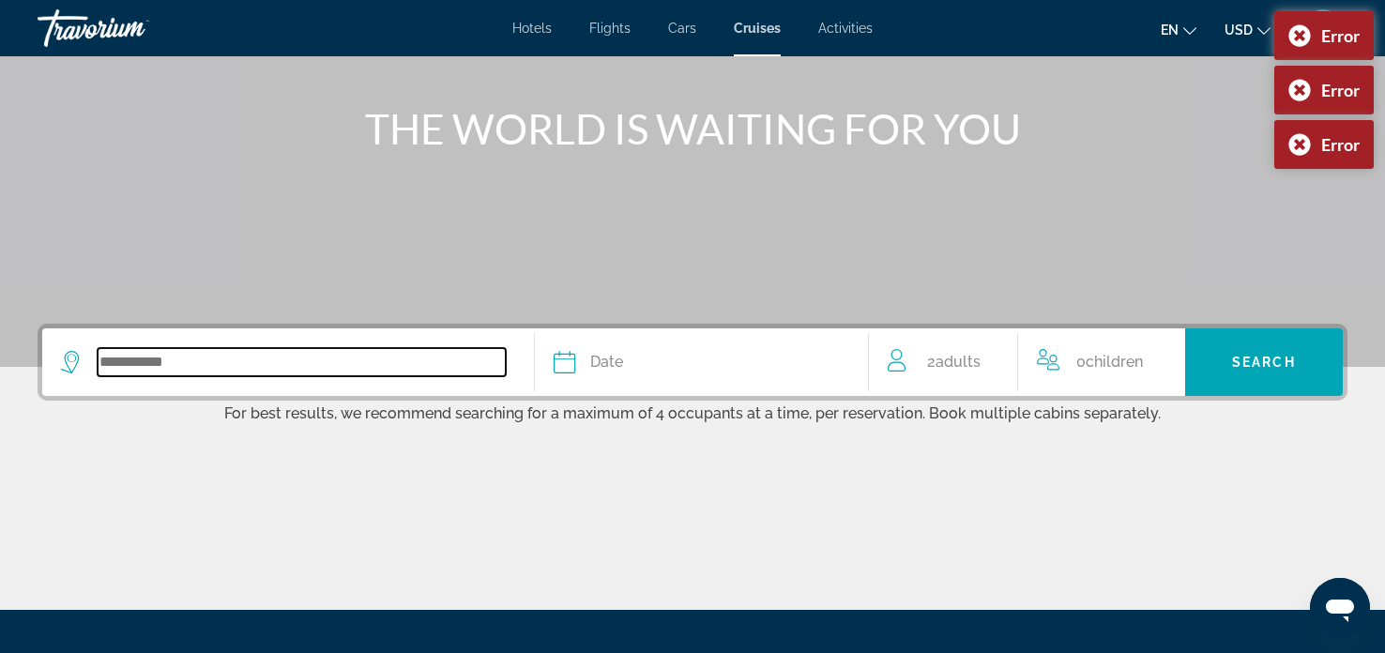
click at [197, 368] on input "Search widget" at bounding box center [302, 362] width 408 height 28
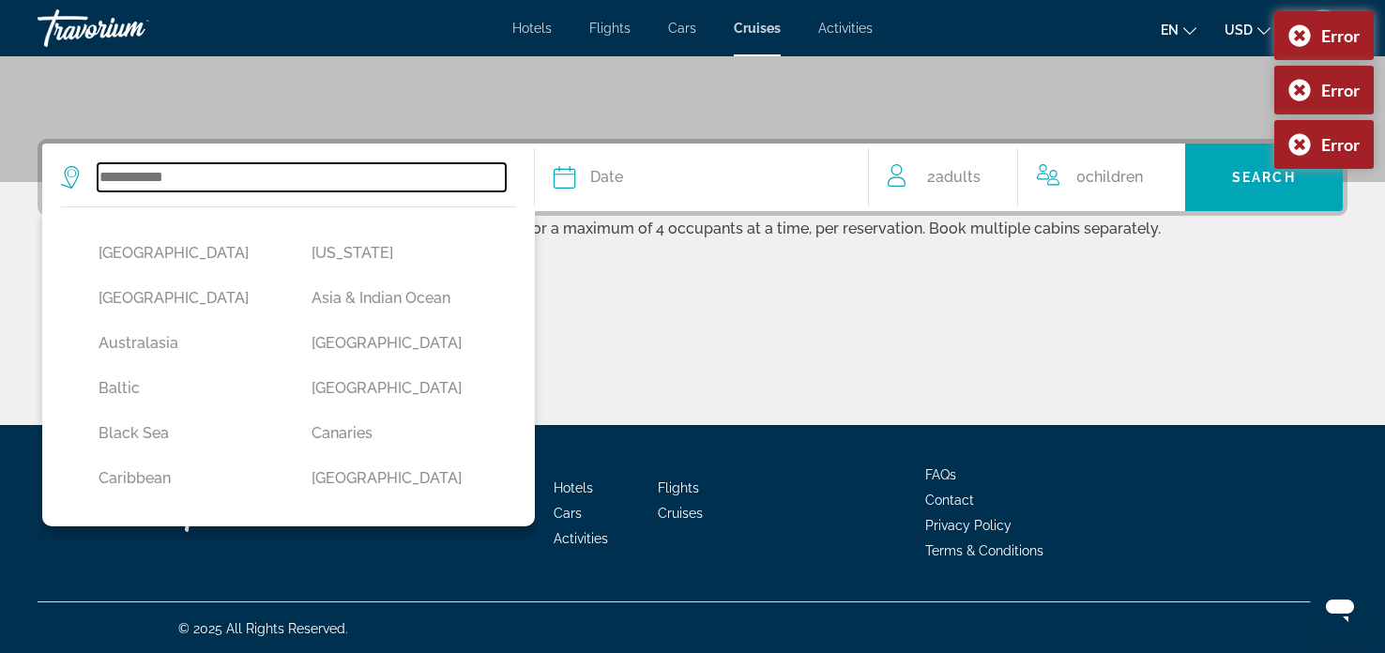
scroll to position [383, 0]
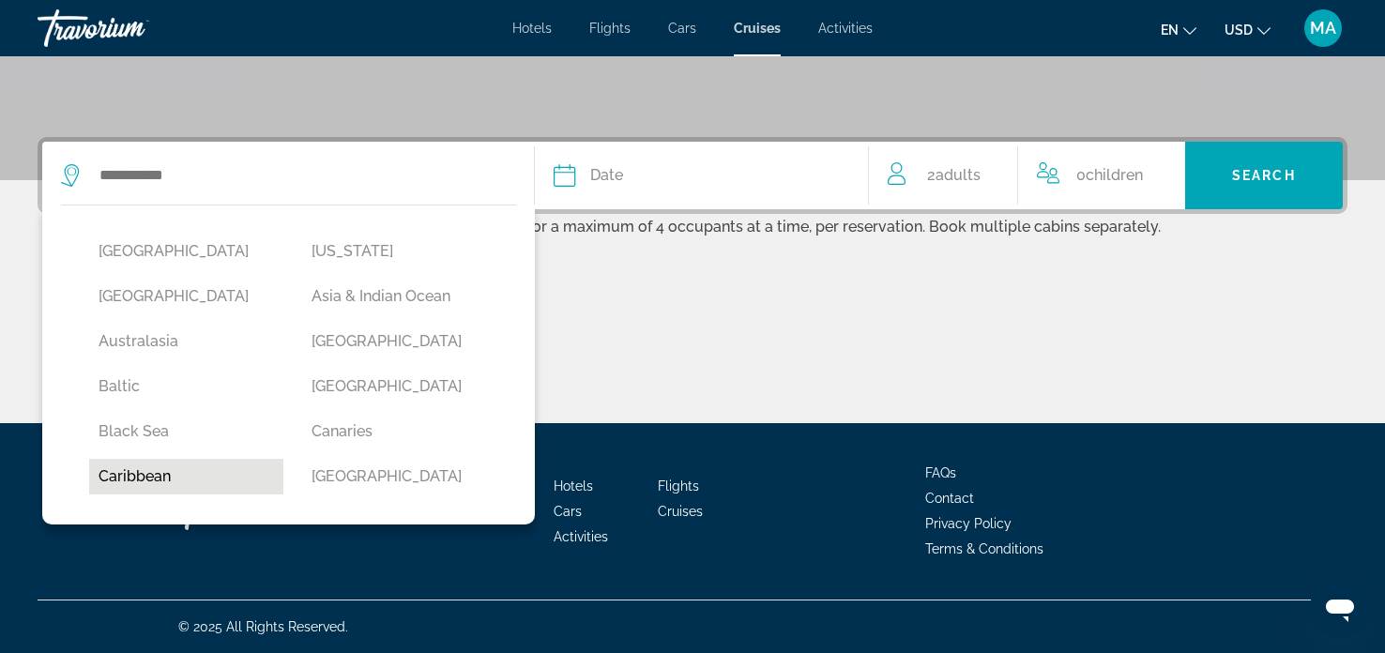
click at [126, 483] on button "Caribbean" at bounding box center [186, 477] width 194 height 36
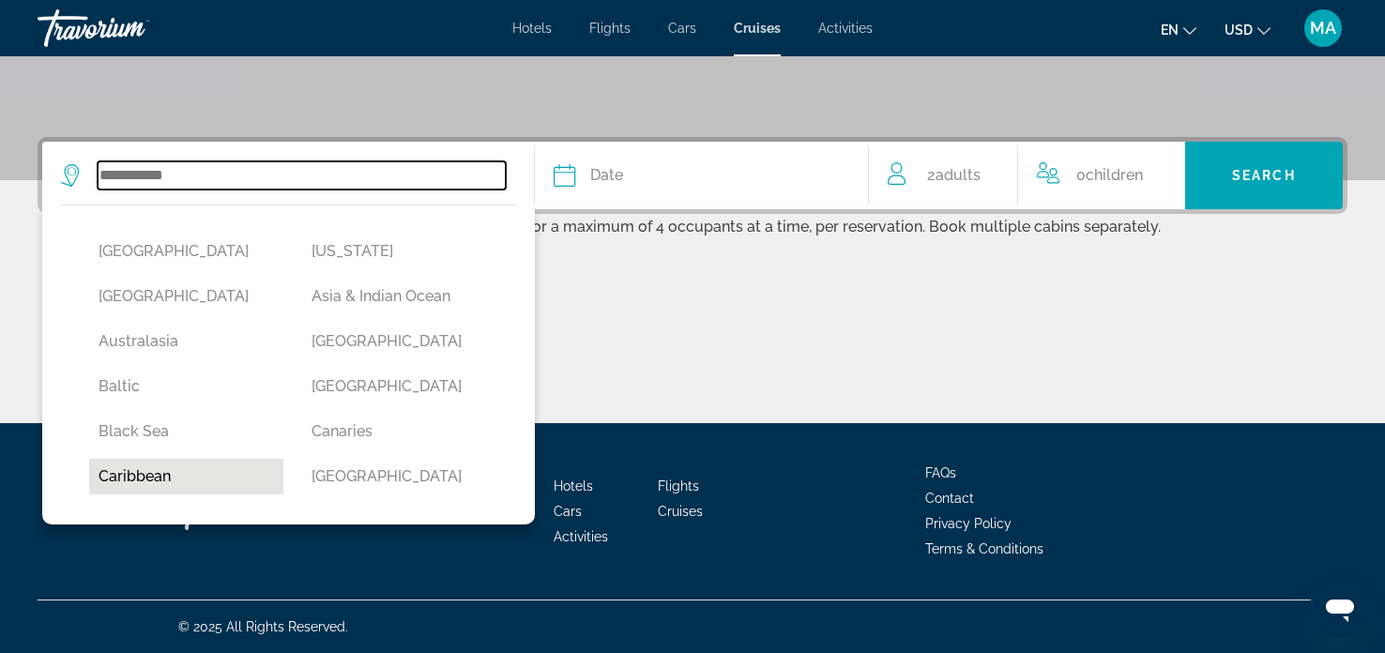
type input "*********"
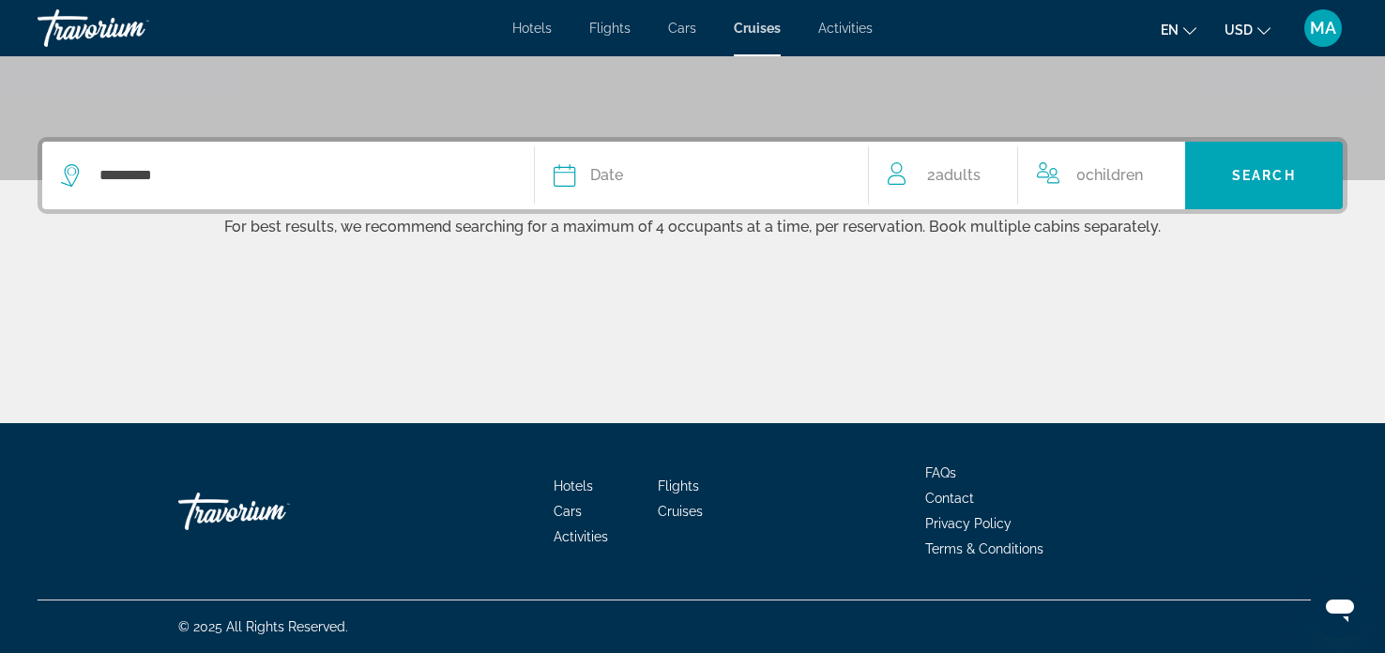
click at [605, 182] on span "Date" at bounding box center [606, 175] width 33 height 26
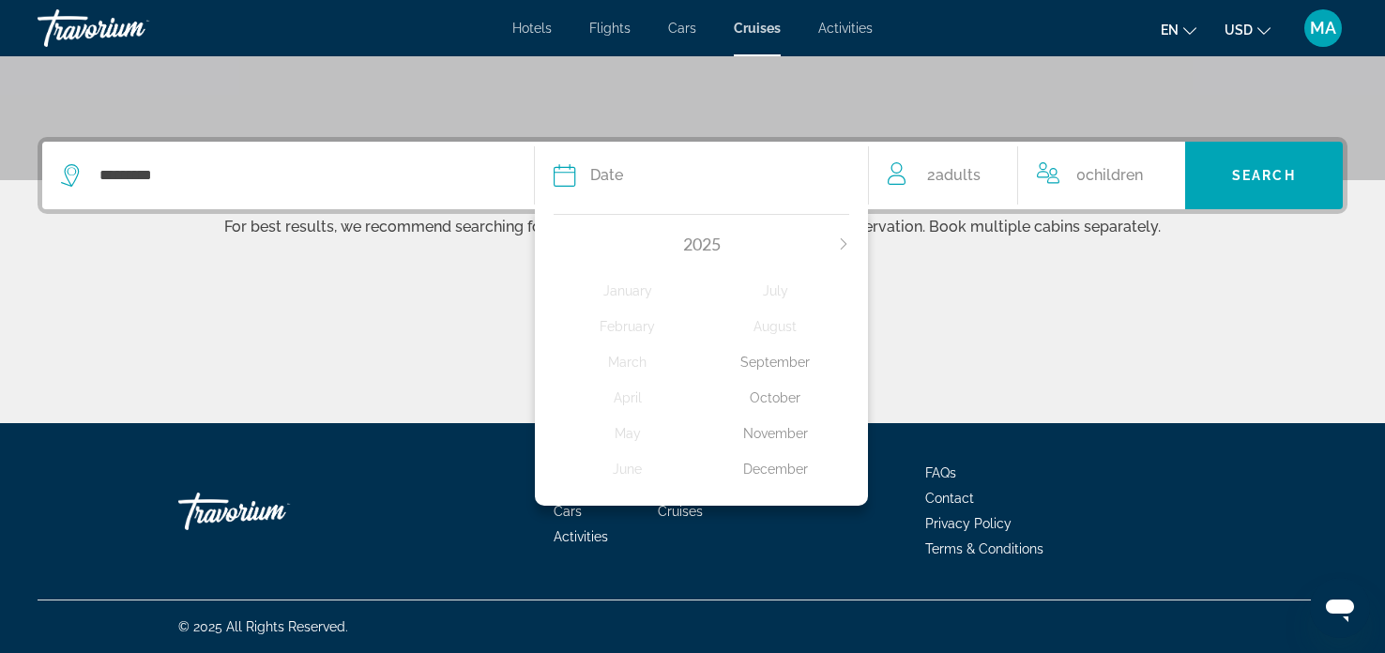
click at [762, 429] on div "November" at bounding box center [776, 434] width 148 height 34
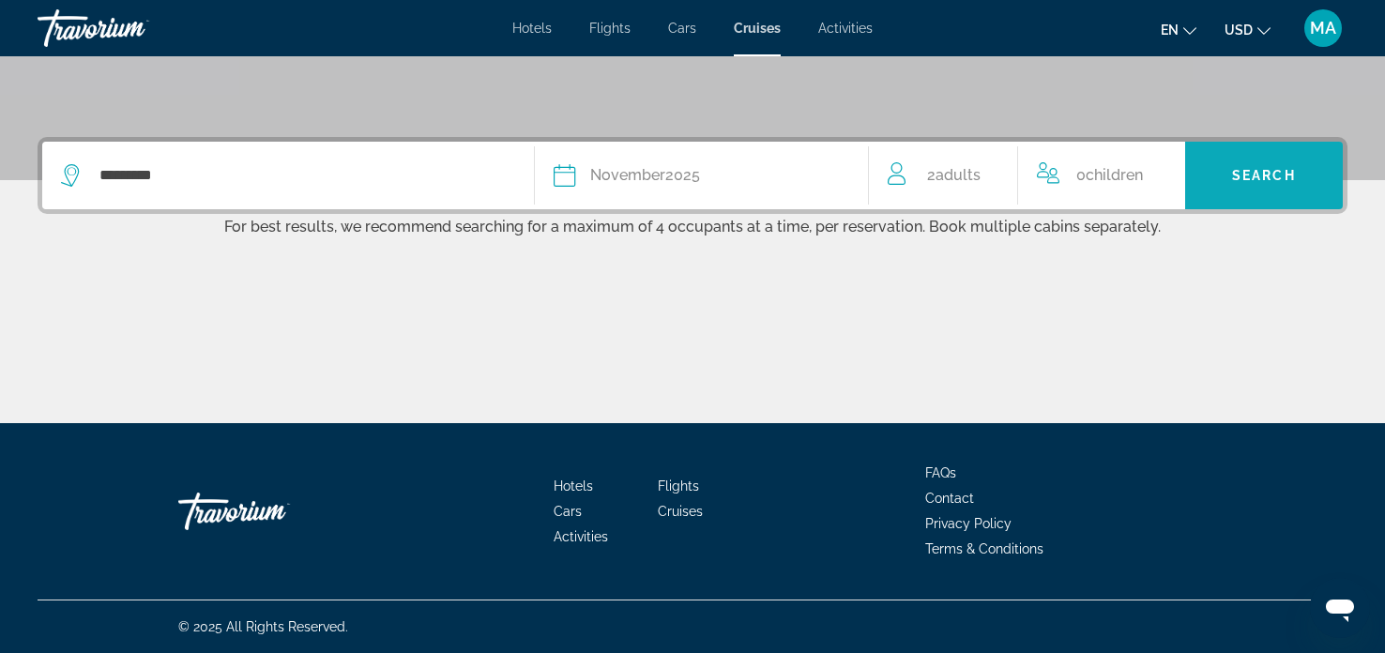
click at [1295, 179] on span "Search" at bounding box center [1264, 175] width 64 height 15
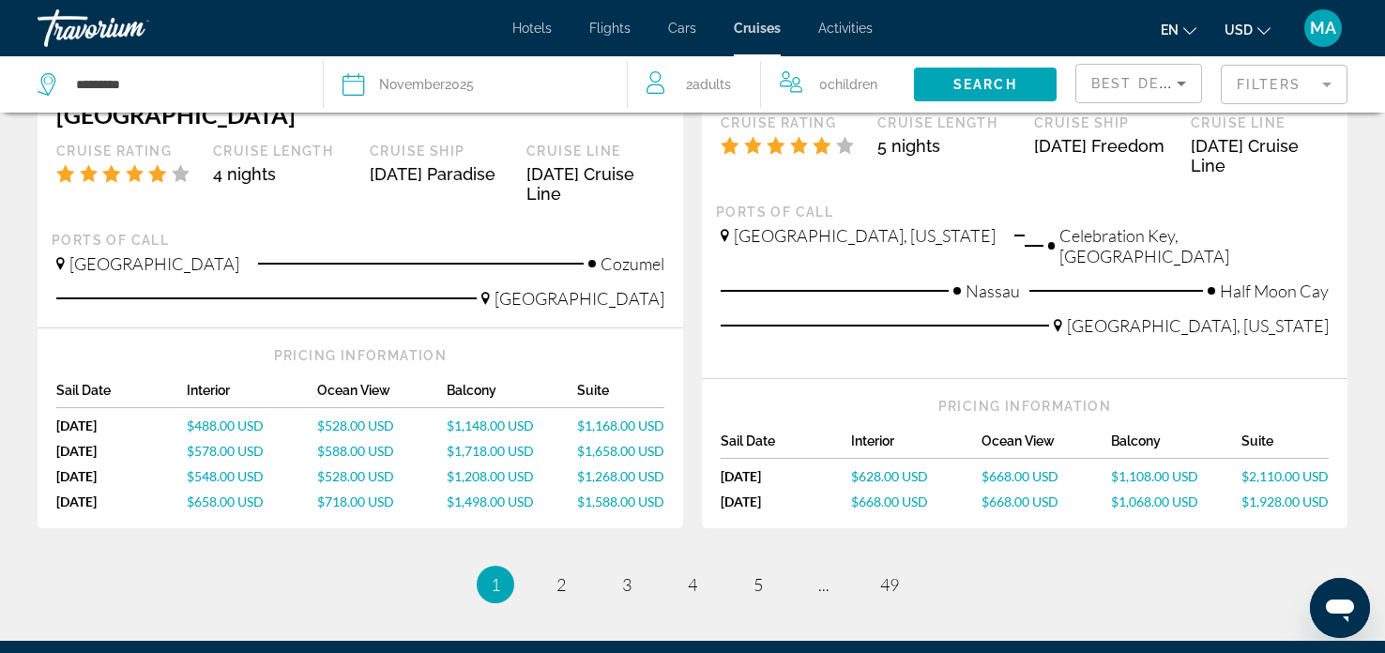
scroll to position [2097, 0]
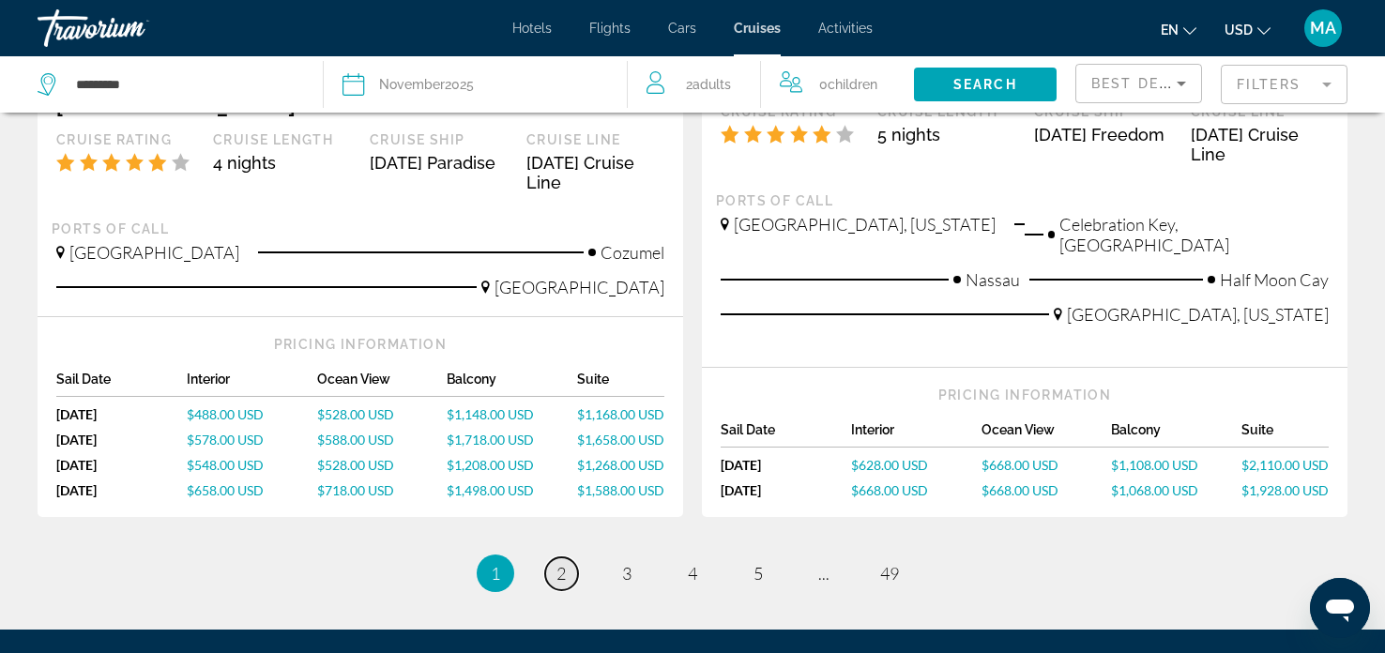
click at [560, 563] on span "2" at bounding box center [560, 573] width 9 height 21
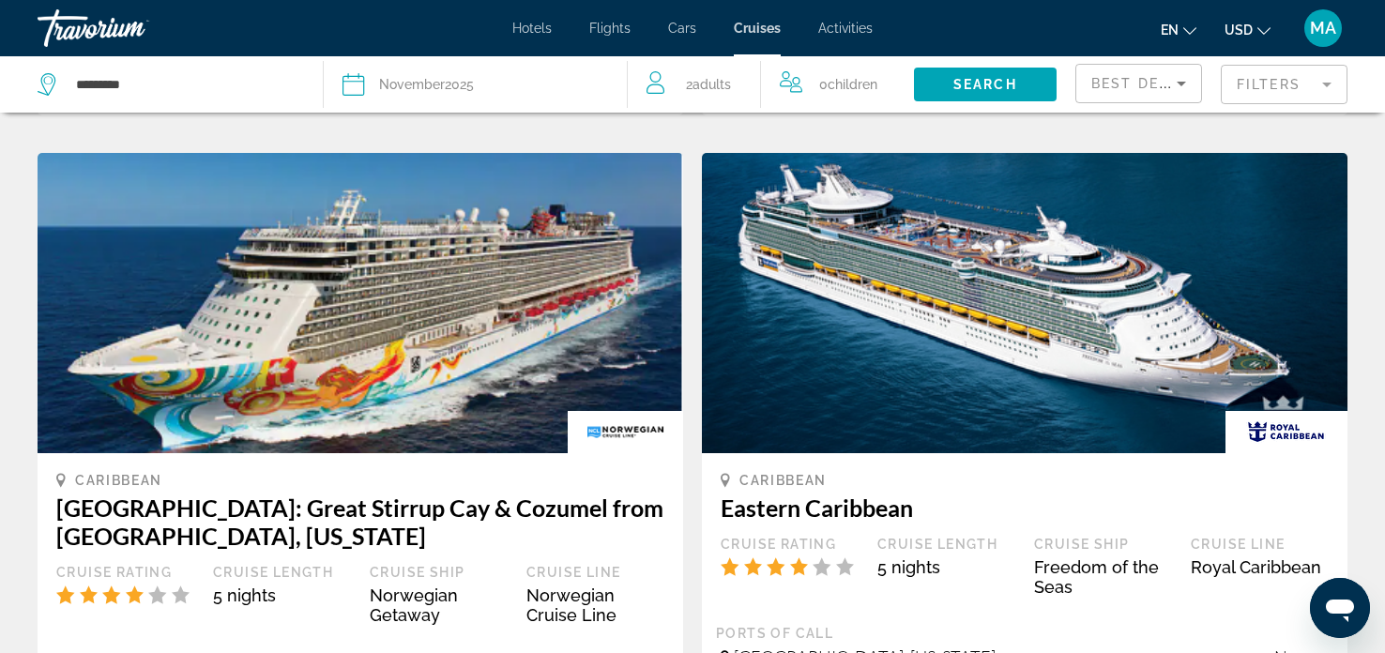
scroll to position [1597, 0]
